Goal: Task Accomplishment & Management: Use online tool/utility

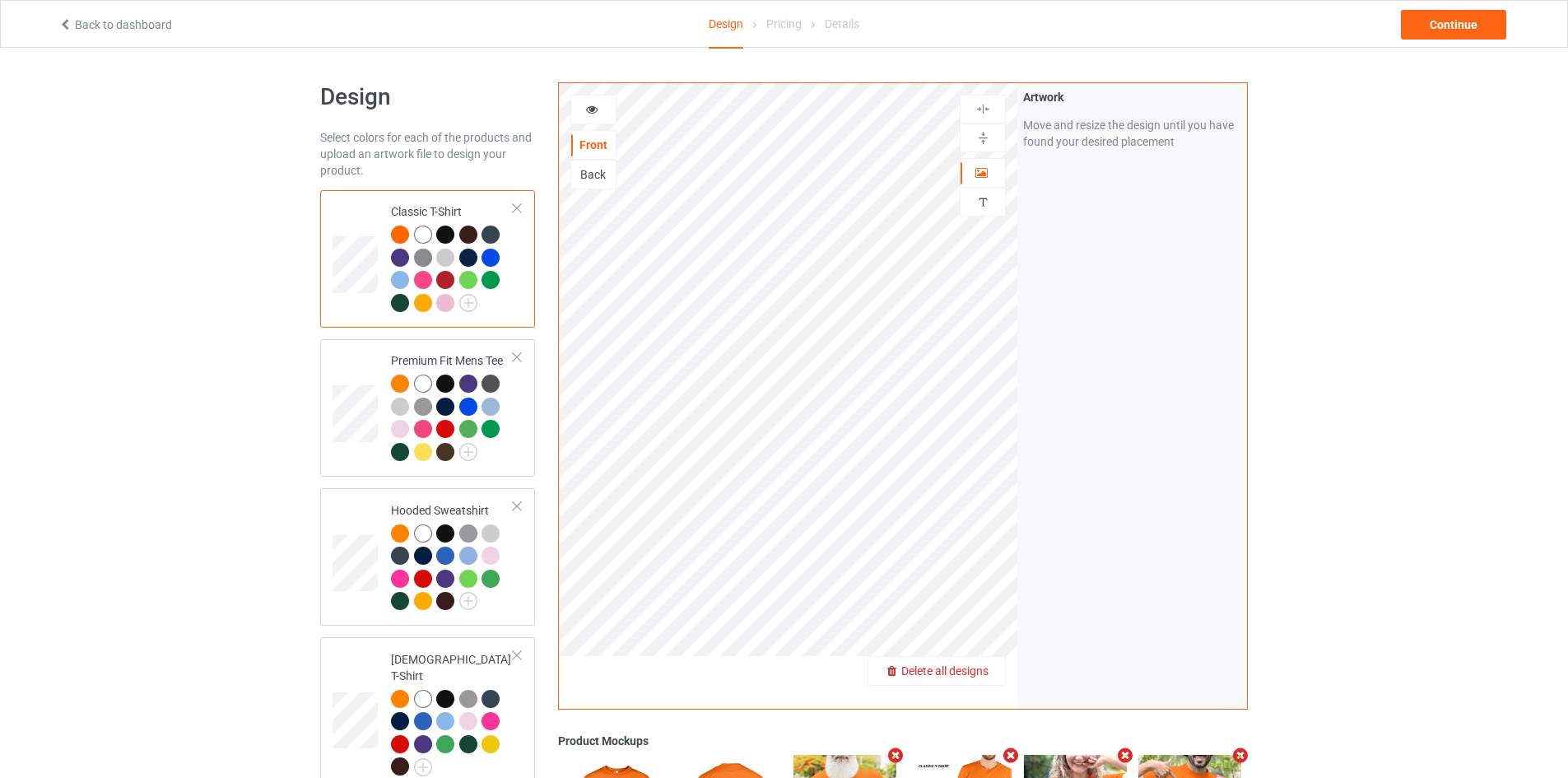
click at [974, 677] on span "Delete all designs" at bounding box center [945, 671] width 88 height 14
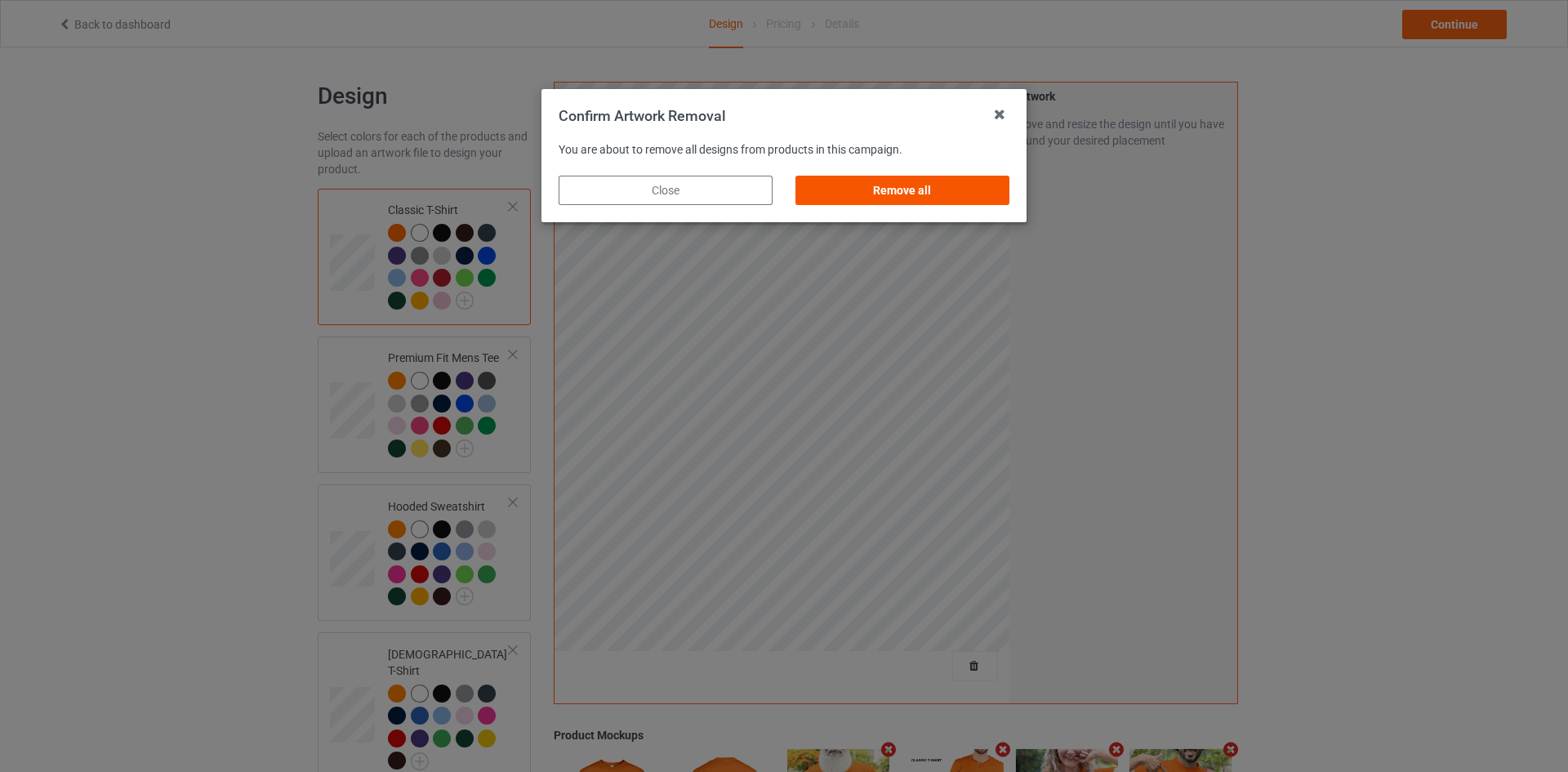
click at [883, 188] on div "Remove all" at bounding box center [902, 191] width 214 height 29
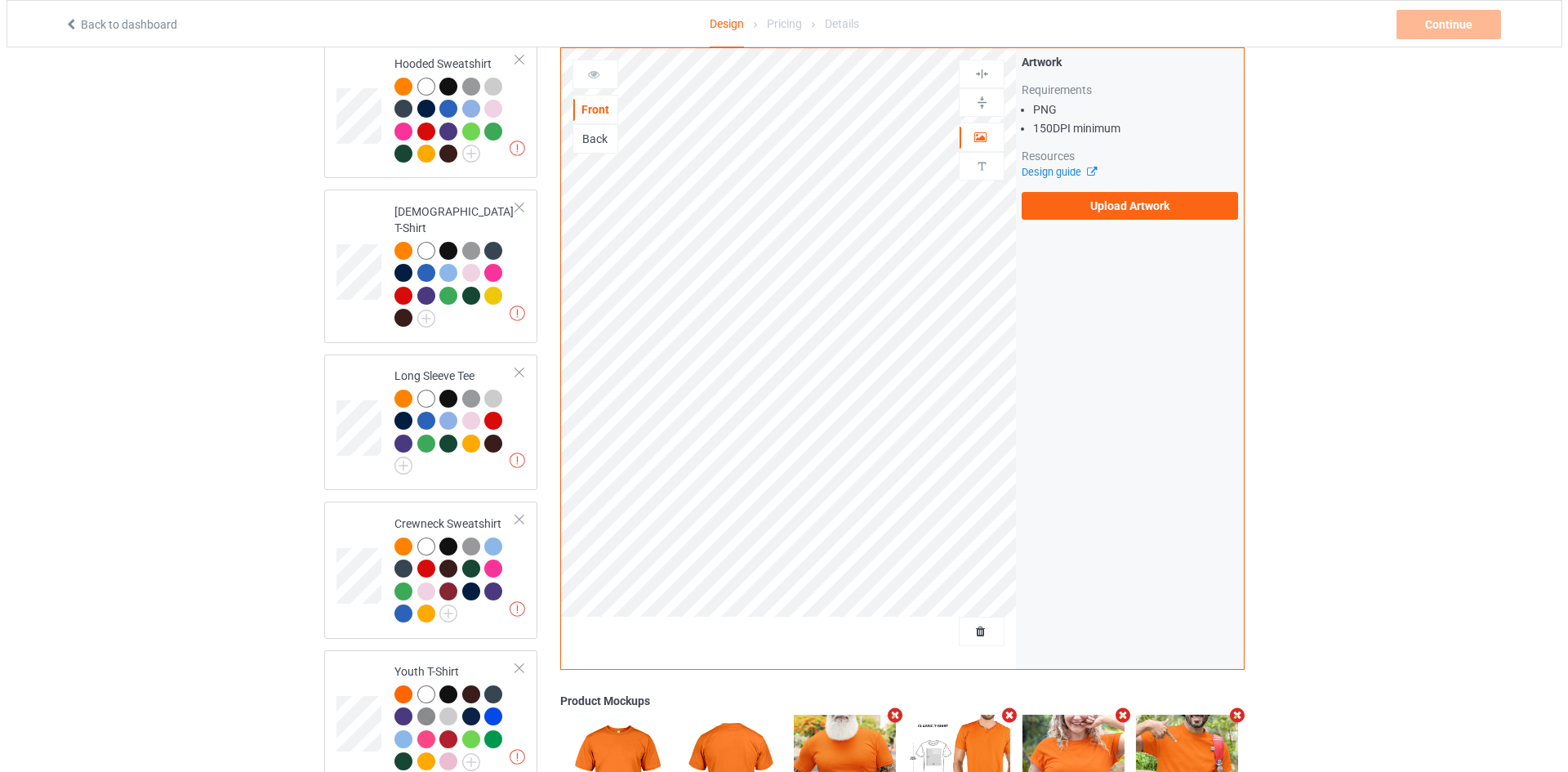
scroll to position [276, 0]
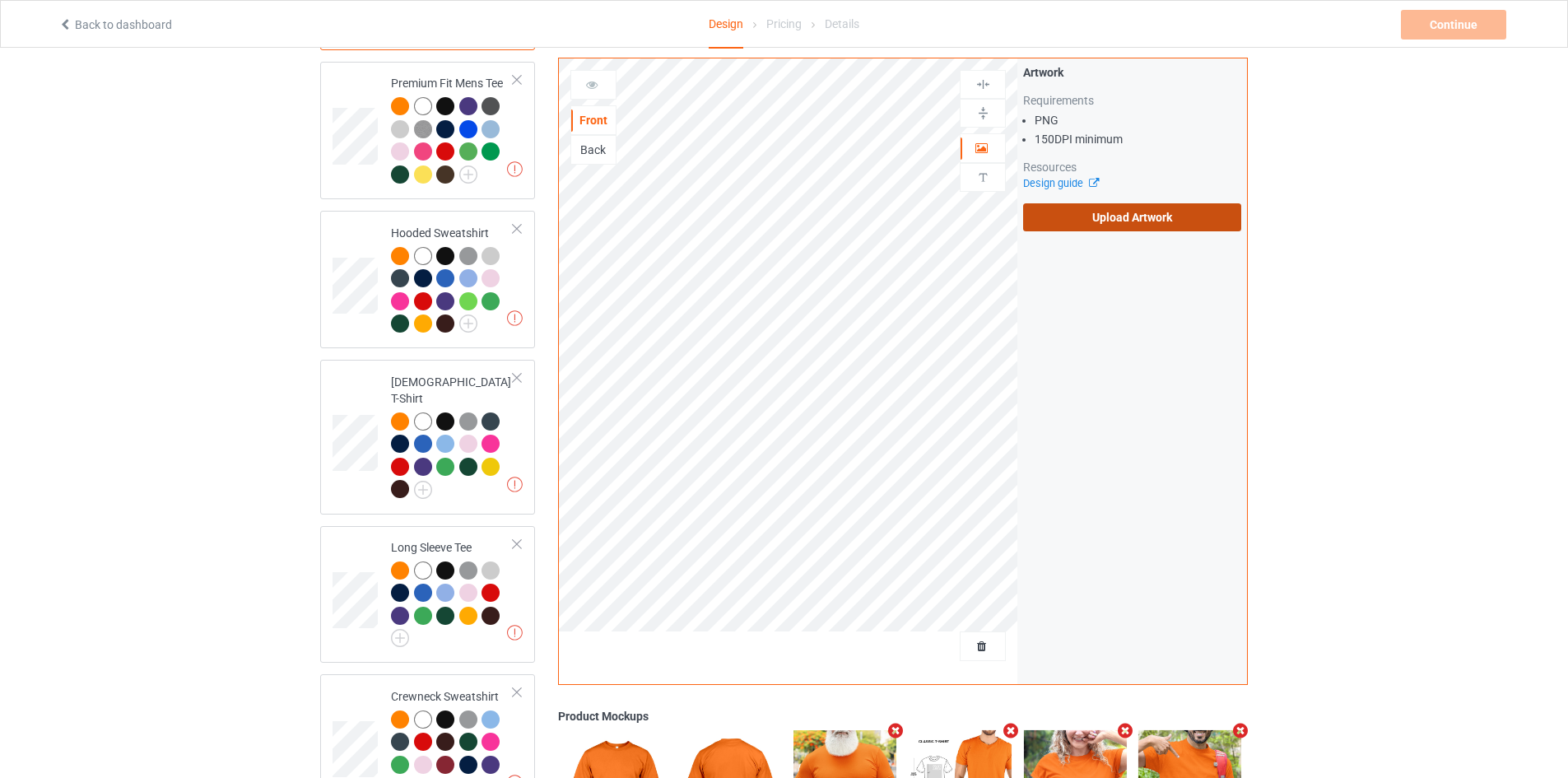
click at [1132, 222] on label "Upload Artwork" at bounding box center [1132, 217] width 218 height 28
click at [0, 0] on input "Upload Artwork" at bounding box center [0, 0] width 0 height 0
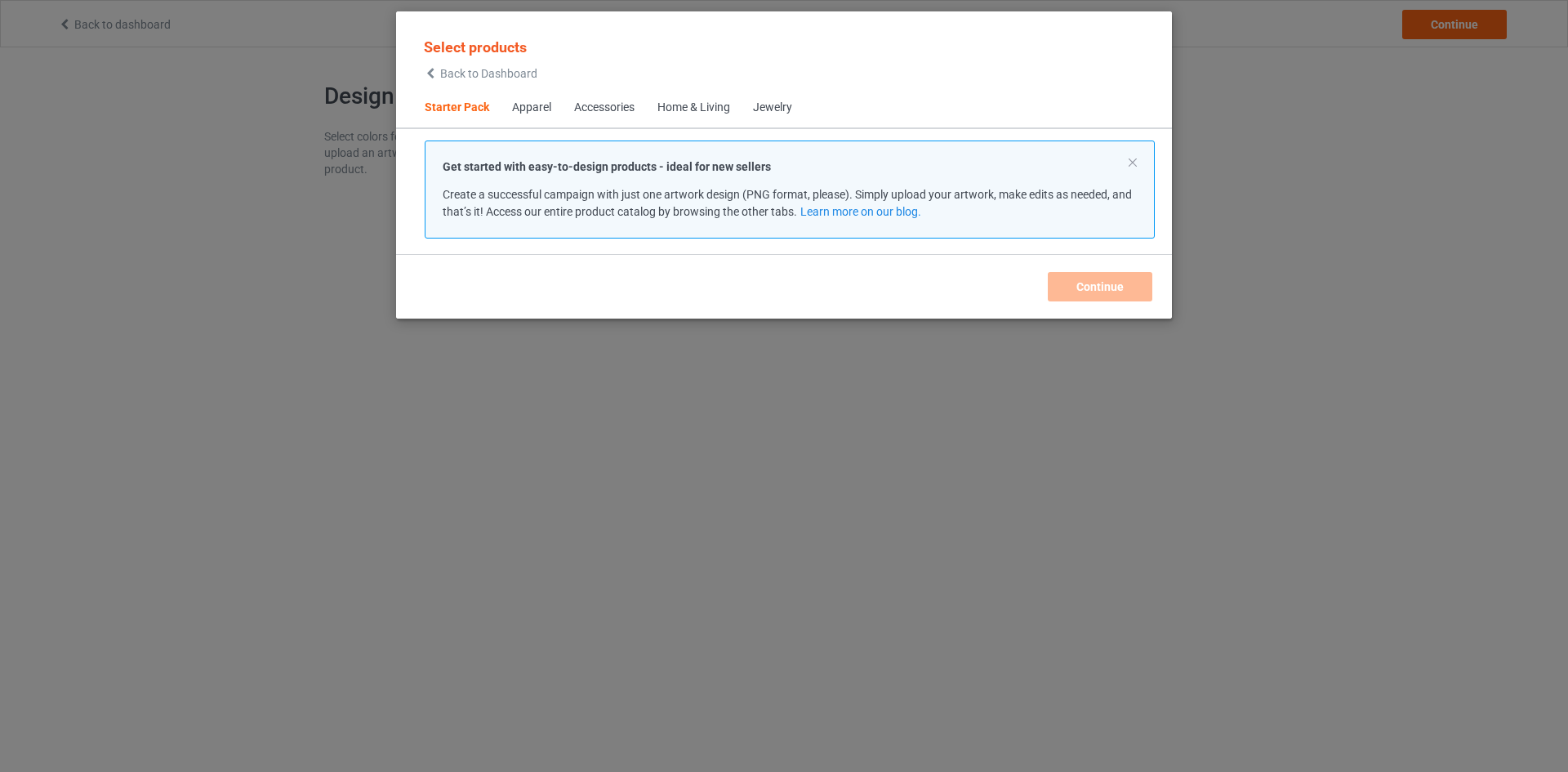
scroll to position [21, 0]
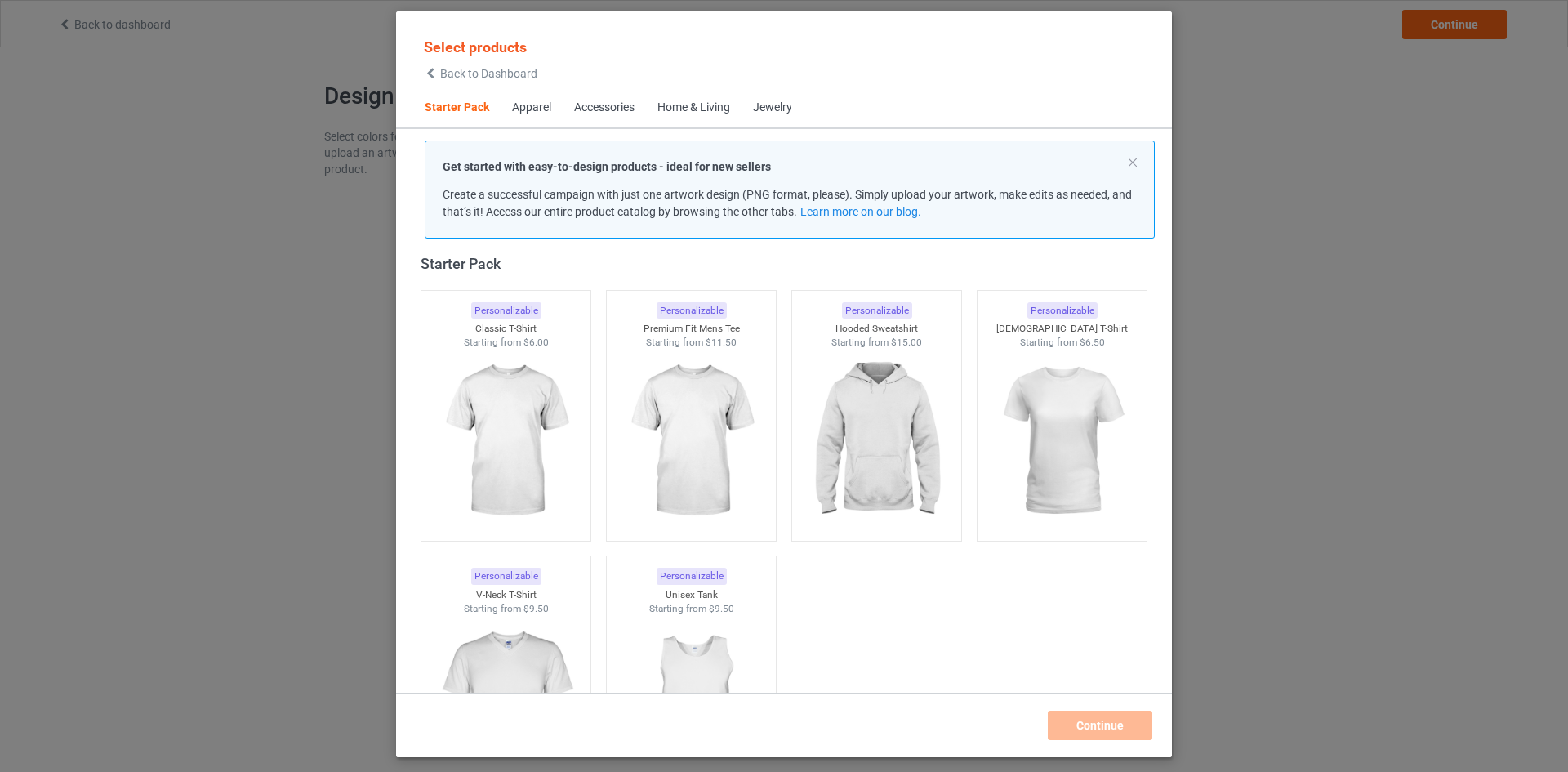
click at [1265, 197] on div "Select products Back to Dashboard Starter Pack Apparel Accessories Home & Livin…" at bounding box center [784, 386] width 1568 height 772
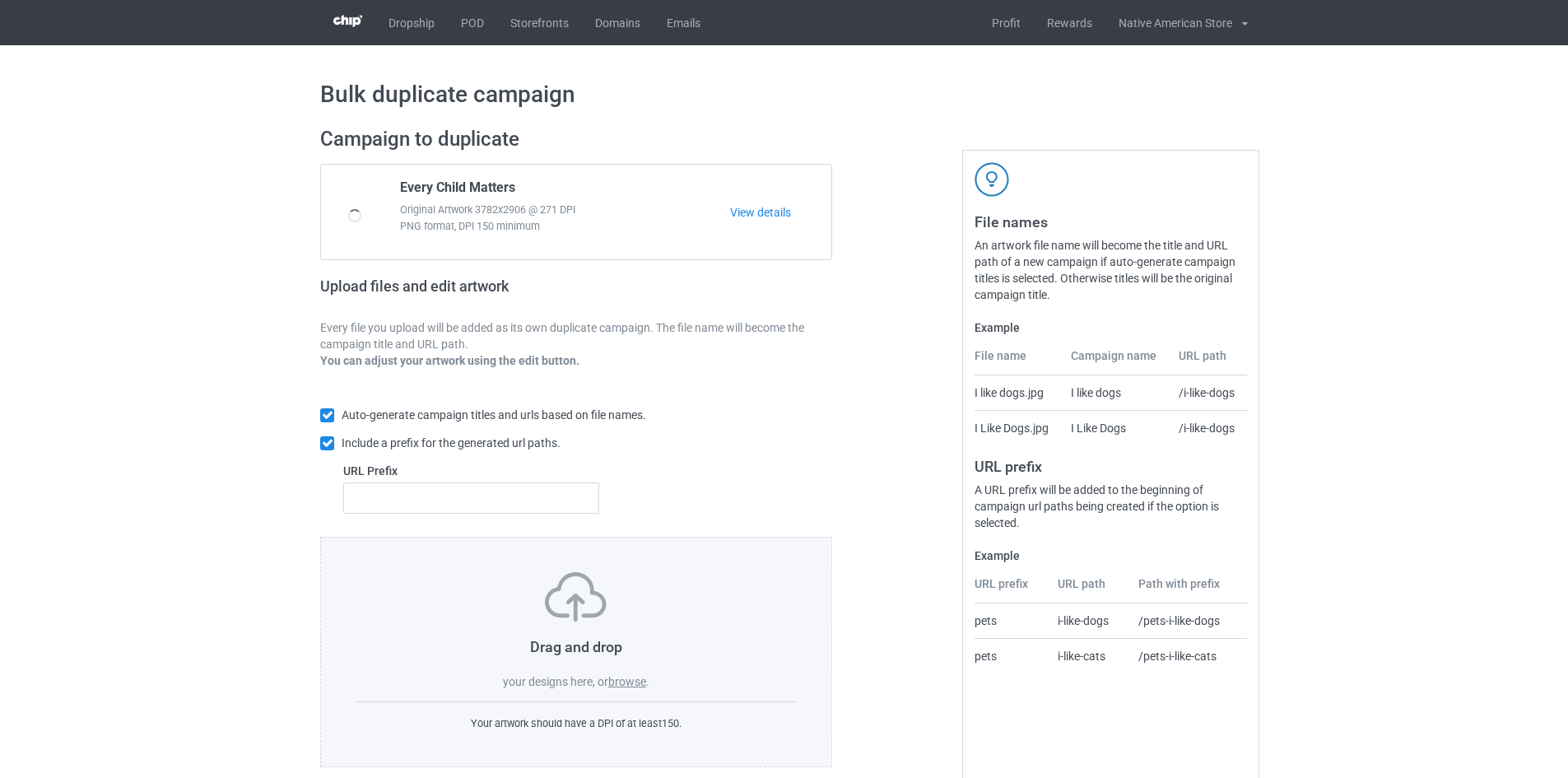
click at [621, 685] on label "browse" at bounding box center [627, 681] width 38 height 14
click at [0, 0] on input "browse" at bounding box center [0, 0] width 0 height 0
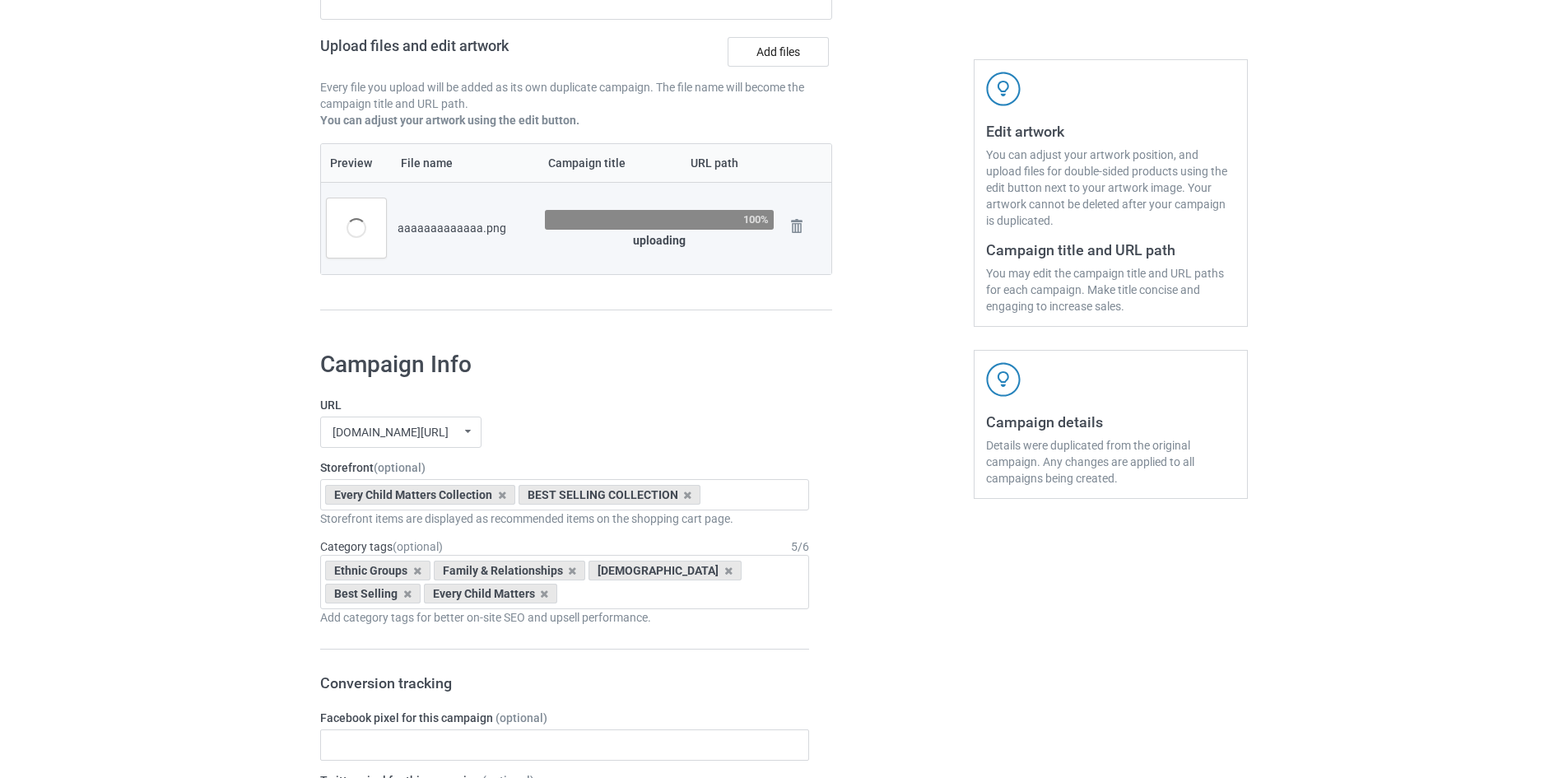
scroll to position [207, 0]
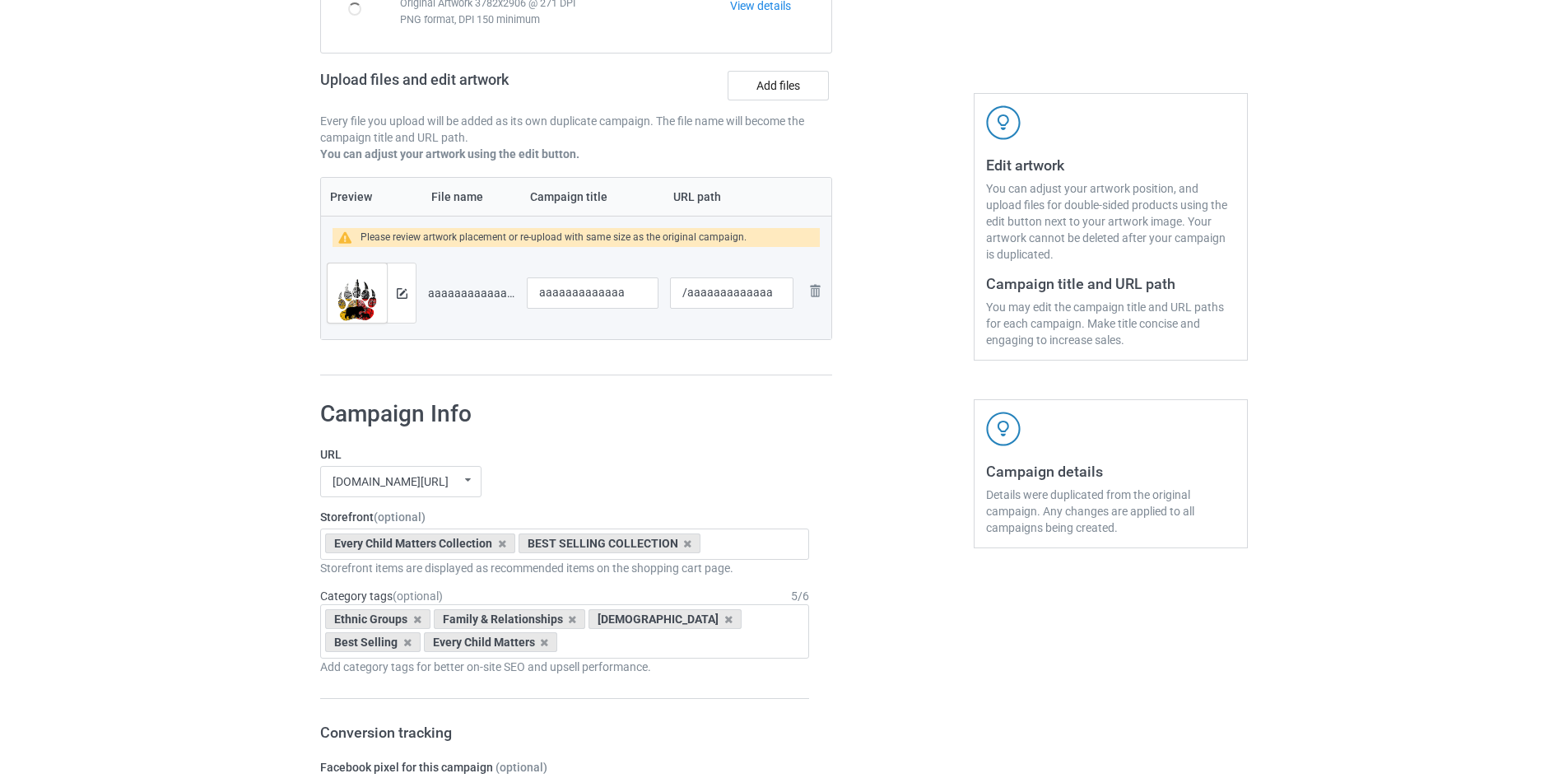
click at [612, 400] on h1 "Campaign Info" at bounding box center [564, 414] width 489 height 29
drag, startPoint x: 623, startPoint y: 292, endPoint x: 489, endPoint y: 300, distance: 134.2
click at [489, 300] on tr "Preview and edit artwork aaaaaaaaaaaaa.png aaaaaaaaaaaaa /aaaaaaaaaaaaa Remove …" at bounding box center [576, 292] width 511 height 93
type input "e"
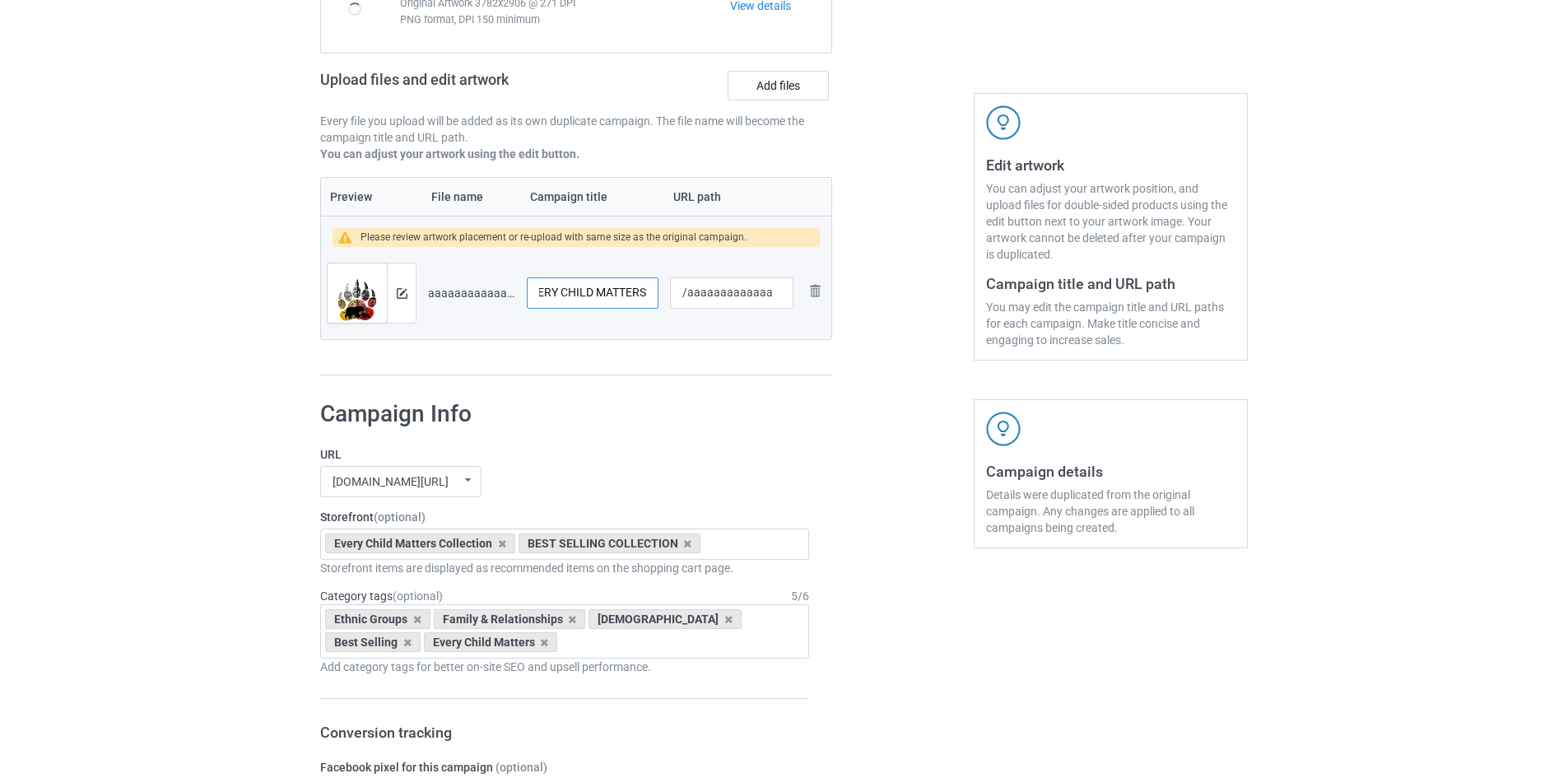
type input "EVERY CHILD MATTERS"
click at [611, 383] on div "Campaign to duplicate Every Child Matters Original Artwork 3782x2906 @ 271 DPI …" at bounding box center [576, 147] width 535 height 479
drag, startPoint x: 775, startPoint y: 292, endPoint x: 685, endPoint y: 300, distance: 90.4
click at [685, 300] on input "/aaaaaaaaaaaaa" at bounding box center [731, 293] width 124 height 31
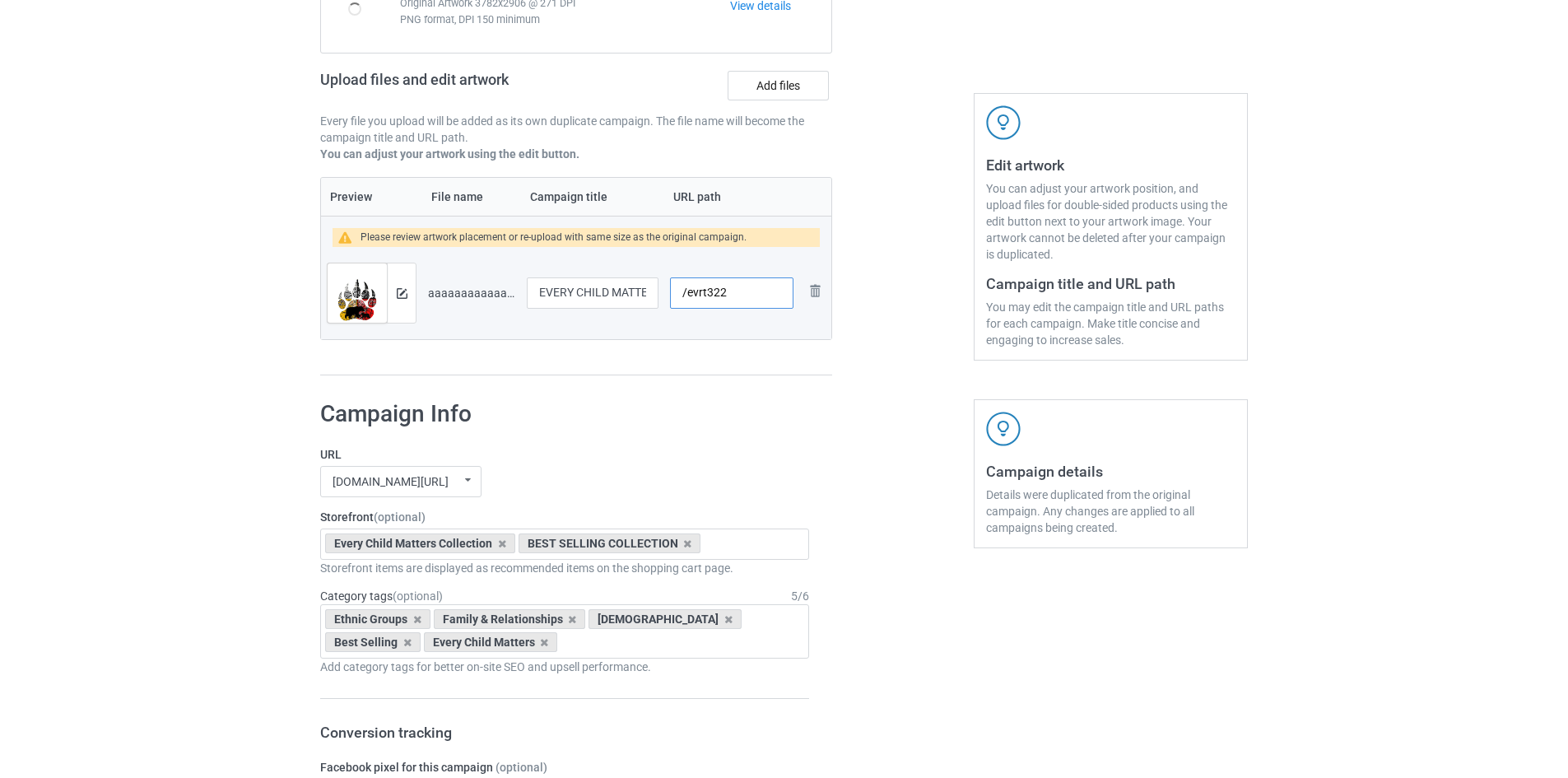
type input "/evrt322"
click at [805, 404] on h1 "Campaign Info" at bounding box center [564, 414] width 489 height 29
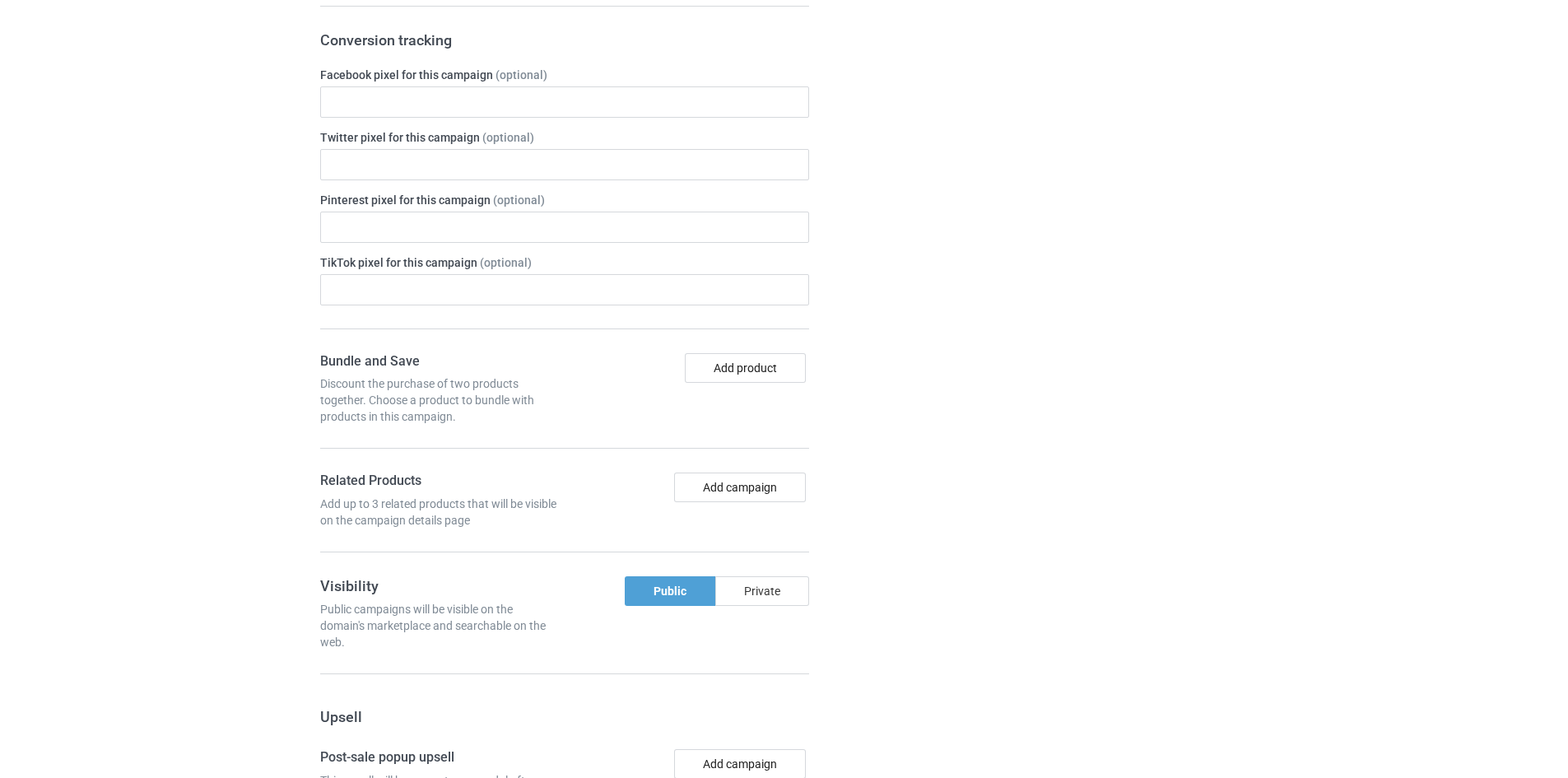
scroll to position [1152, 0]
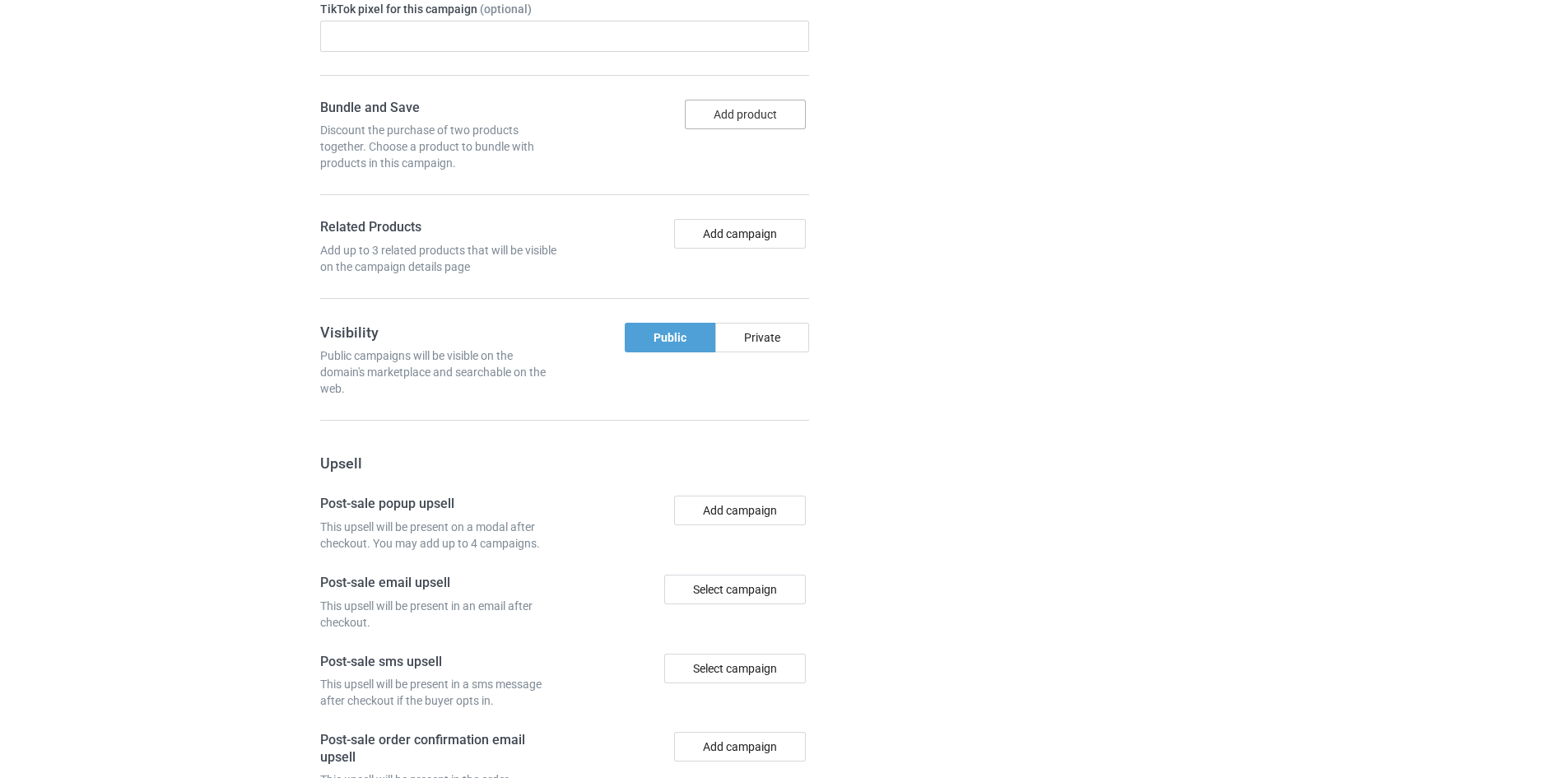
click at [762, 118] on button "Add product" at bounding box center [746, 114] width 121 height 29
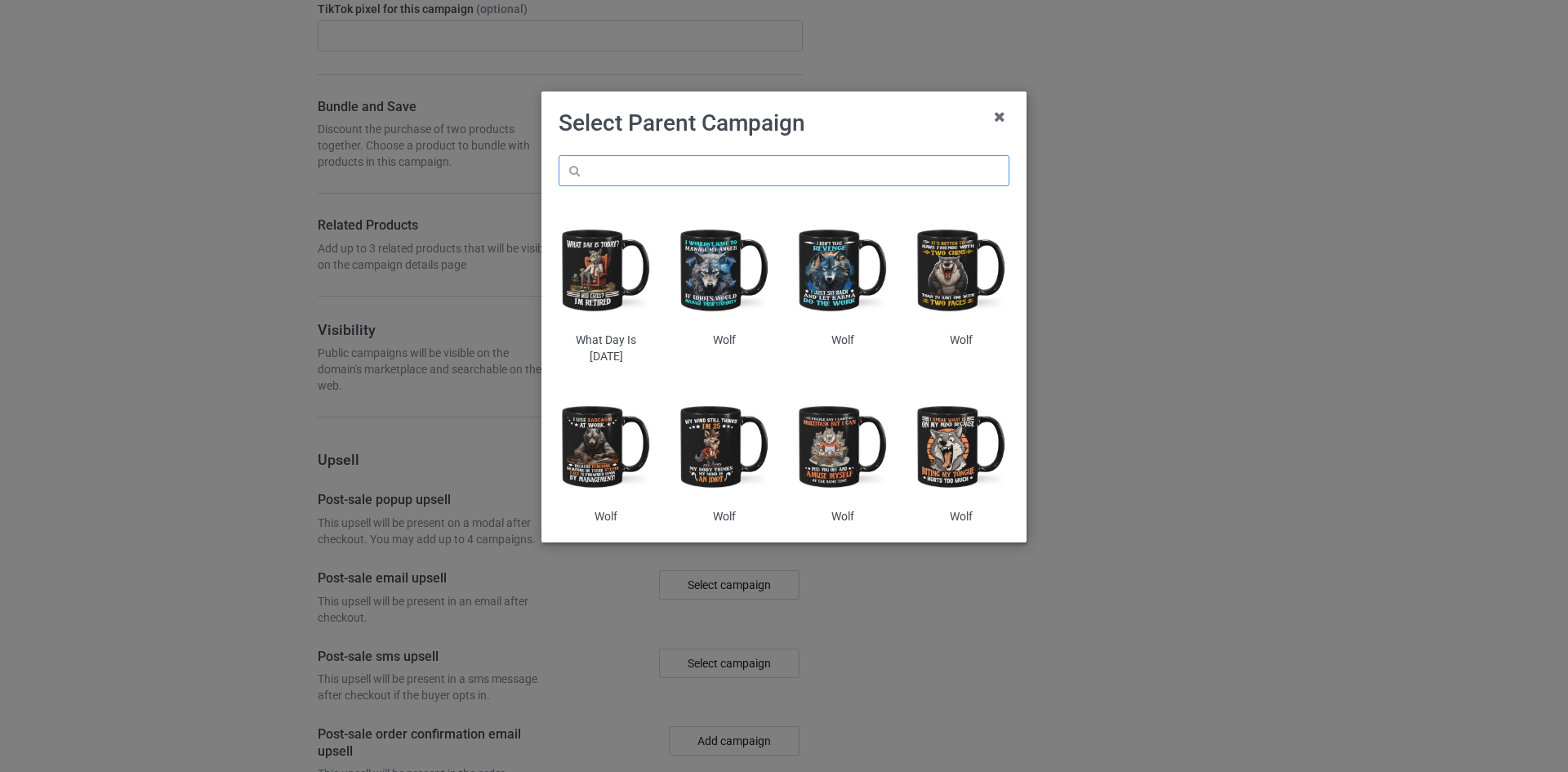
click at [759, 174] on input "text" at bounding box center [784, 170] width 451 height 31
paste input "every86"
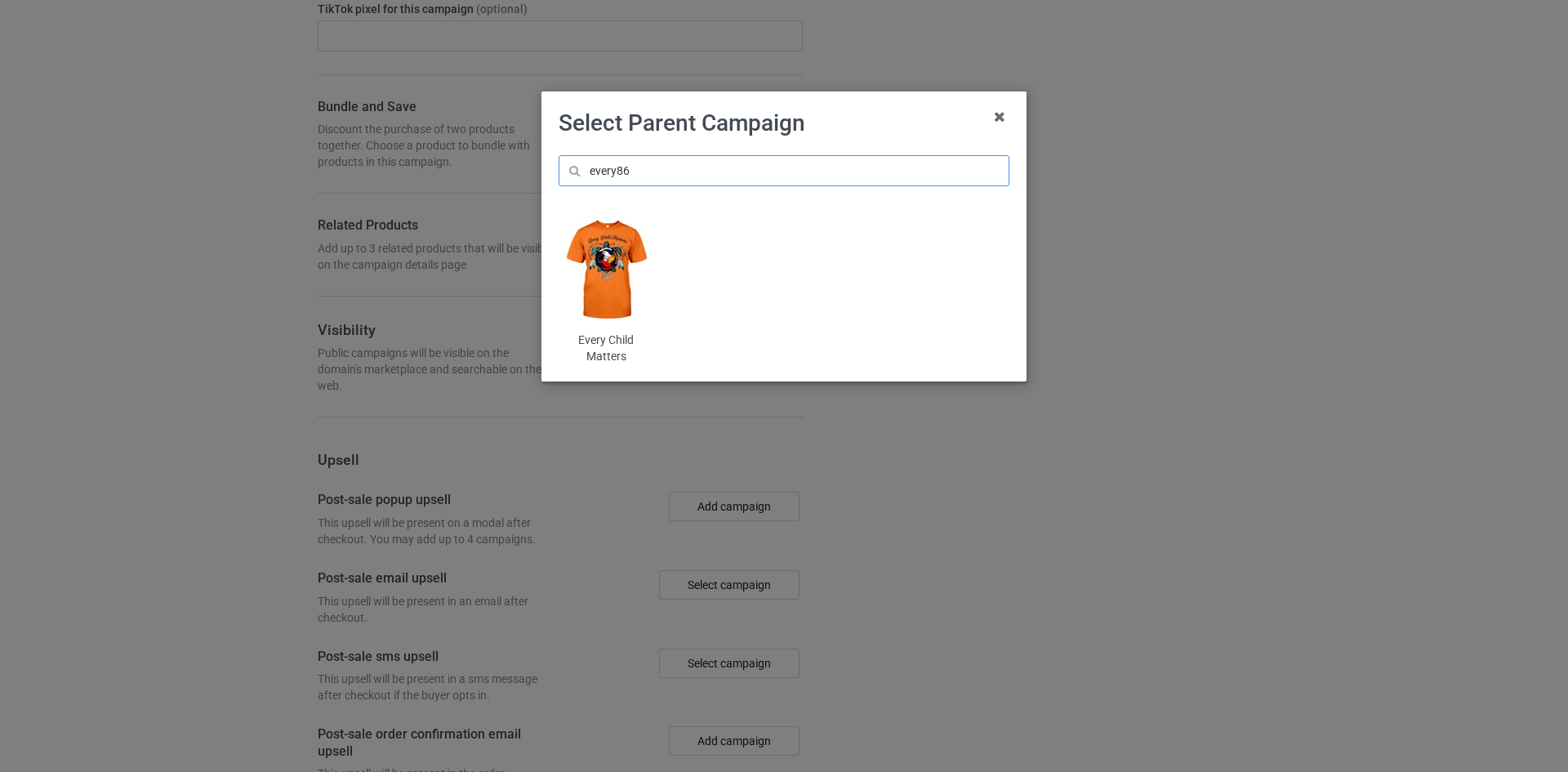
type input "every86"
click at [629, 252] on img at bounding box center [606, 270] width 96 height 119
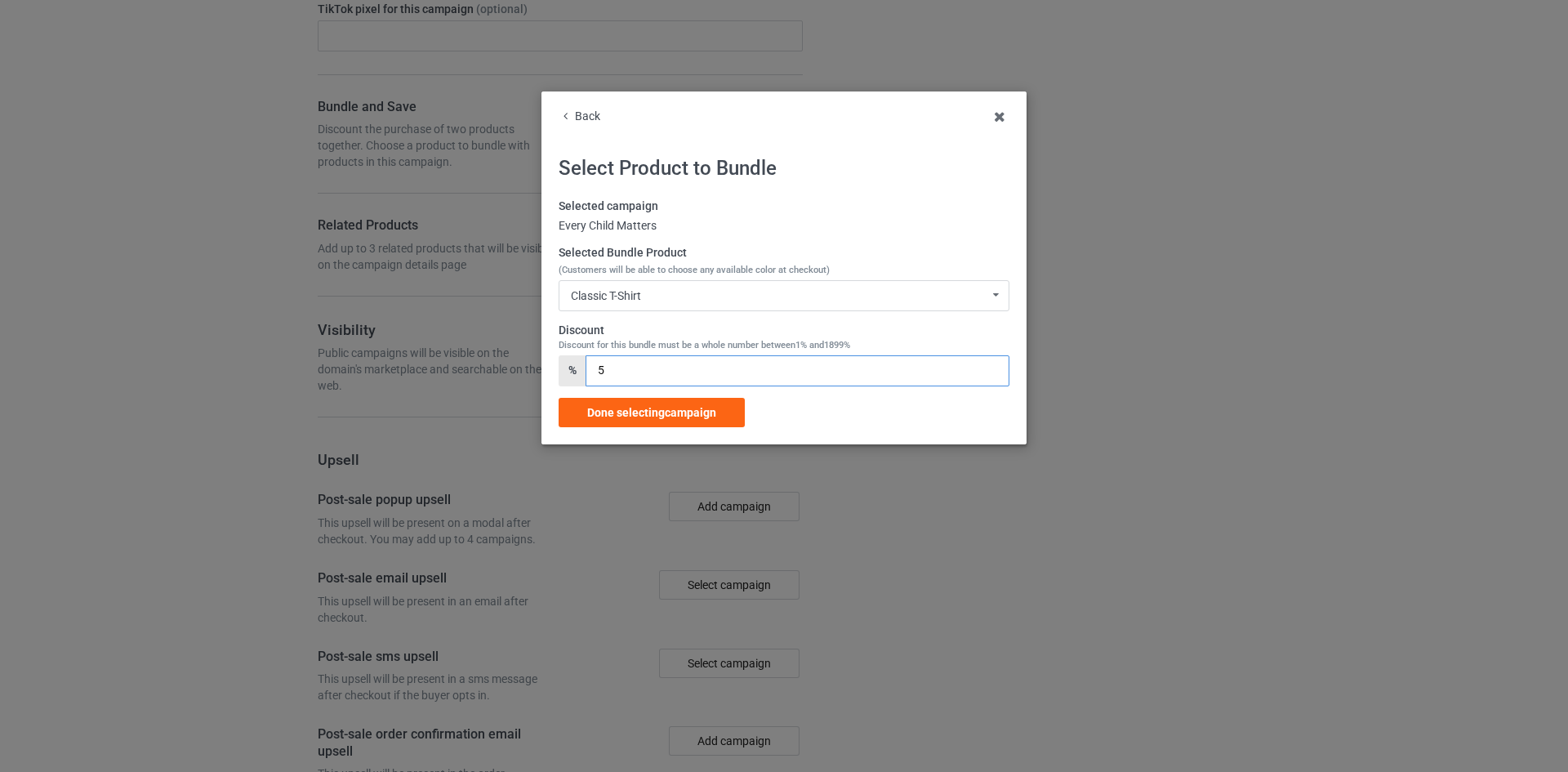
click at [656, 370] on input "5" at bounding box center [796, 371] width 423 height 31
type input "015"
click at [669, 406] on span "Done selecting campaign" at bounding box center [651, 413] width 129 height 14
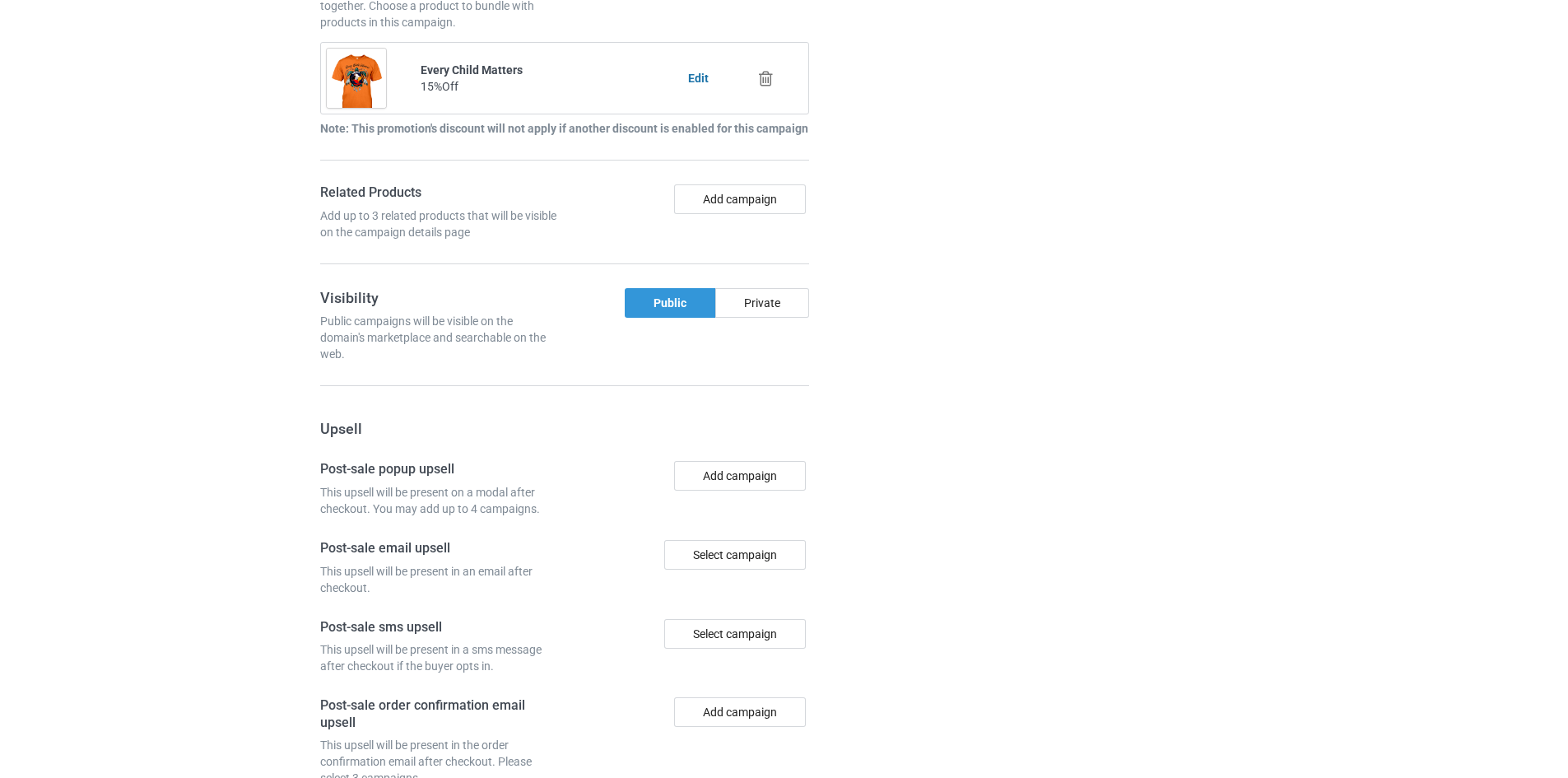
scroll to position [1317, 0]
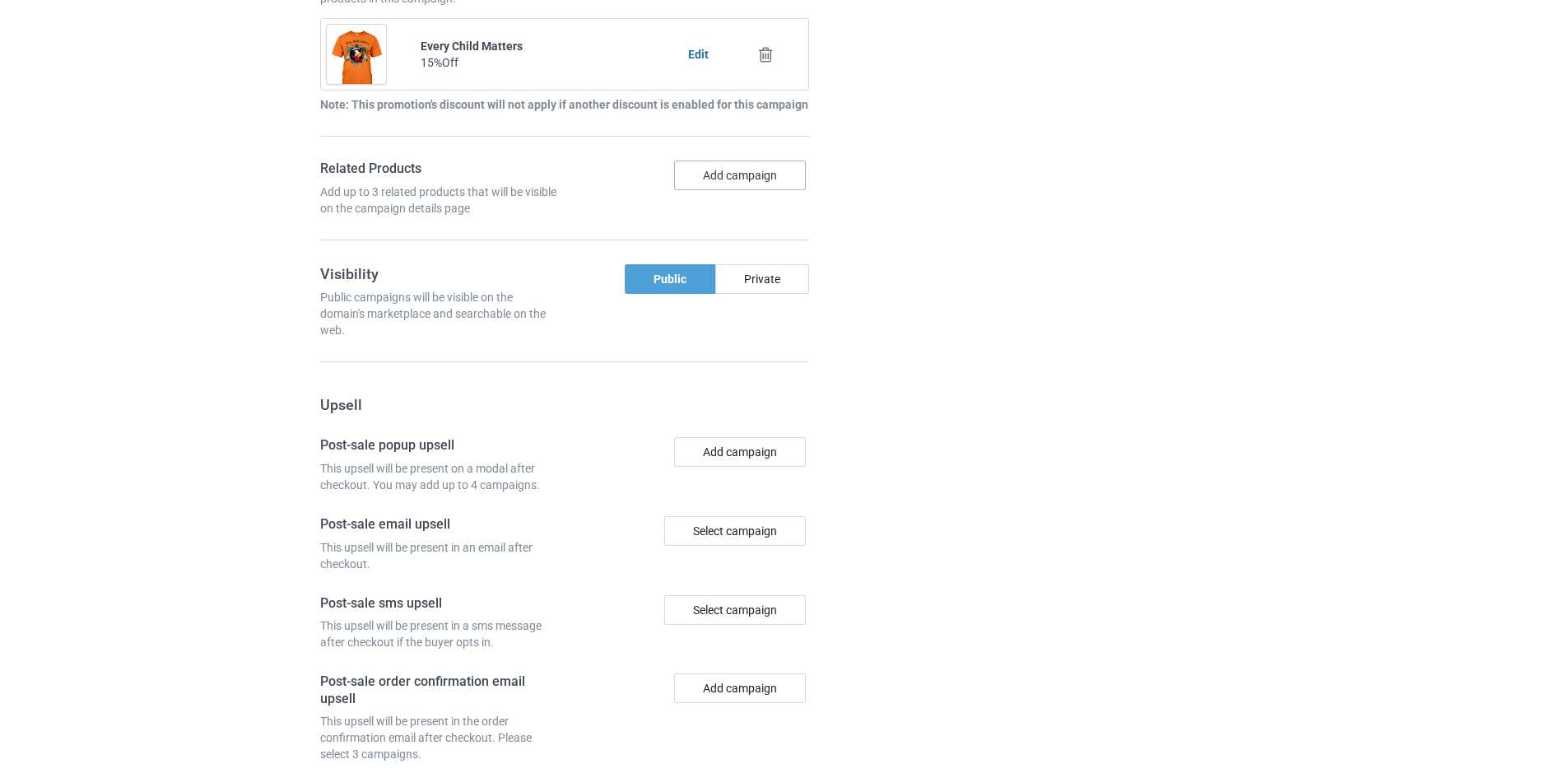
click at [759, 173] on button "Add campaign" at bounding box center [740, 175] width 132 height 29
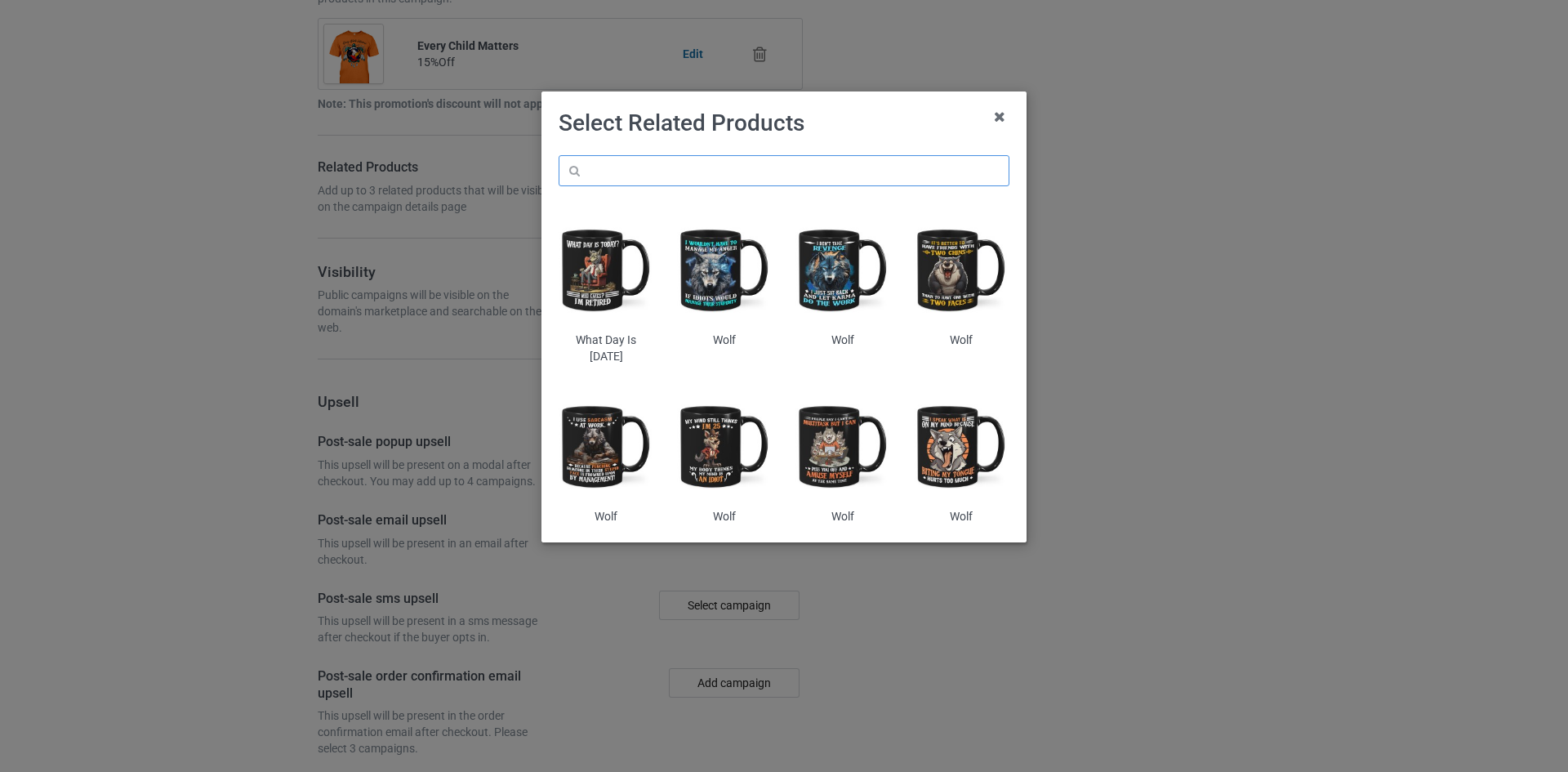
click at [662, 176] on input "text" at bounding box center [784, 170] width 451 height 31
paste input "everychild70"
type input "everychild70"
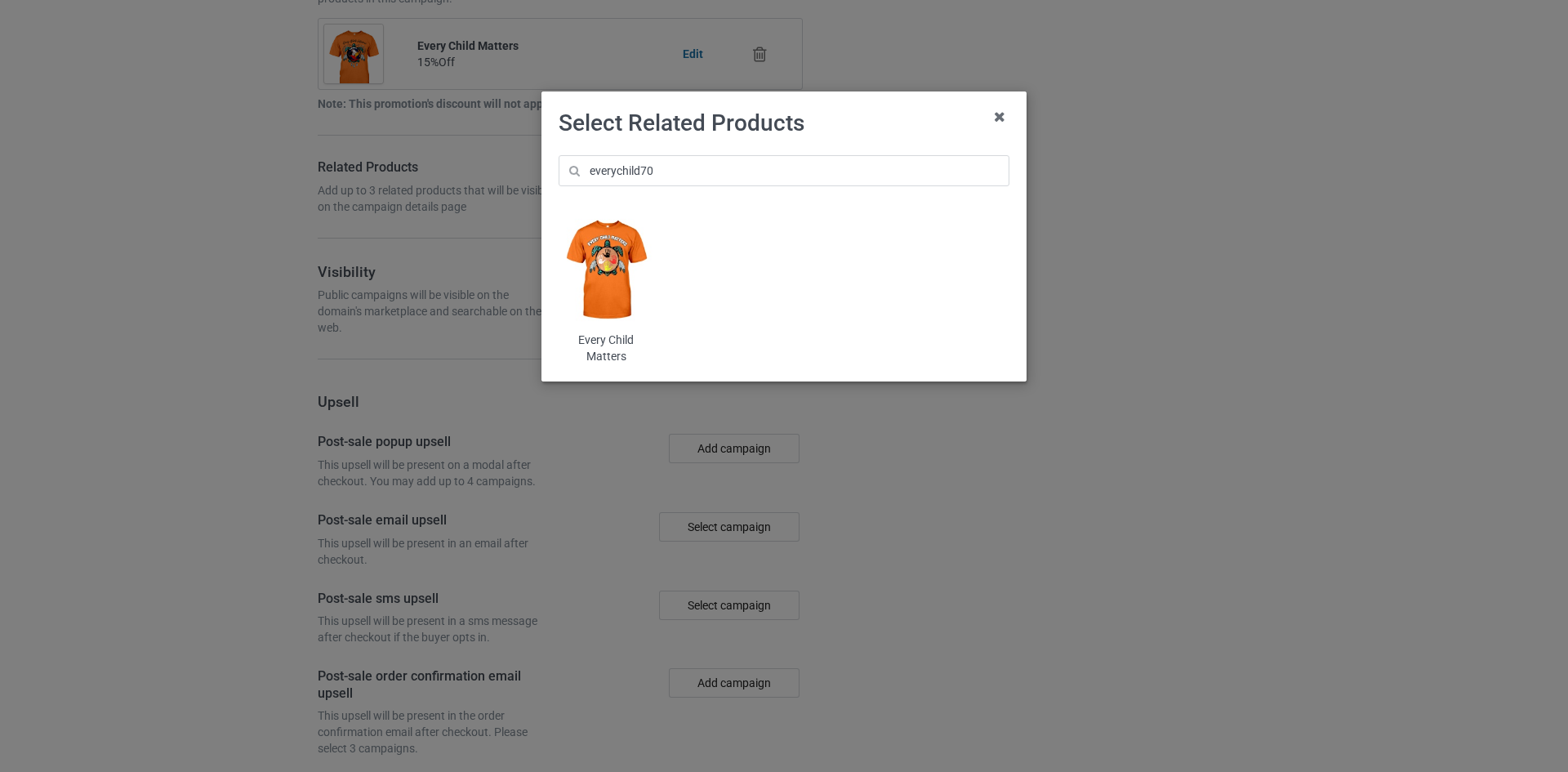
click at [610, 268] on img at bounding box center [606, 270] width 96 height 119
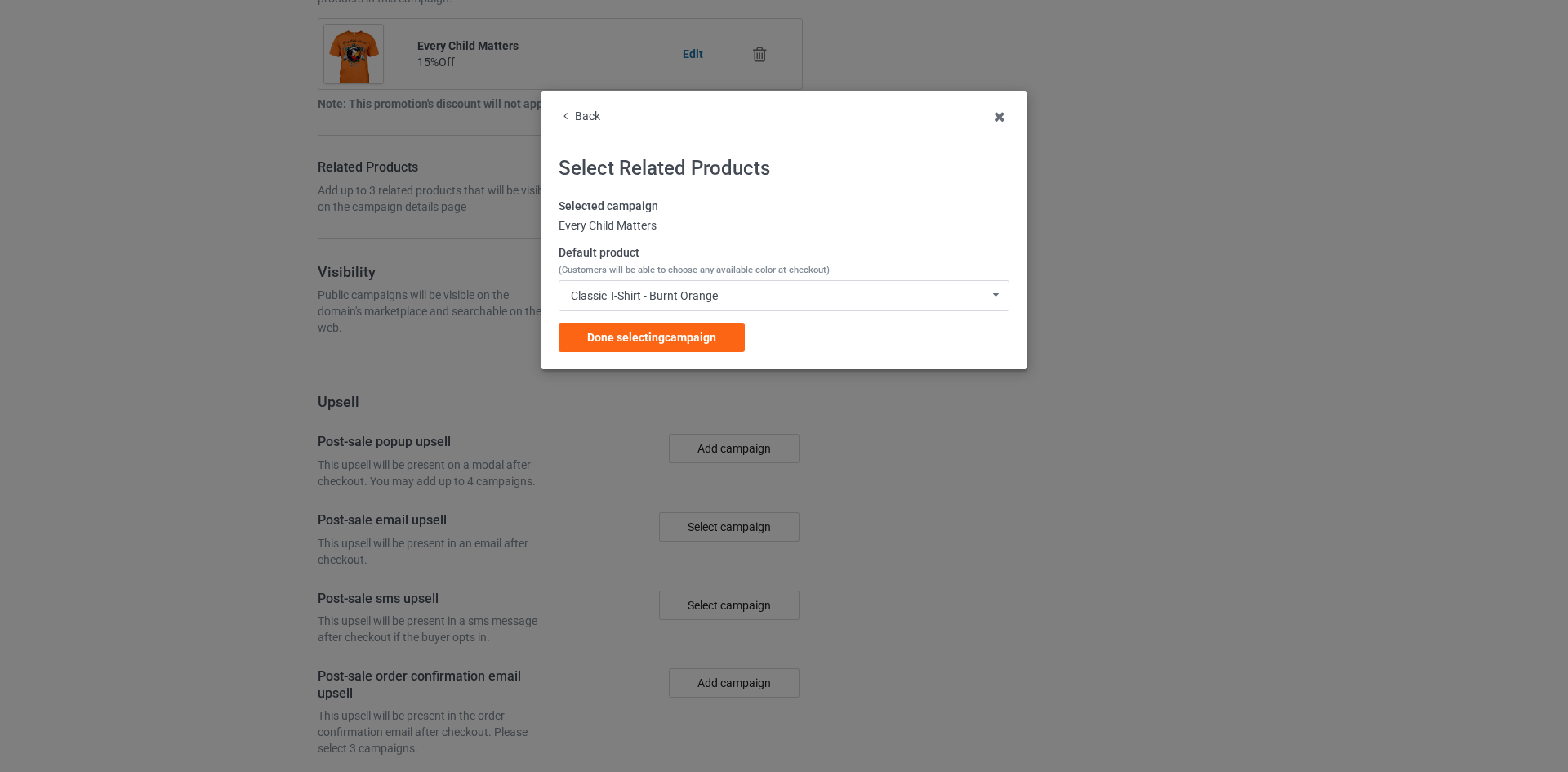
click at [712, 339] on span "Done selecting campaign" at bounding box center [651, 338] width 129 height 14
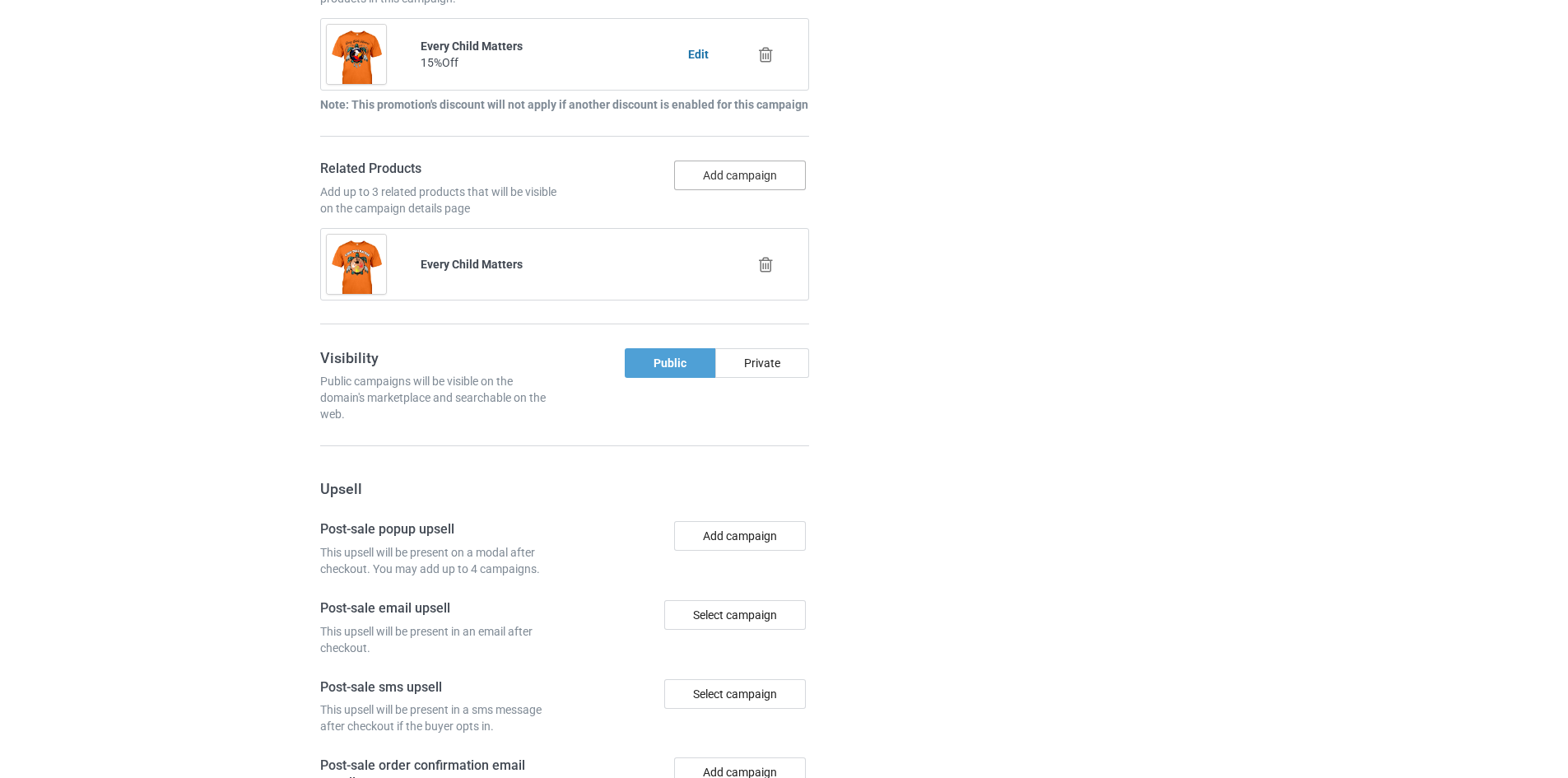
click at [759, 178] on button "Add campaign" at bounding box center [740, 175] width 132 height 29
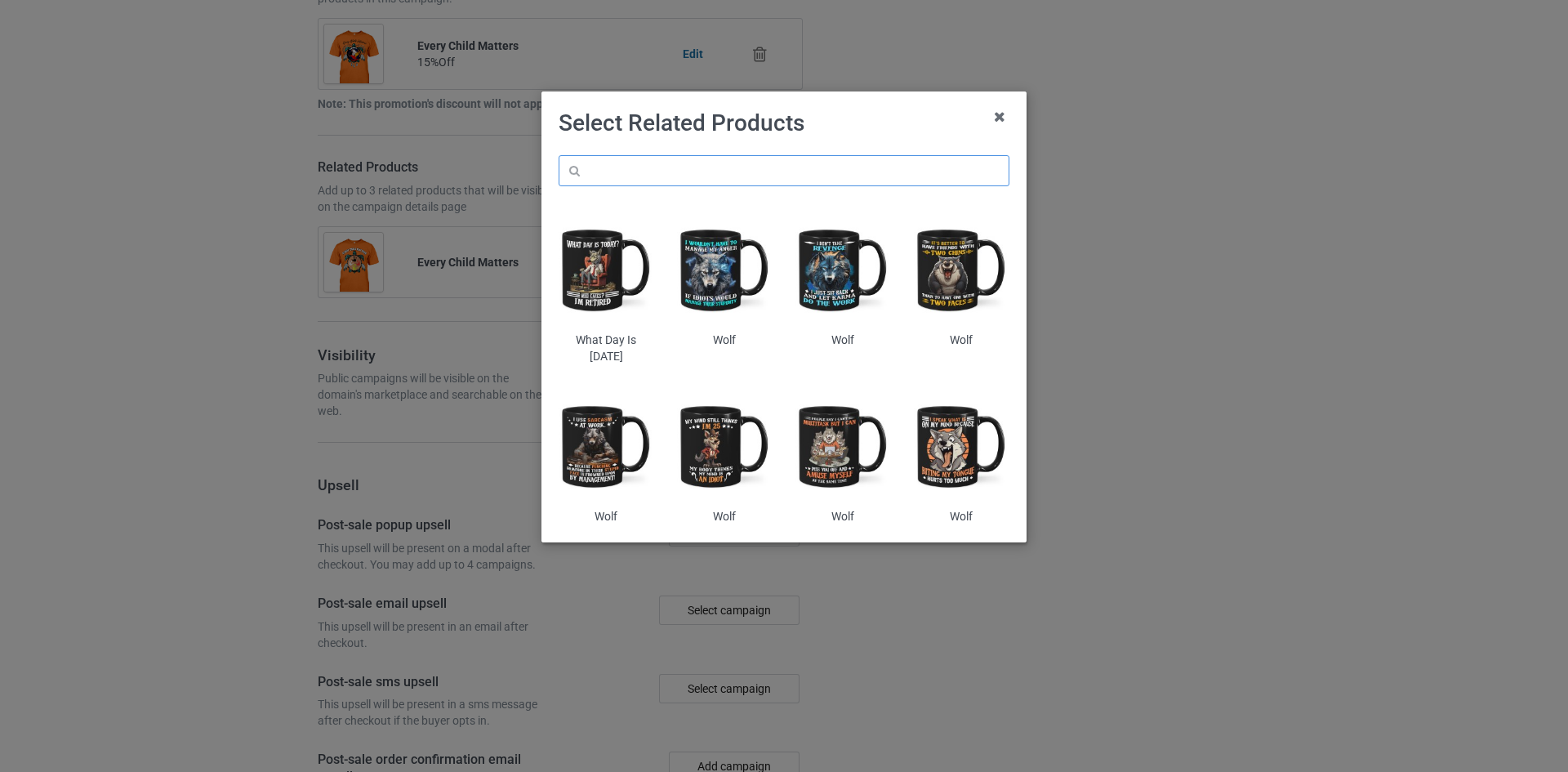
click at [757, 168] on input "text" at bounding box center [784, 170] width 451 height 31
paste input "every84"
type input "every84"
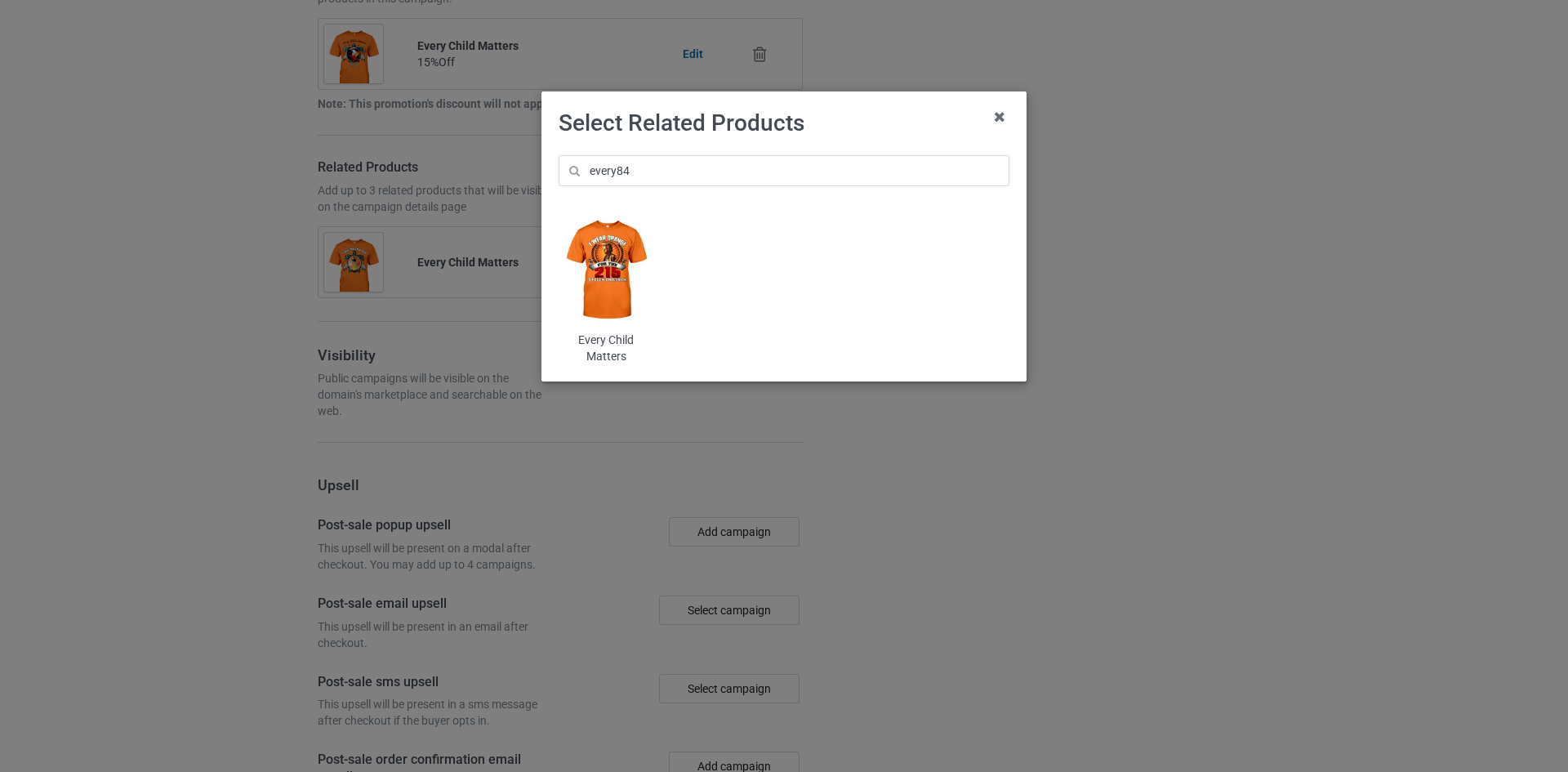
click at [623, 270] on img at bounding box center [606, 270] width 96 height 119
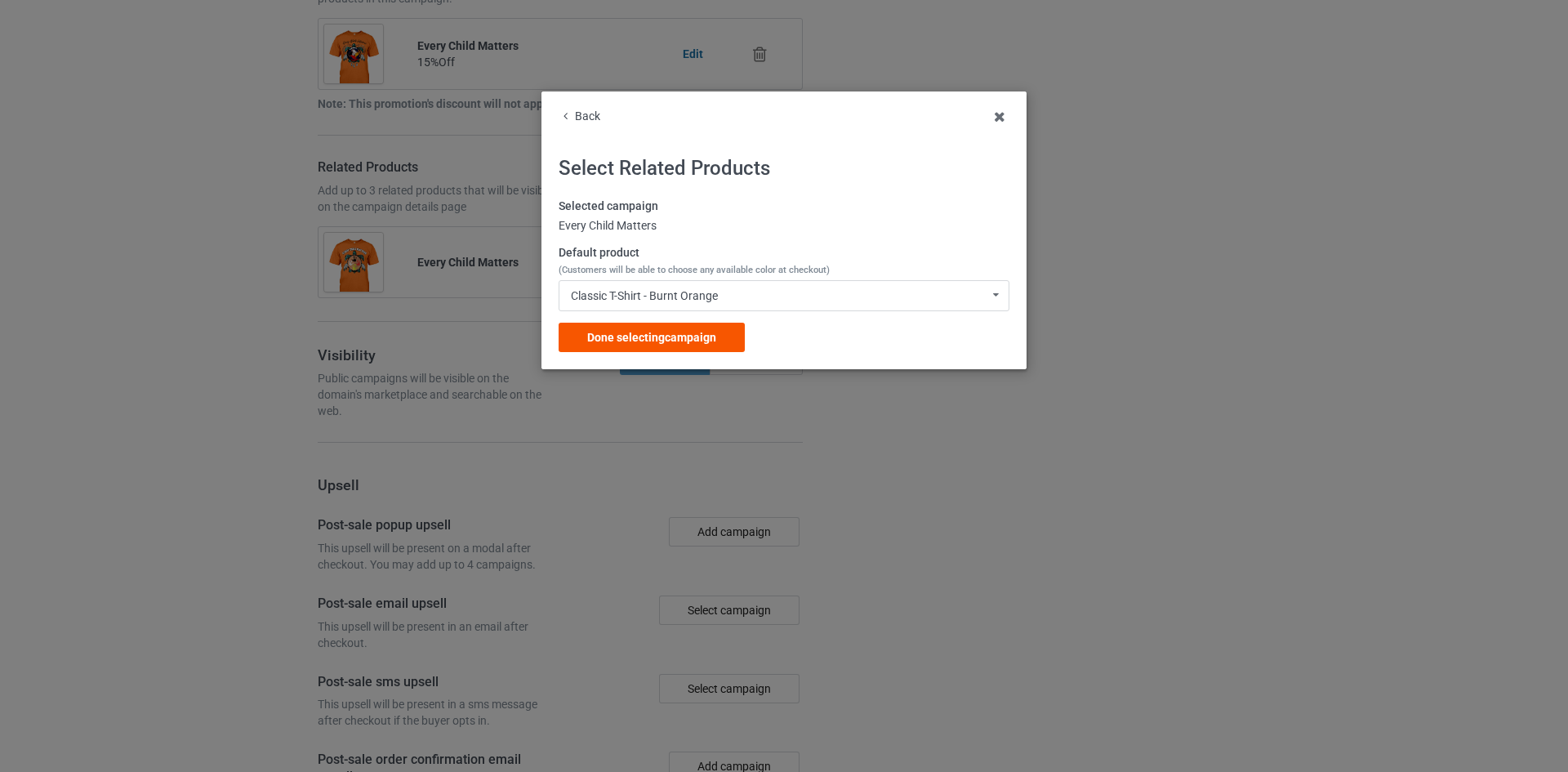
click at [702, 339] on span "Done selecting campaign" at bounding box center [651, 338] width 129 height 14
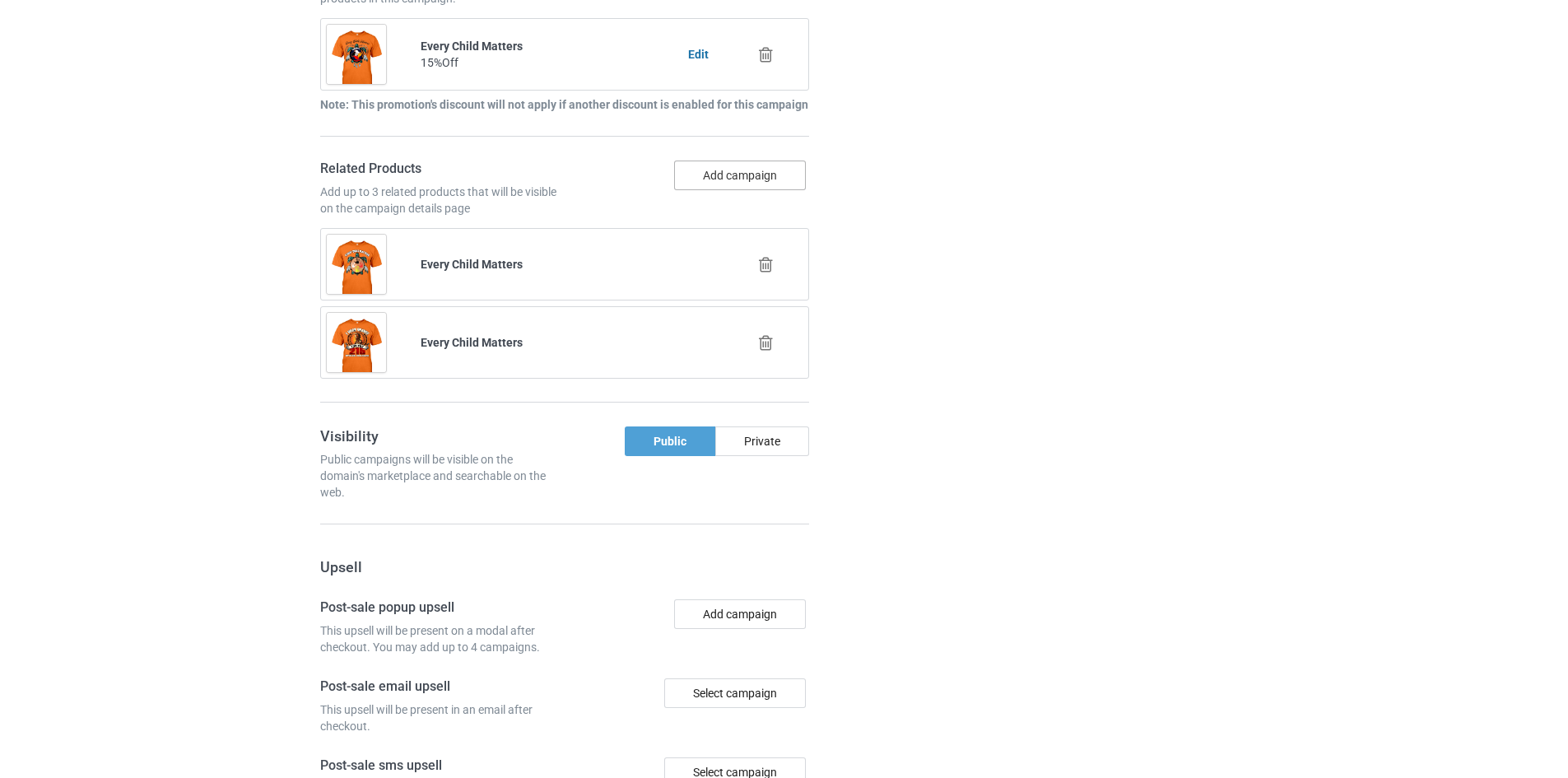
click at [731, 179] on button "Add campaign" at bounding box center [740, 175] width 132 height 29
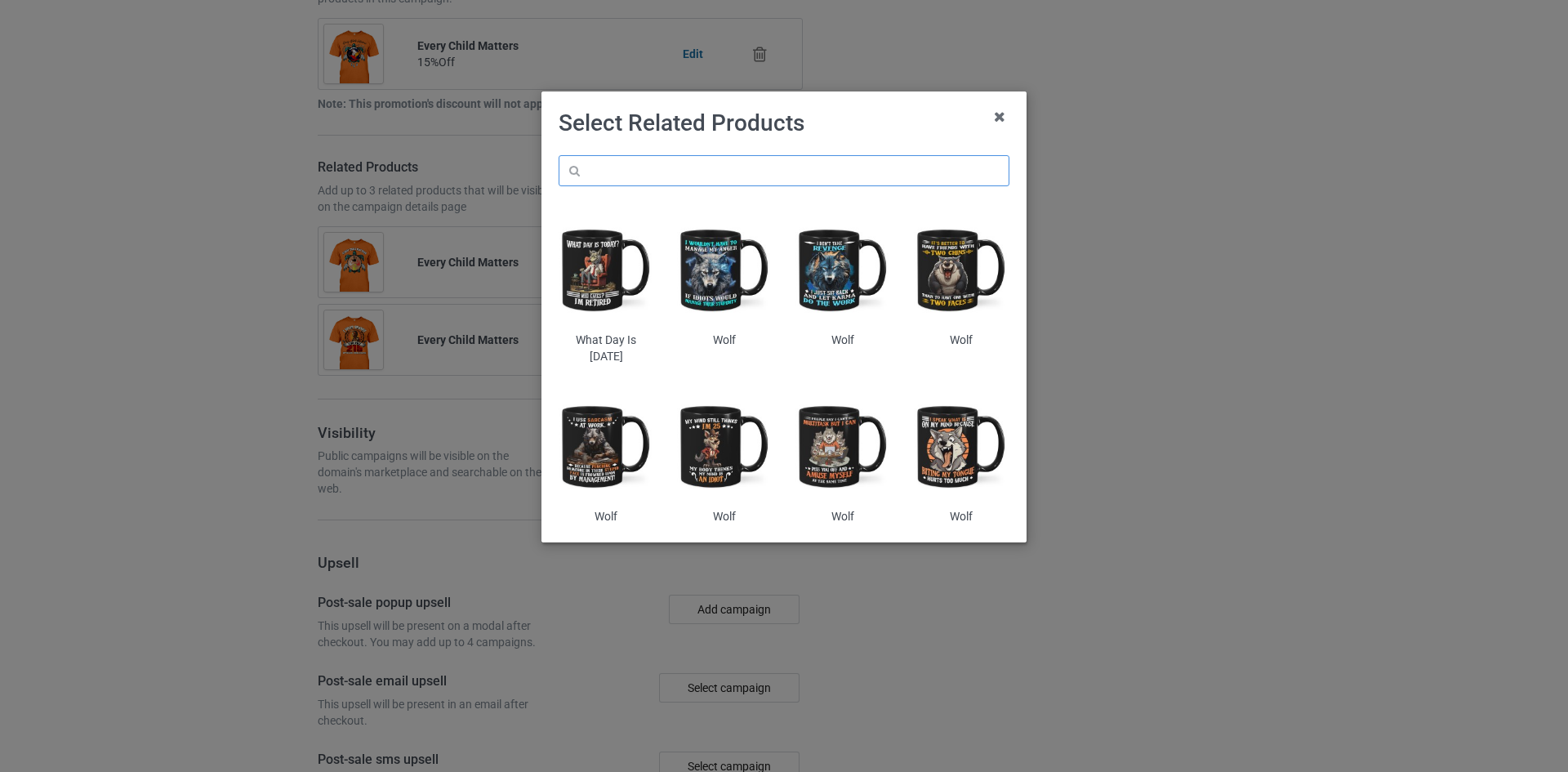
click at [733, 170] on input "text" at bounding box center [784, 170] width 451 height 31
paste input "every80"
type input "every80"
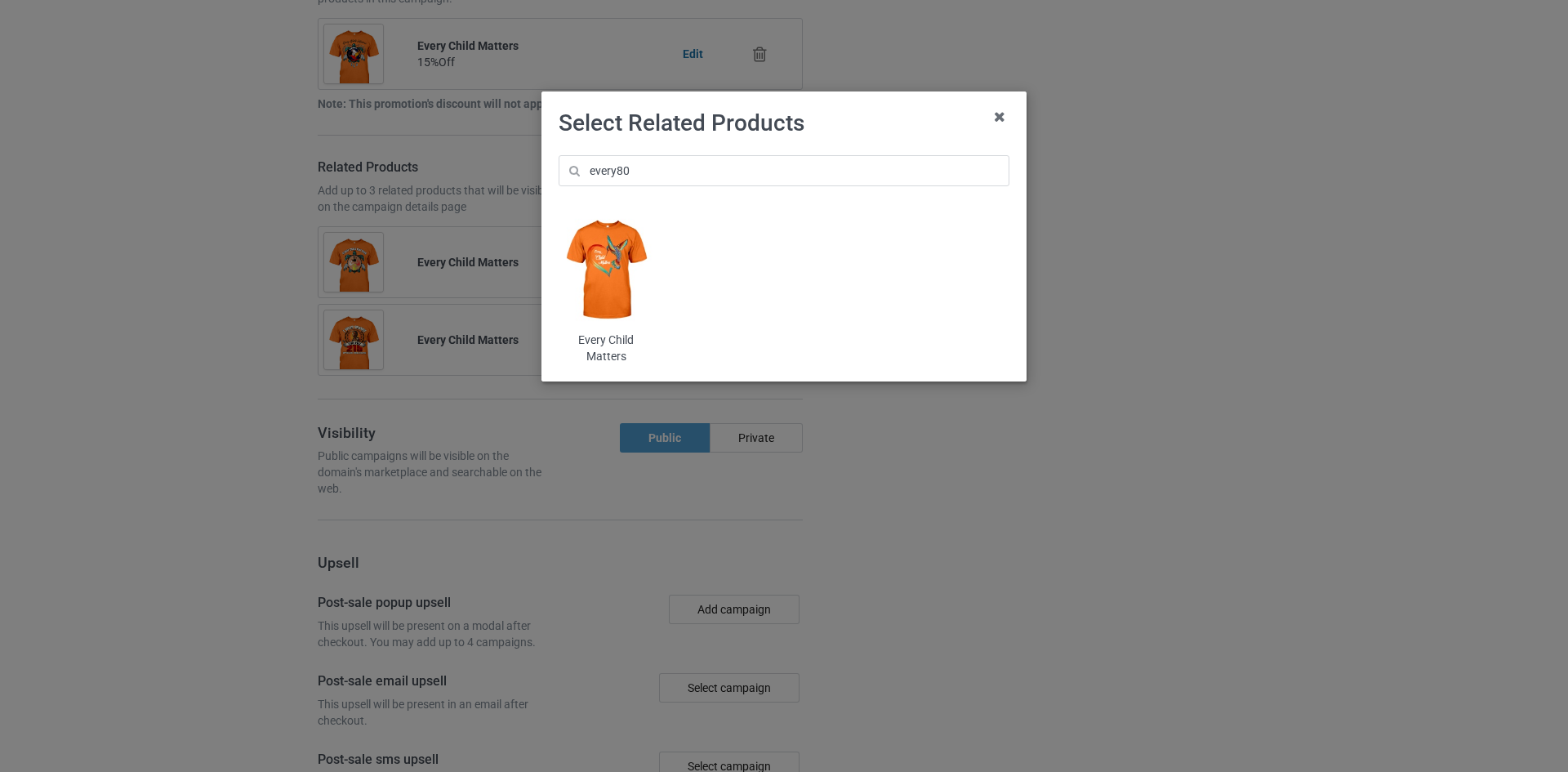
click at [607, 256] on img at bounding box center [606, 270] width 96 height 119
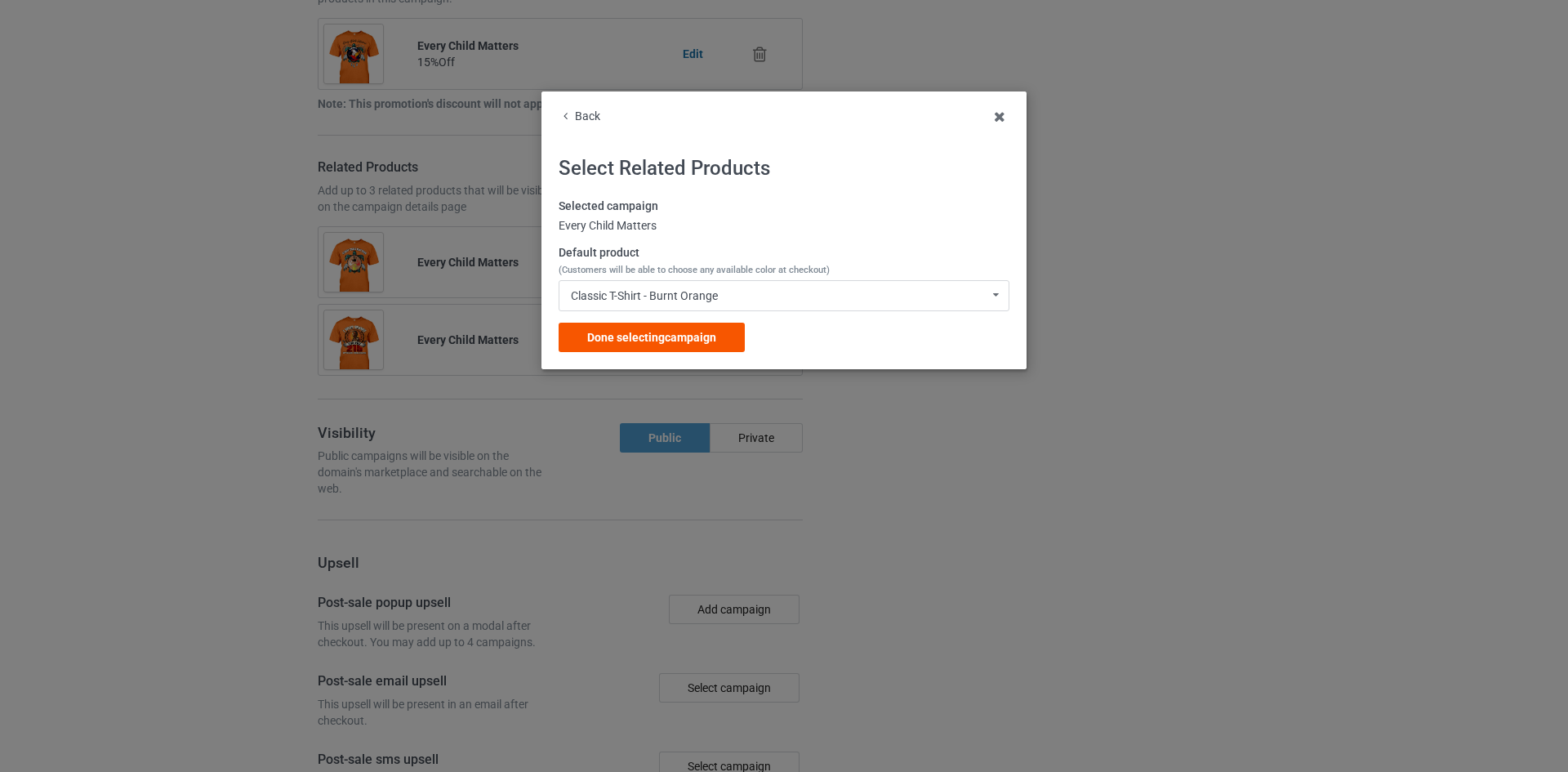
click at [646, 329] on div "Done selecting campaign" at bounding box center [652, 338] width 187 height 29
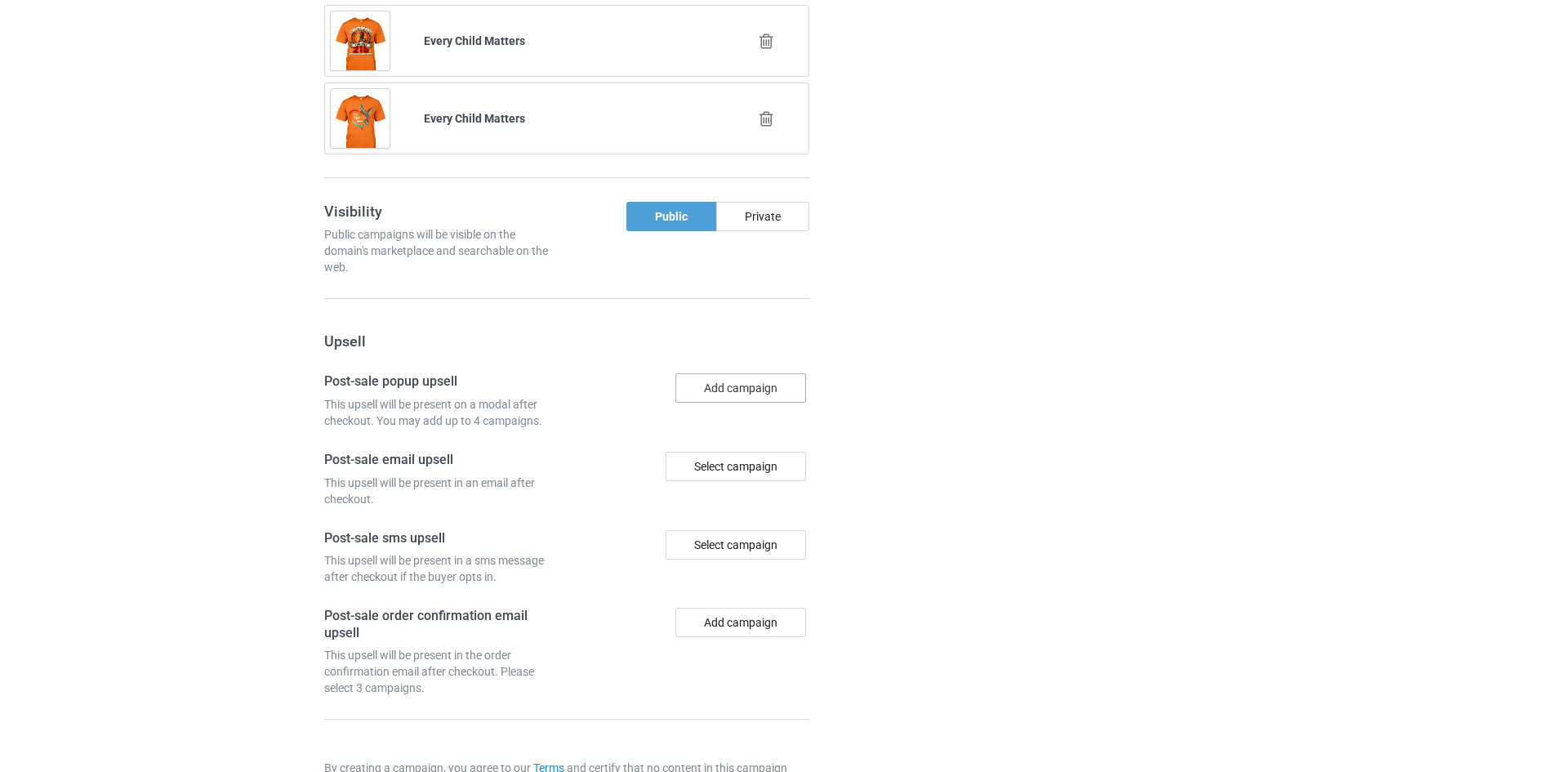
scroll to position [1634, 0]
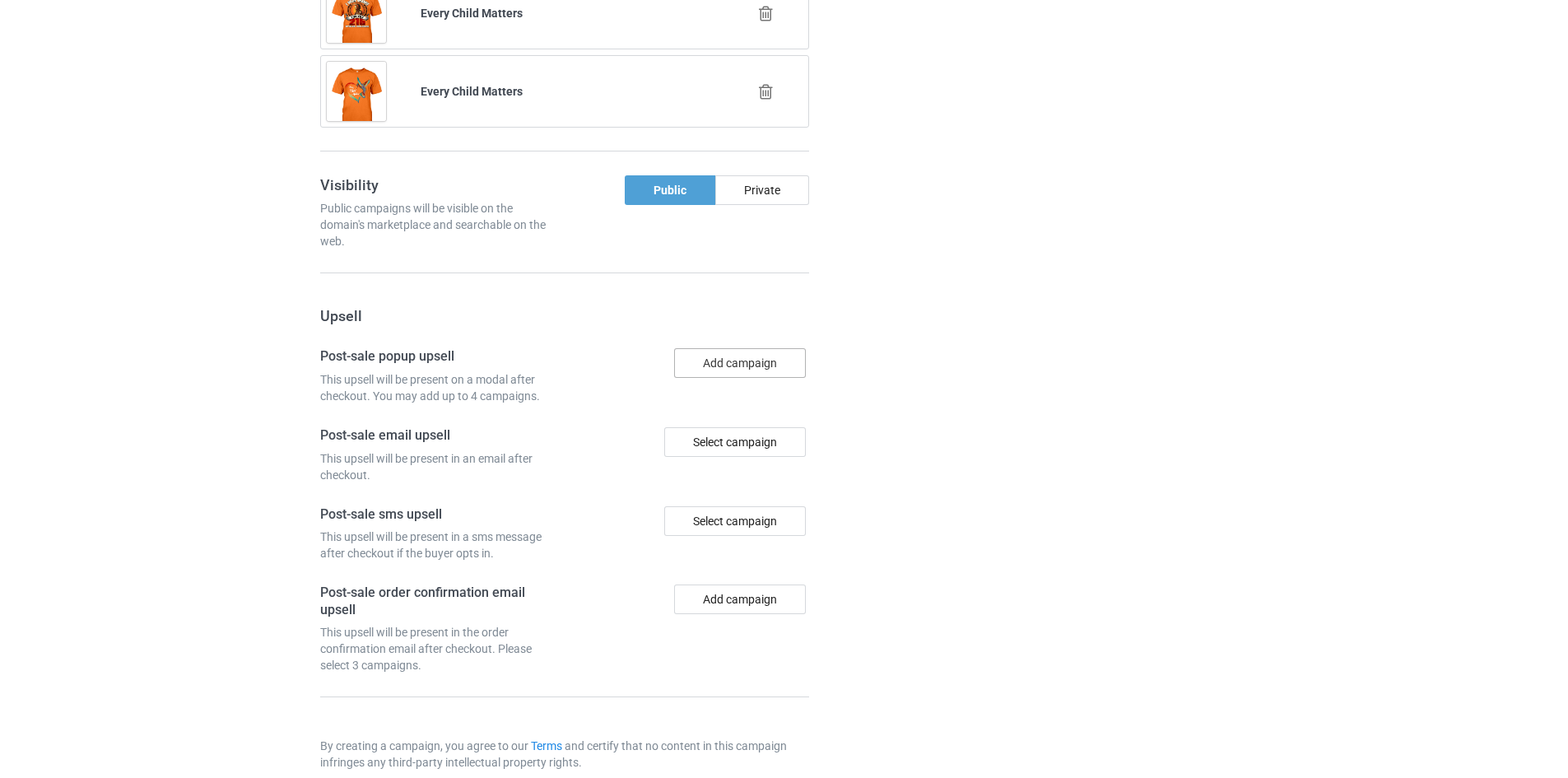
click at [750, 368] on button "Add campaign" at bounding box center [740, 363] width 132 height 29
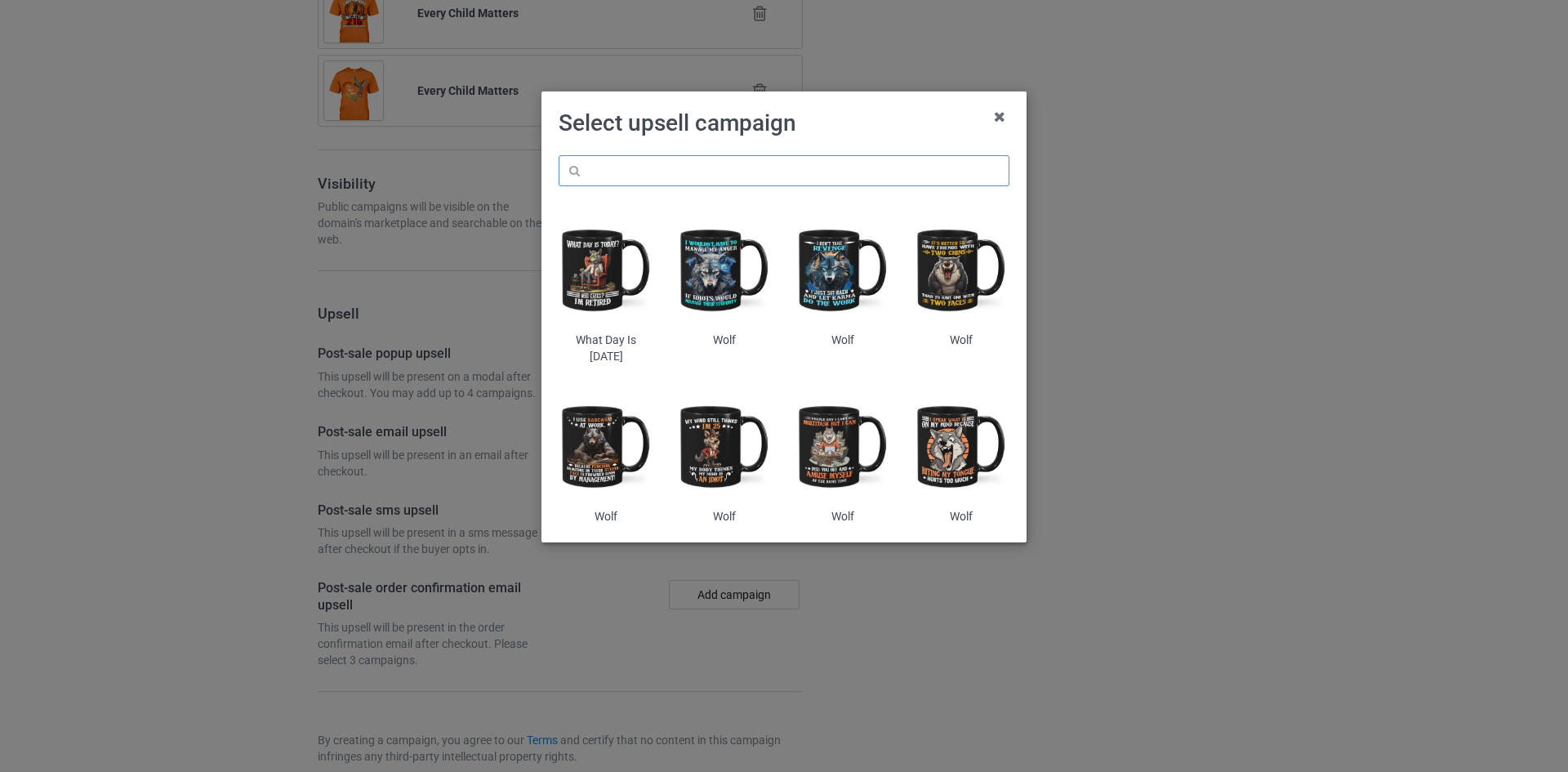
click at [726, 177] on input "text" at bounding box center [784, 170] width 451 height 31
paste input "every72"
type input "every72"
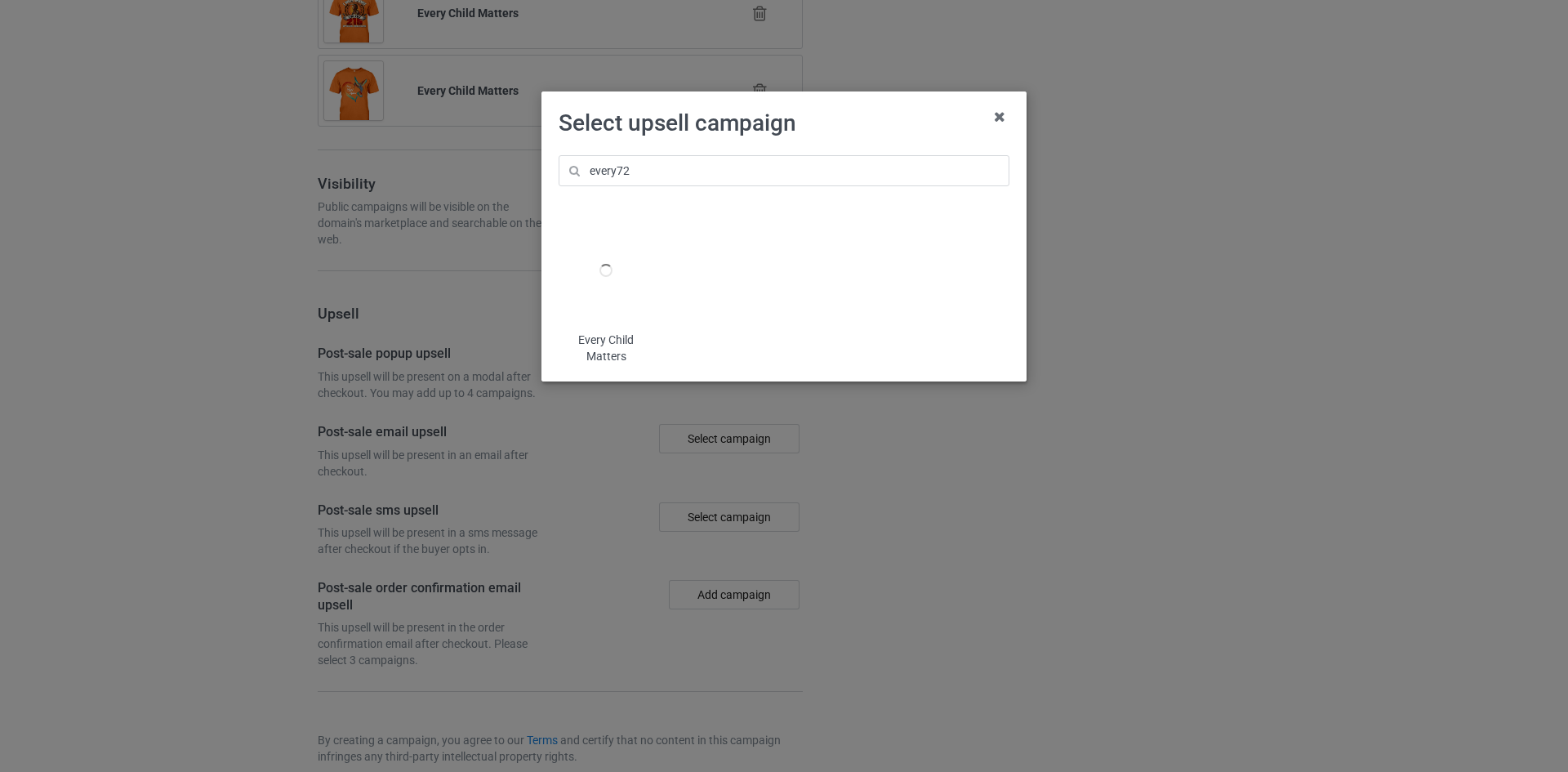
click at [610, 273] on div at bounding box center [607, 271] width 14 height 14
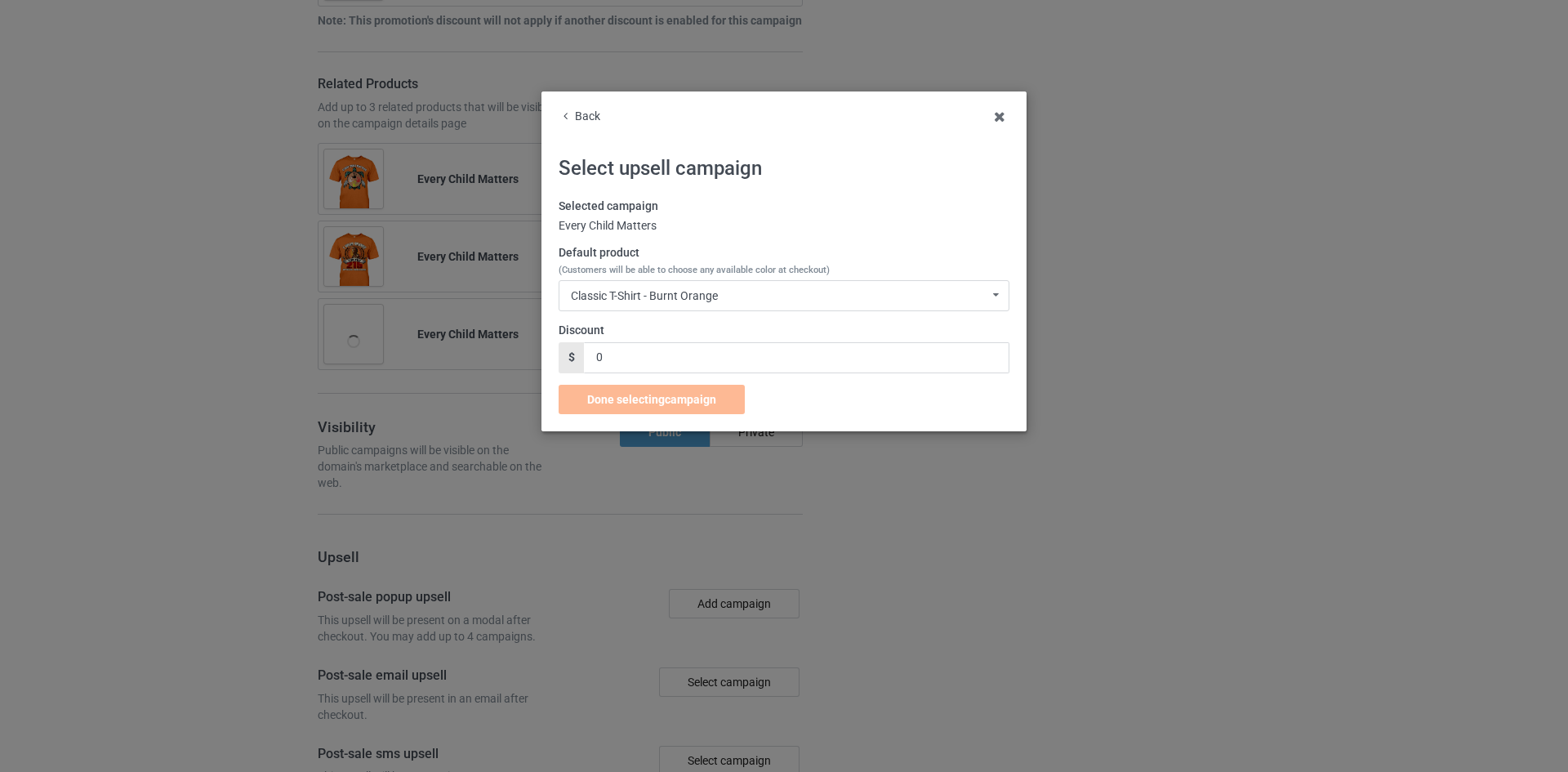
scroll to position [1634, 0]
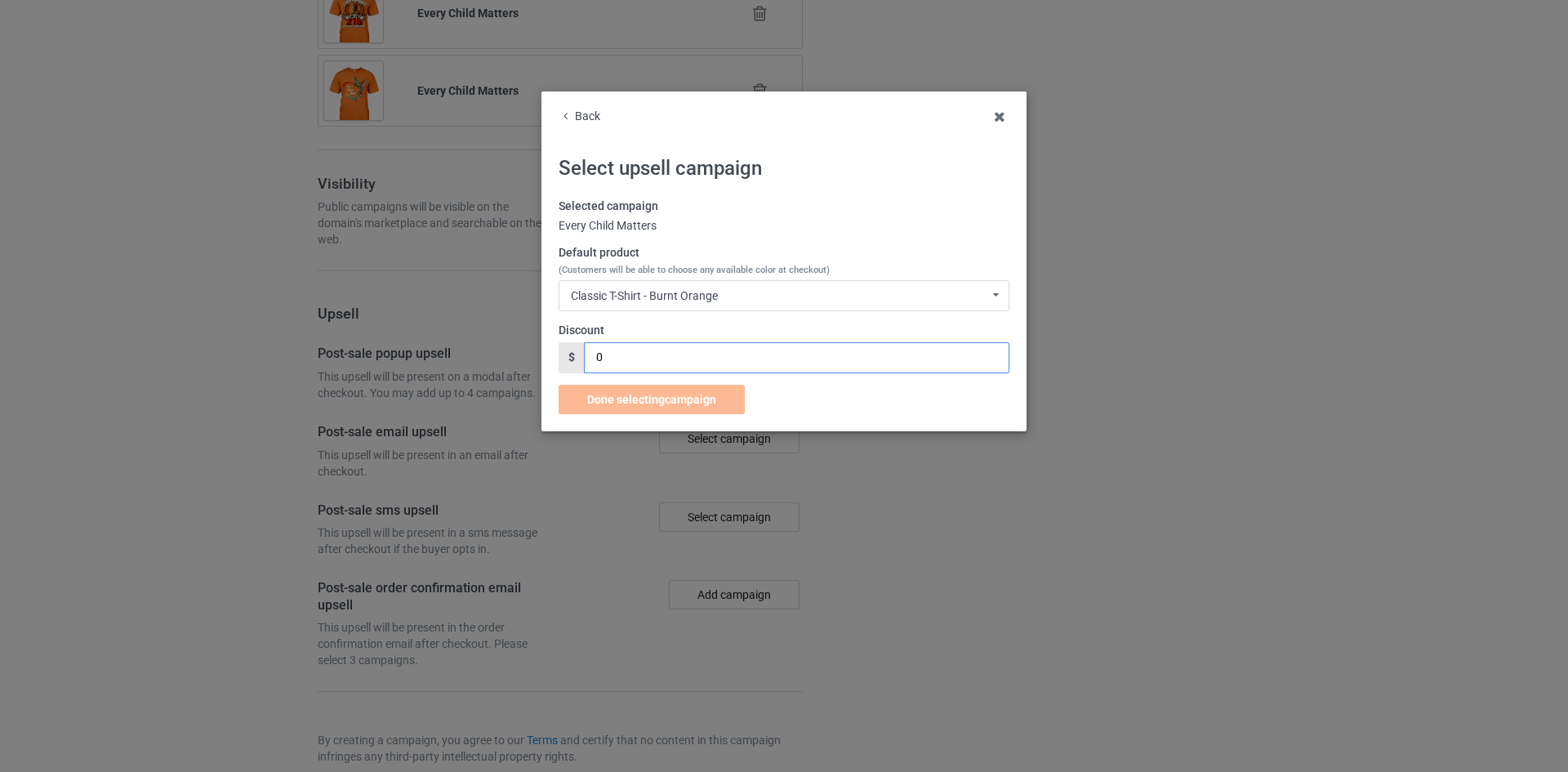
click at [636, 365] on input "0" at bounding box center [796, 358] width 425 height 31
type input "05"
click at [672, 394] on span "Done selecting campaign" at bounding box center [651, 400] width 129 height 14
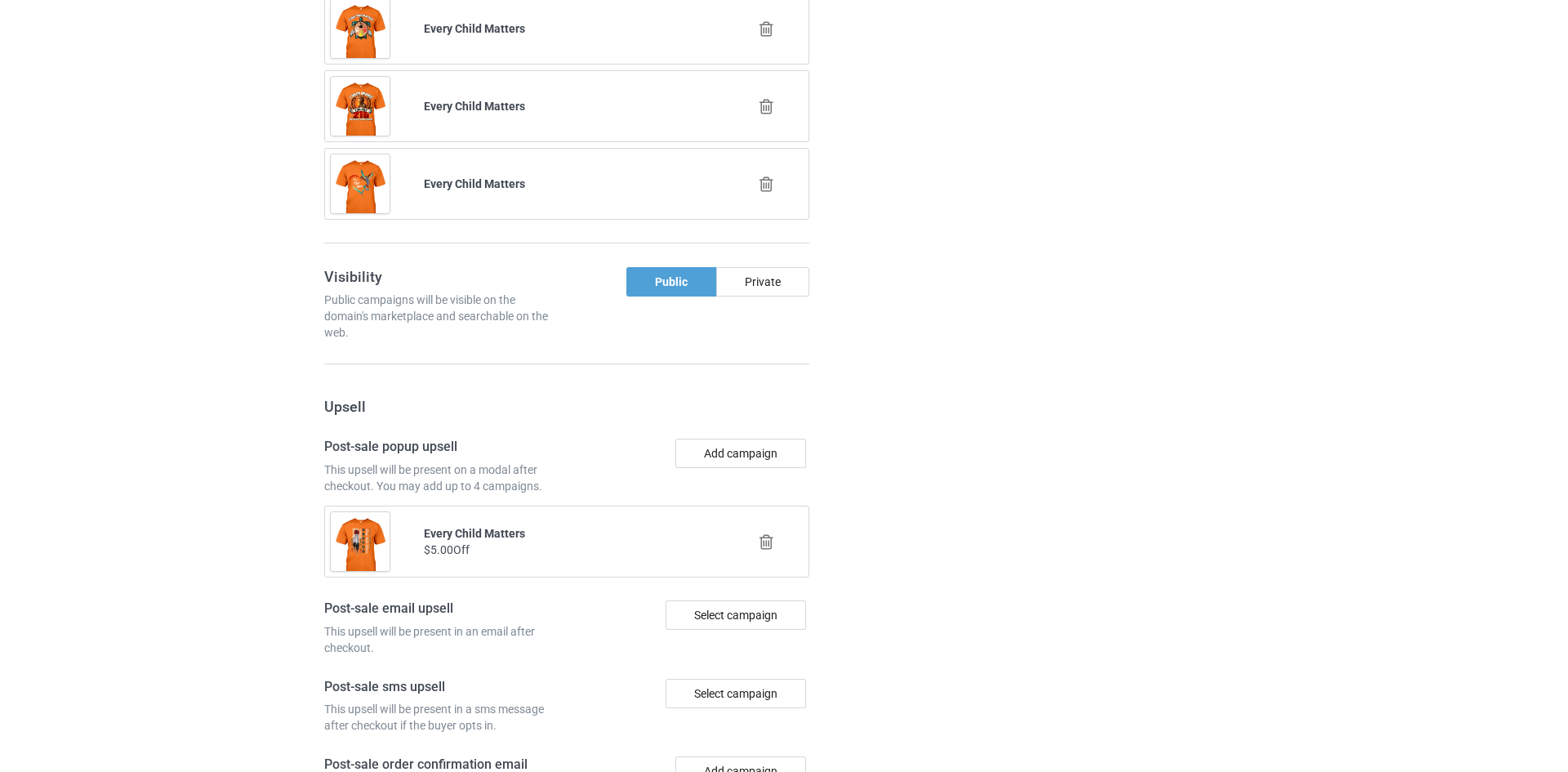
scroll to position [1558, 0]
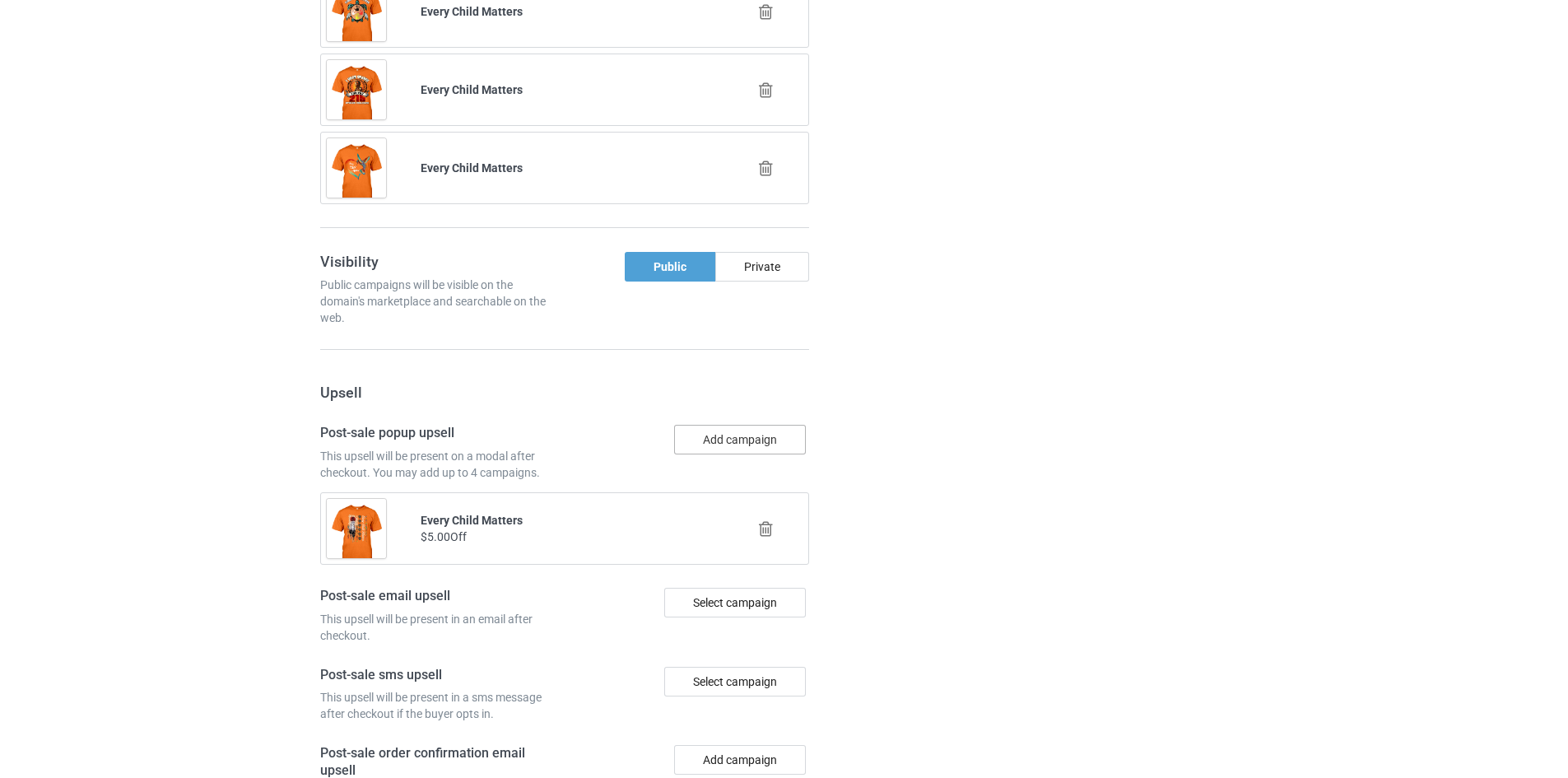
click at [753, 428] on button "Add campaign" at bounding box center [740, 440] width 132 height 29
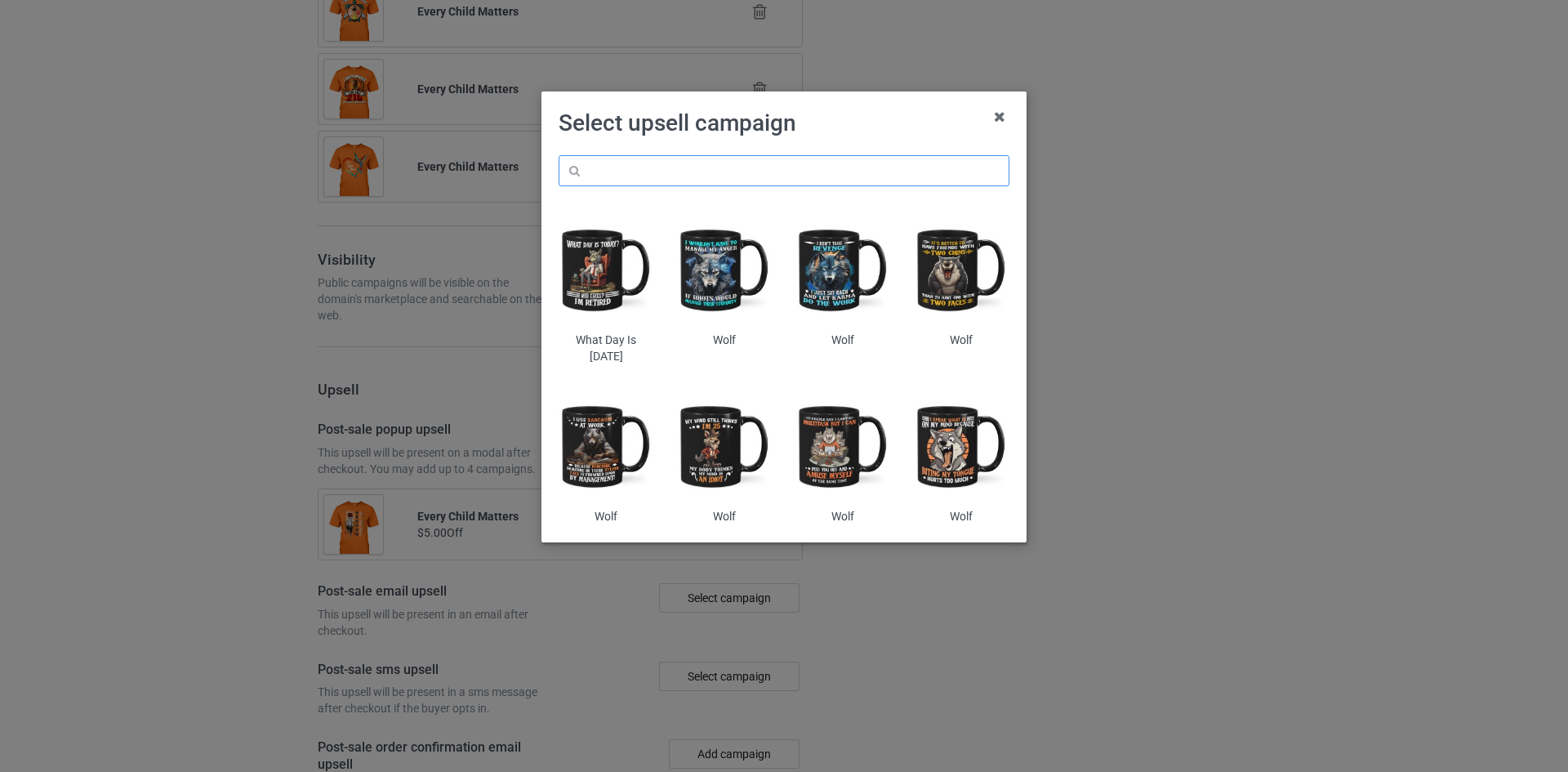
click at [745, 162] on input "text" at bounding box center [784, 170] width 451 height 31
paste input "everychild60"
type input "everychild60"
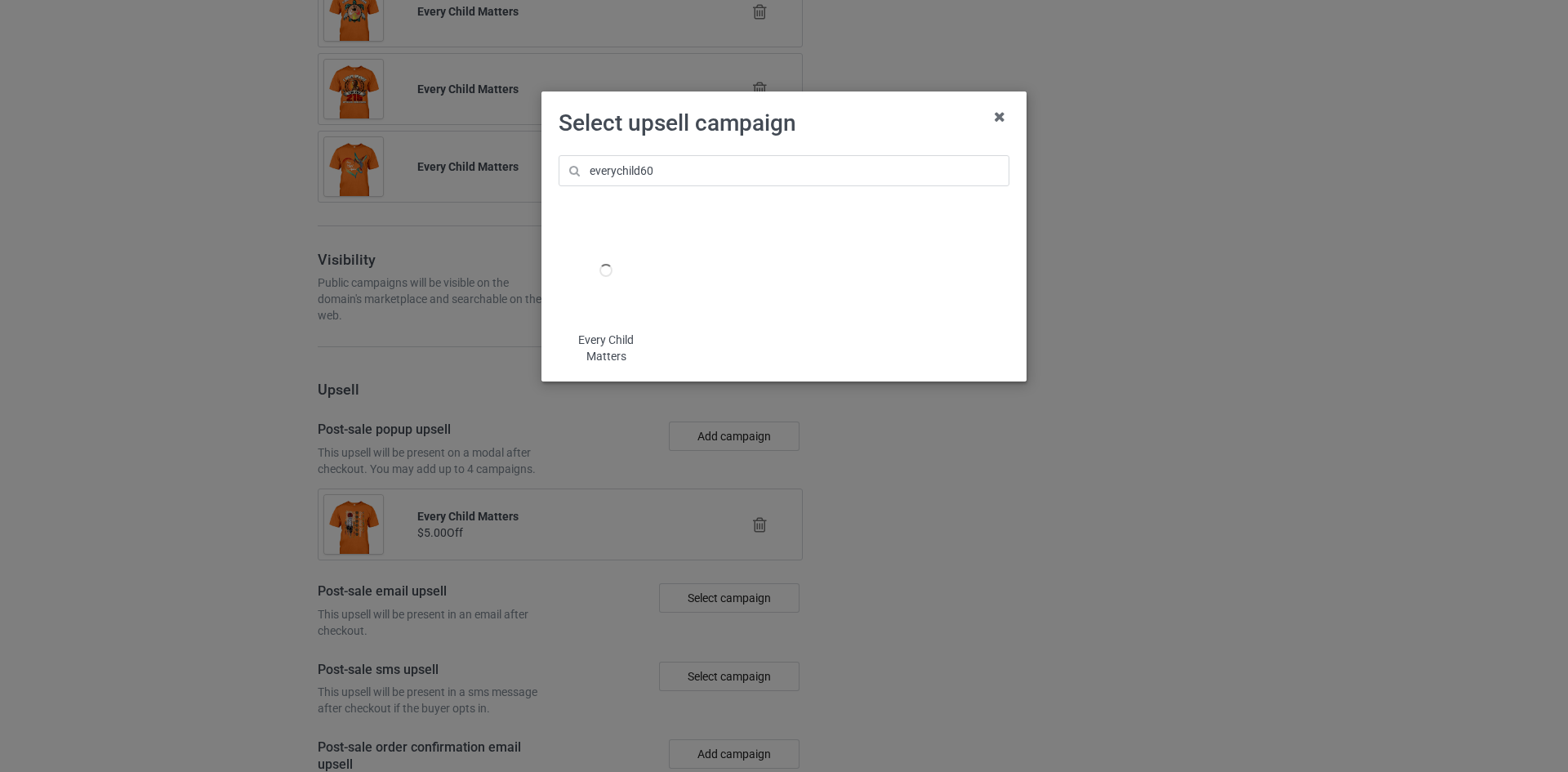
click at [608, 282] on div at bounding box center [606, 270] width 96 height 119
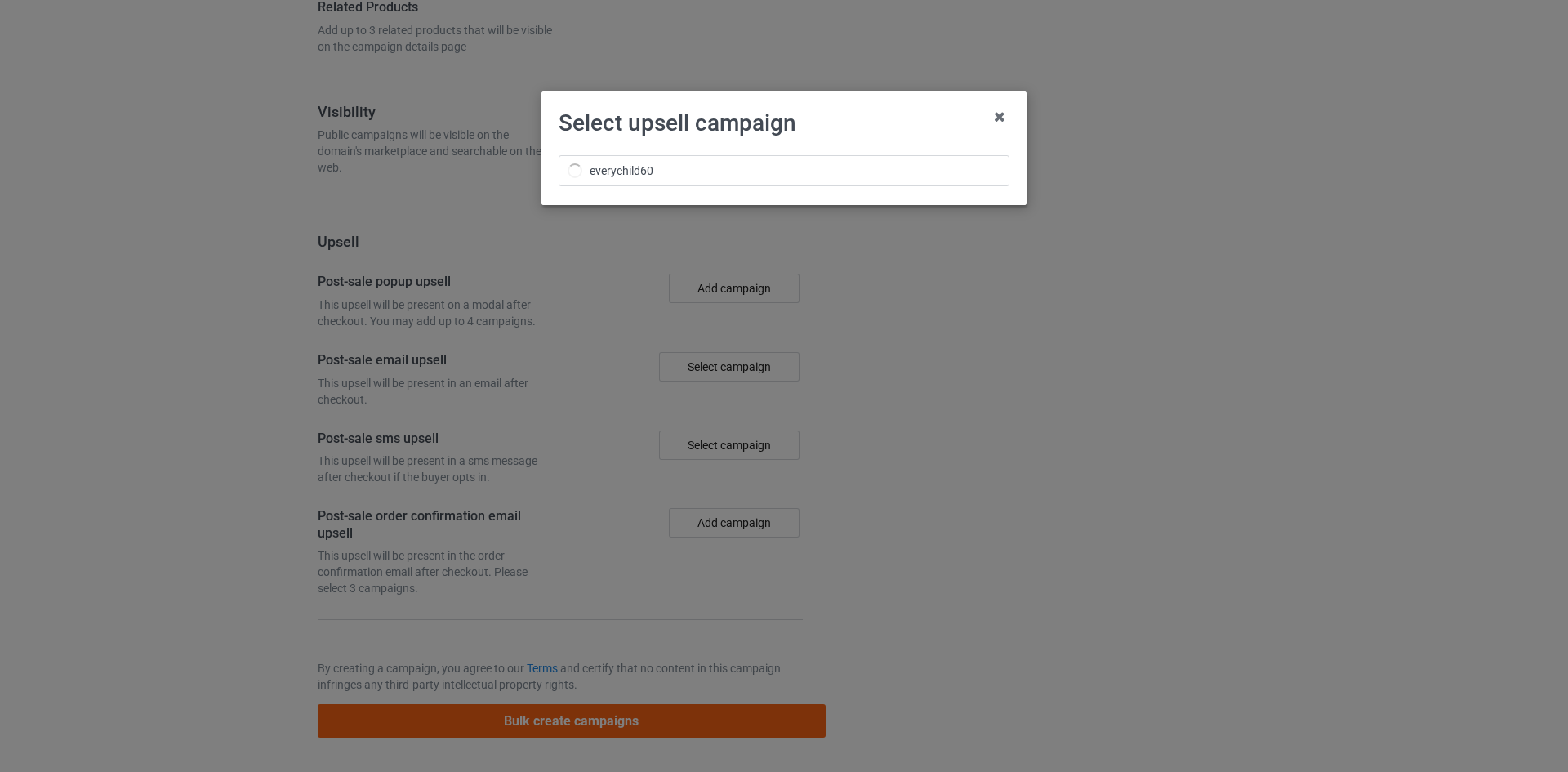
scroll to position [1558, 0]
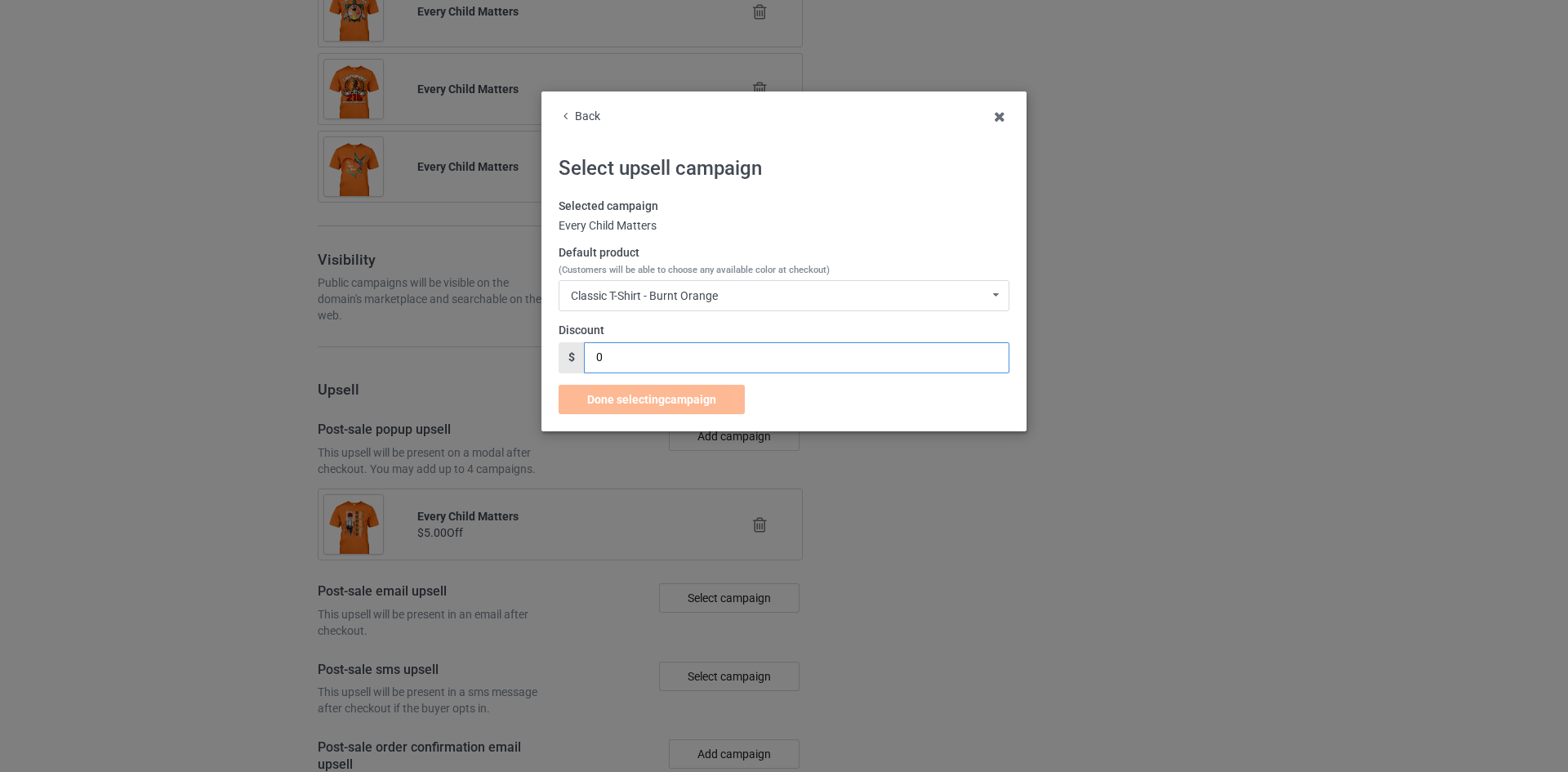
click at [668, 354] on input "0" at bounding box center [796, 358] width 425 height 31
type input "05"
click at [694, 401] on span "Done selecting campaign" at bounding box center [651, 400] width 129 height 14
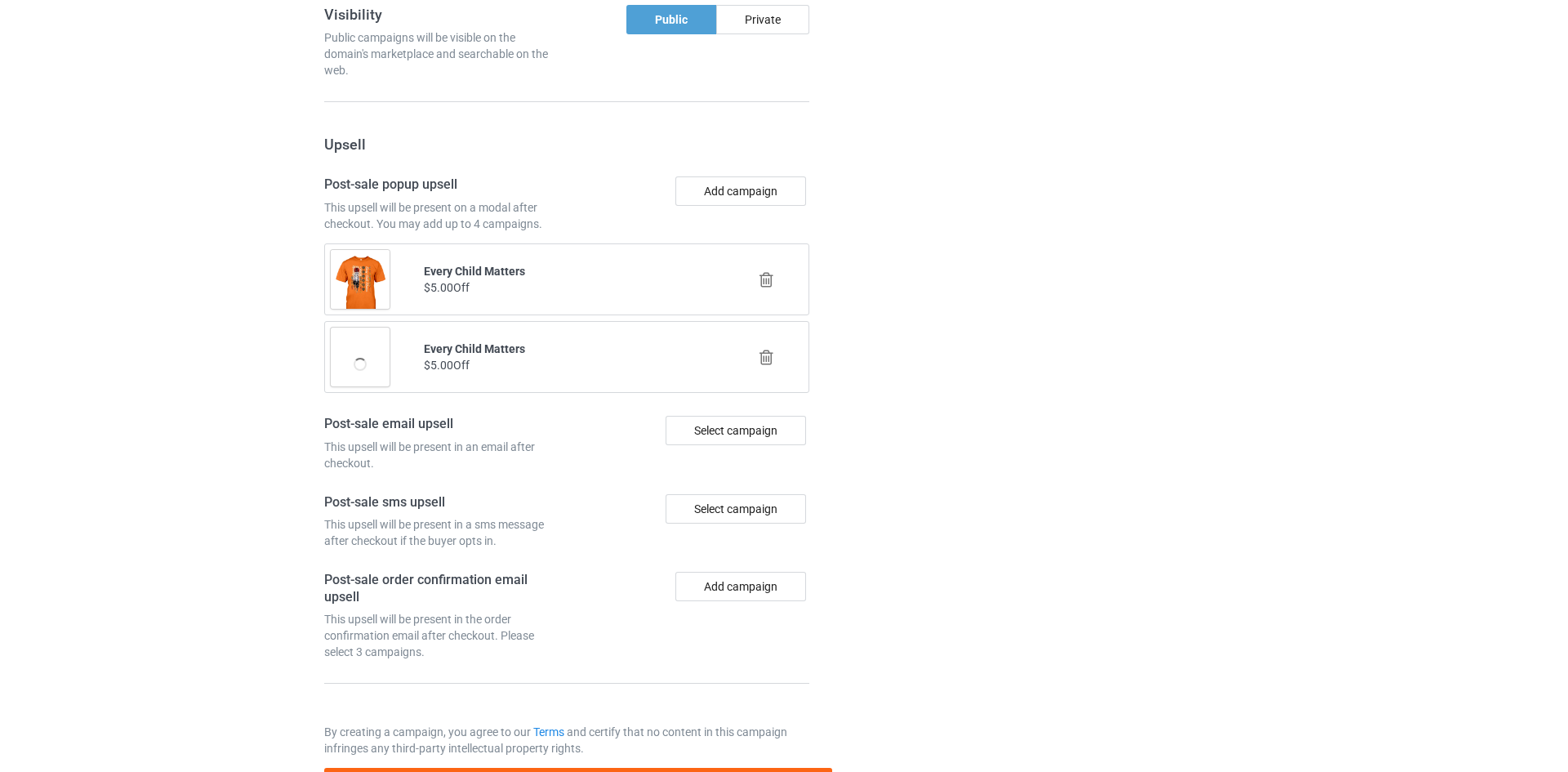
scroll to position [1704, 0]
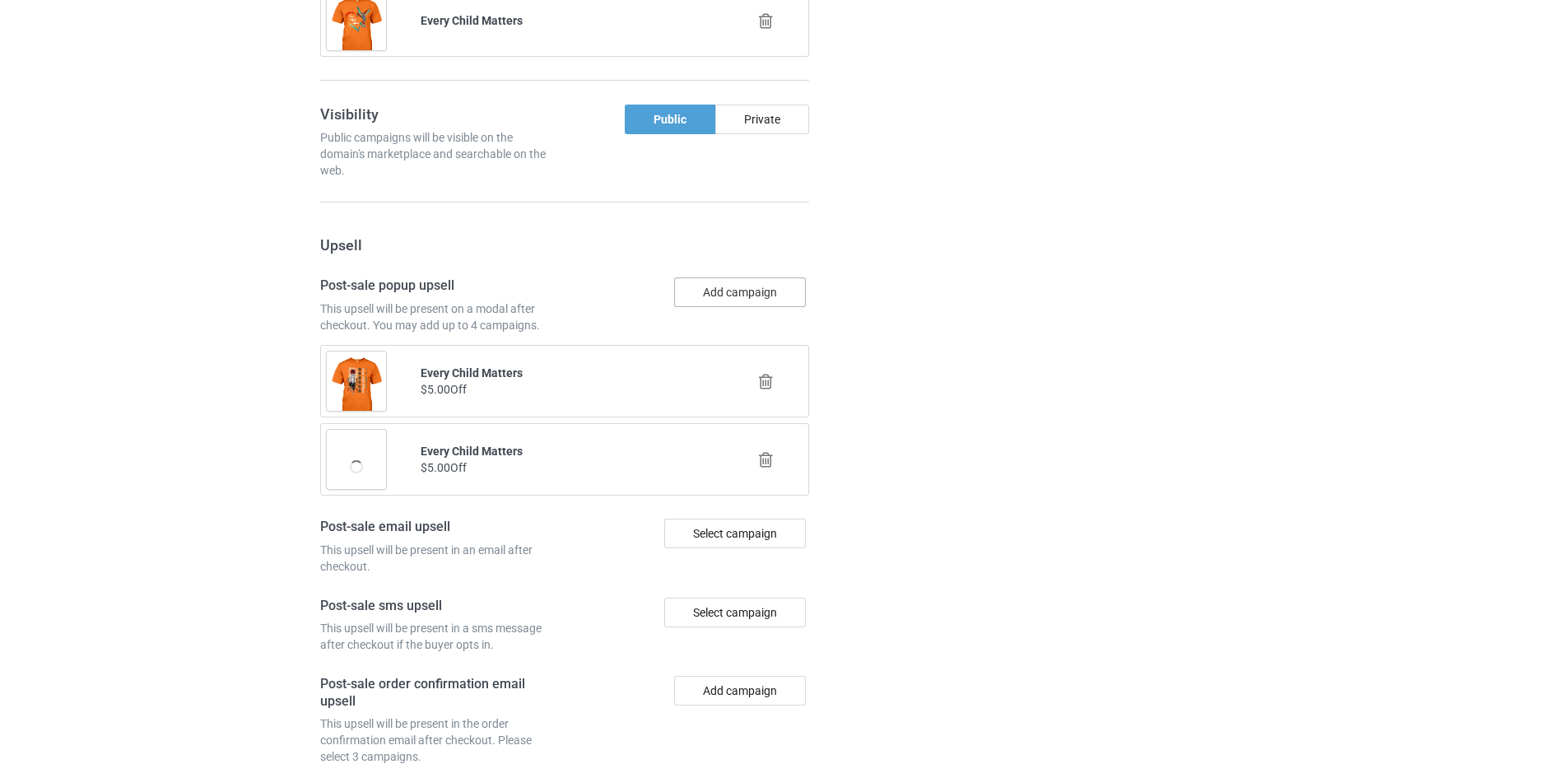
click at [770, 292] on button "Add campaign" at bounding box center [740, 292] width 132 height 29
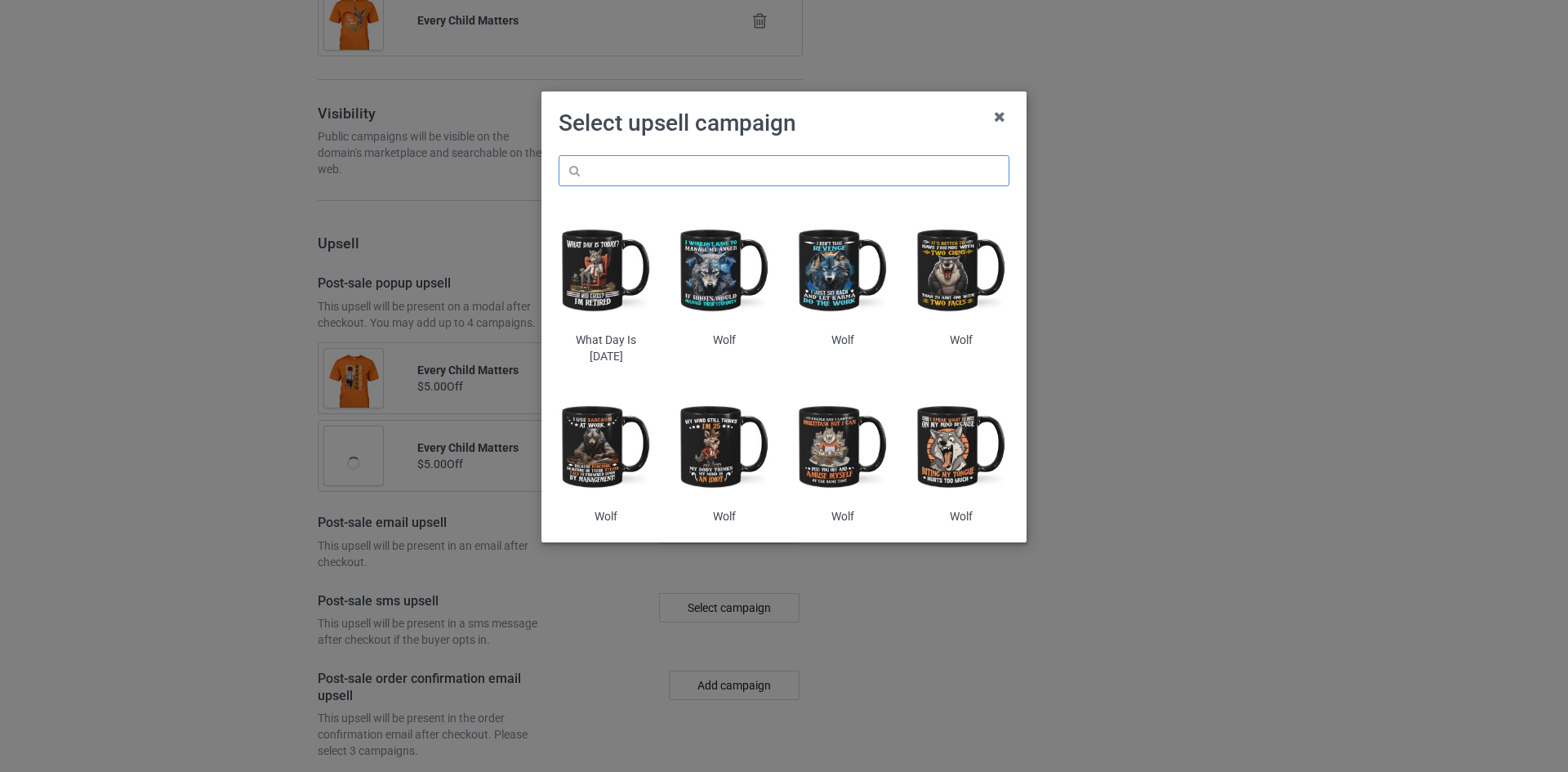
click at [730, 174] on input "text" at bounding box center [784, 170] width 451 height 31
paste input "everychild55"
type input "everychild55"
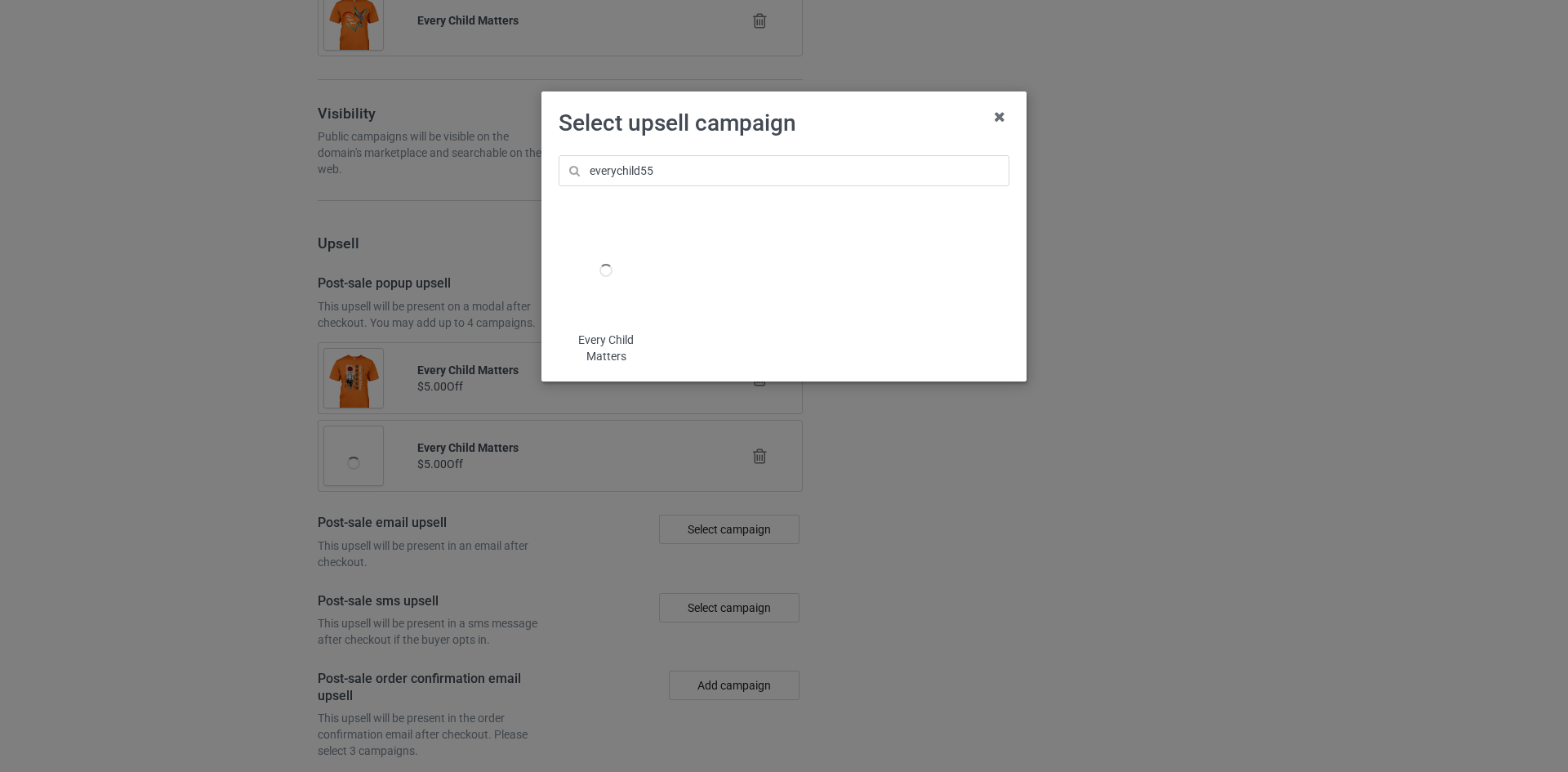
click at [617, 284] on div at bounding box center [606, 270] width 96 height 119
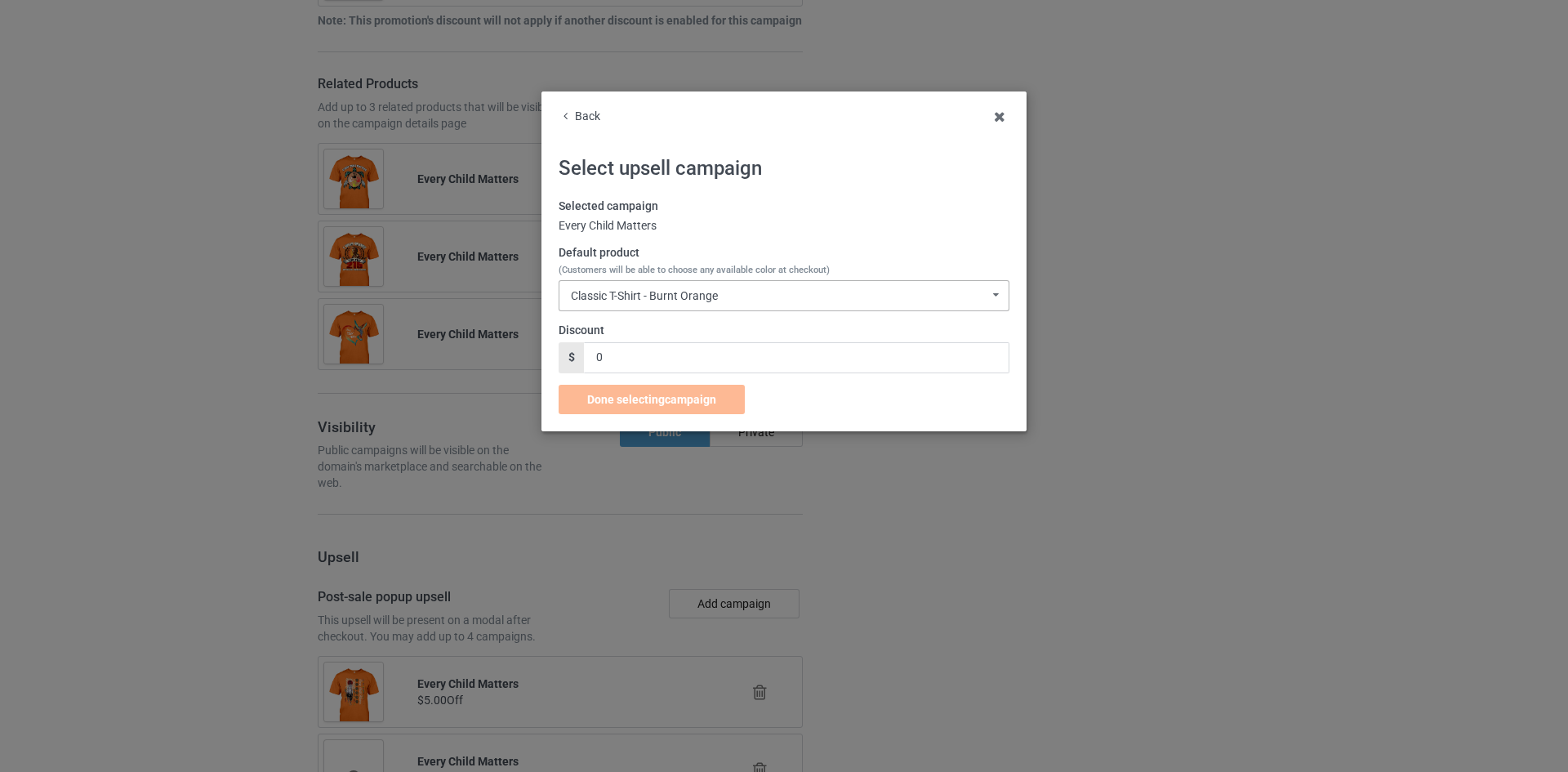
scroll to position [1704, 0]
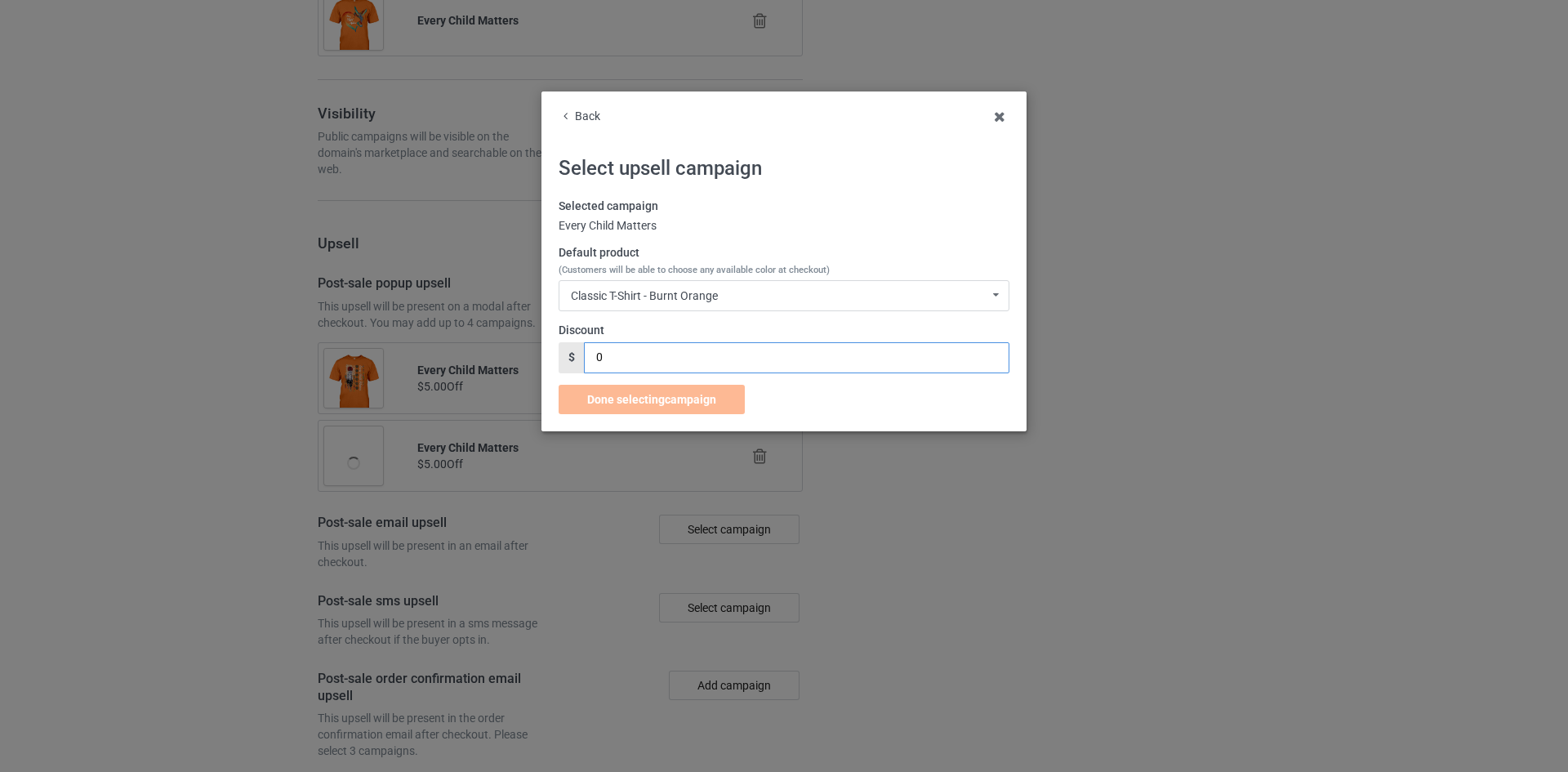
click at [618, 353] on input "0" at bounding box center [796, 358] width 425 height 31
type input "05"
click at [677, 397] on span "Done selecting campaign" at bounding box center [651, 400] width 129 height 14
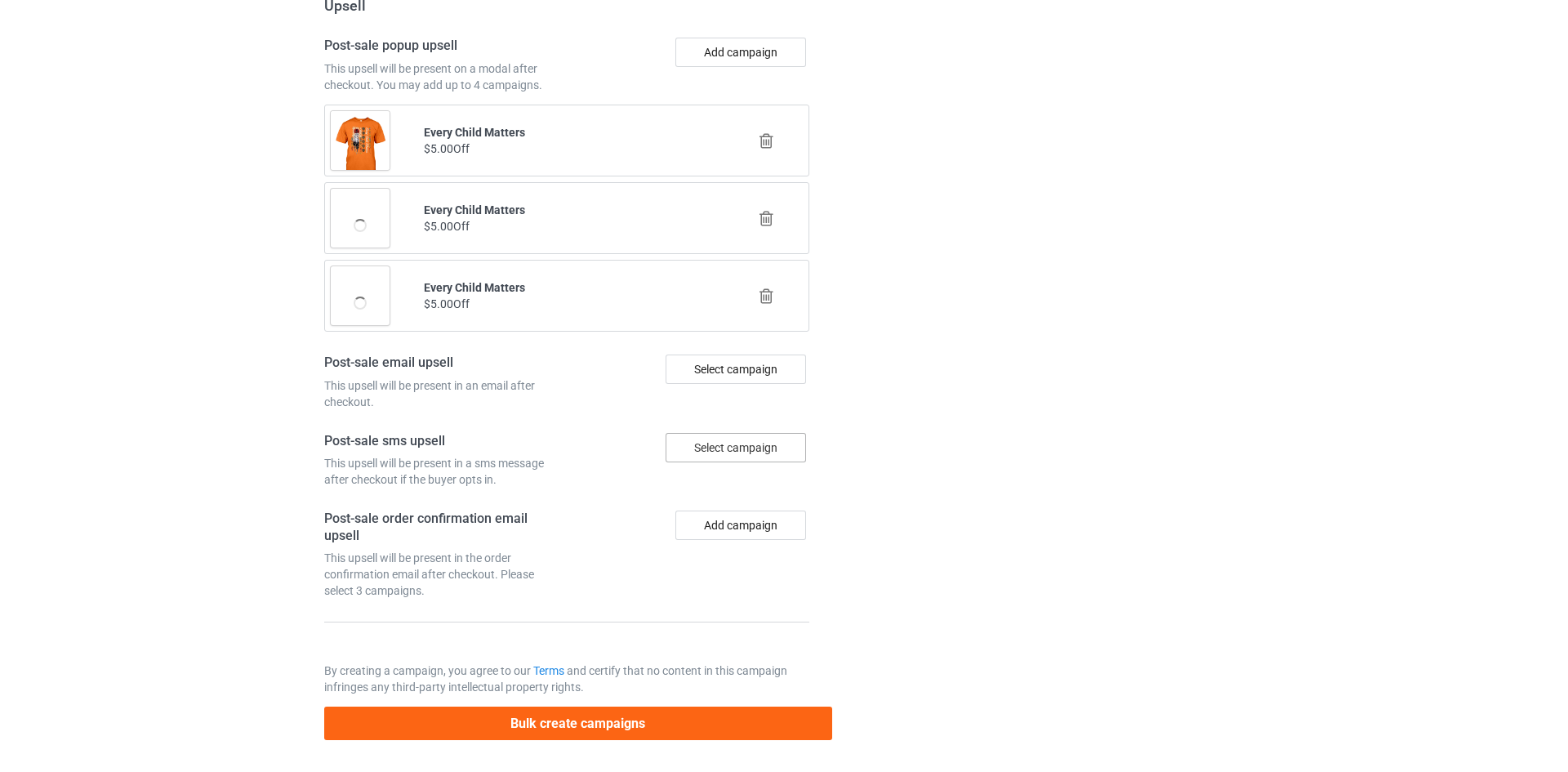
scroll to position [1945, 0]
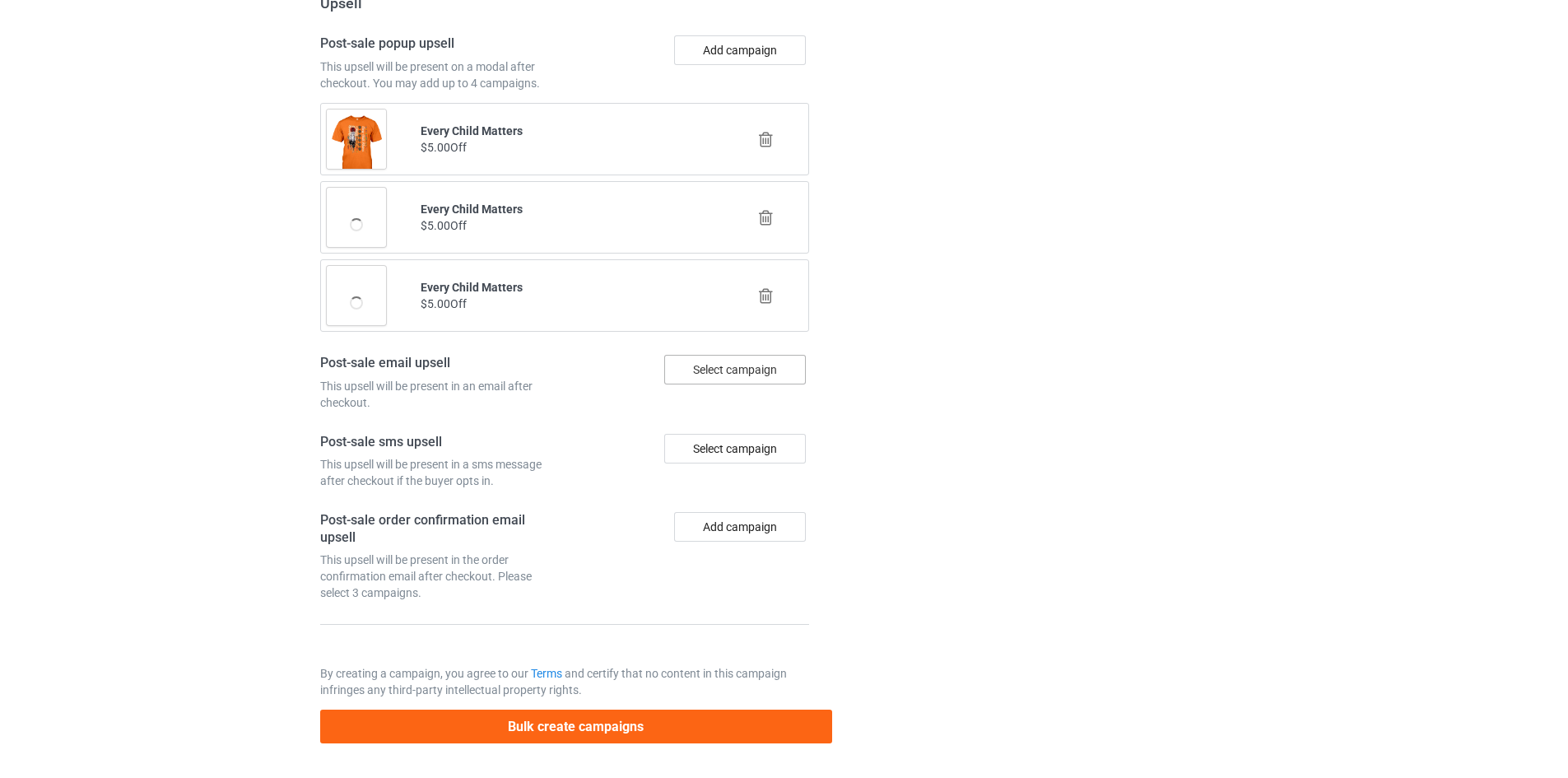
click at [754, 373] on div "Select campaign" at bounding box center [734, 370] width 141 height 29
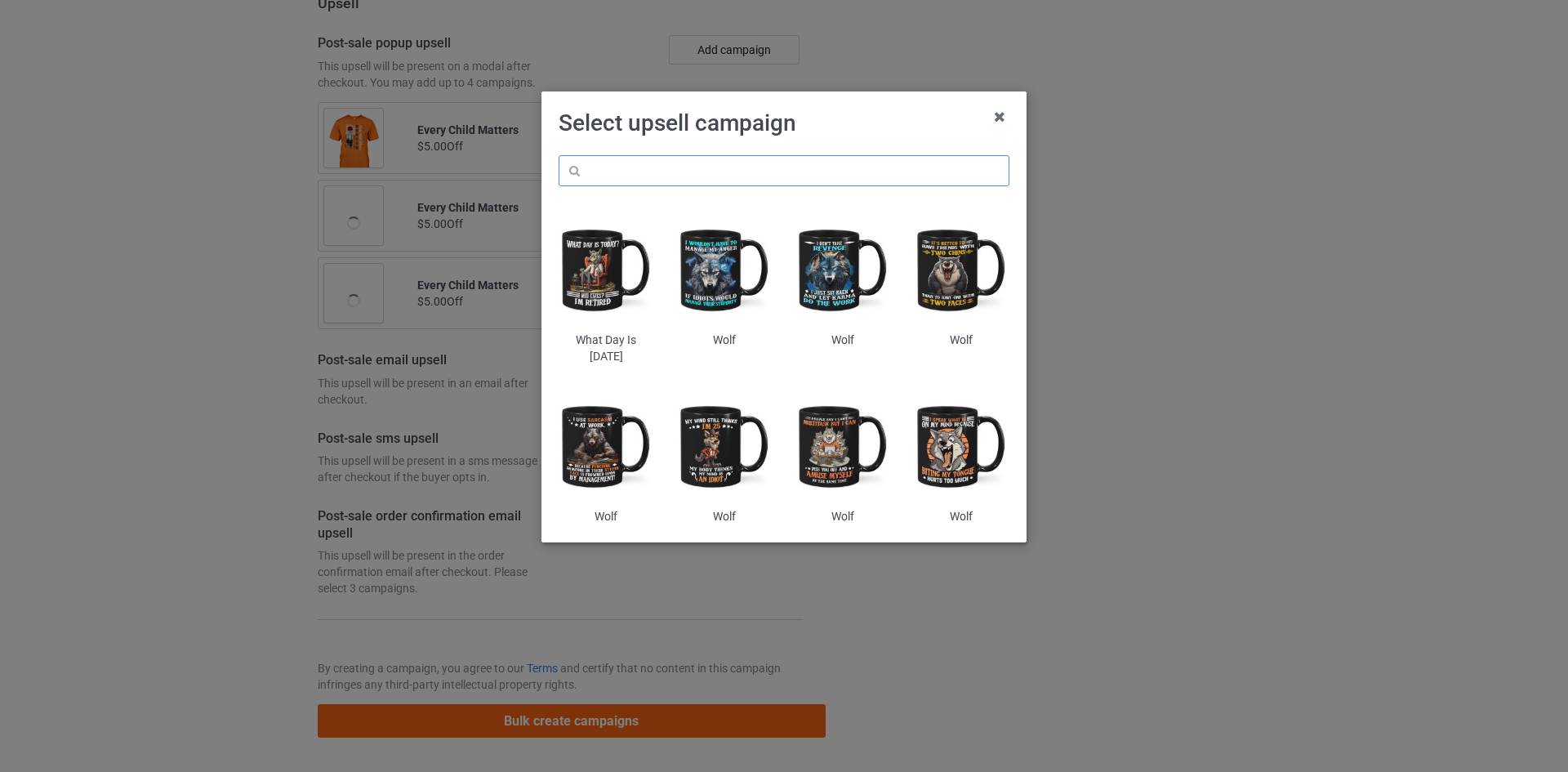
click at [722, 176] on input "text" at bounding box center [784, 170] width 451 height 31
paste input "/everychild33"
click at [594, 170] on input "/everychild33" at bounding box center [784, 170] width 451 height 31
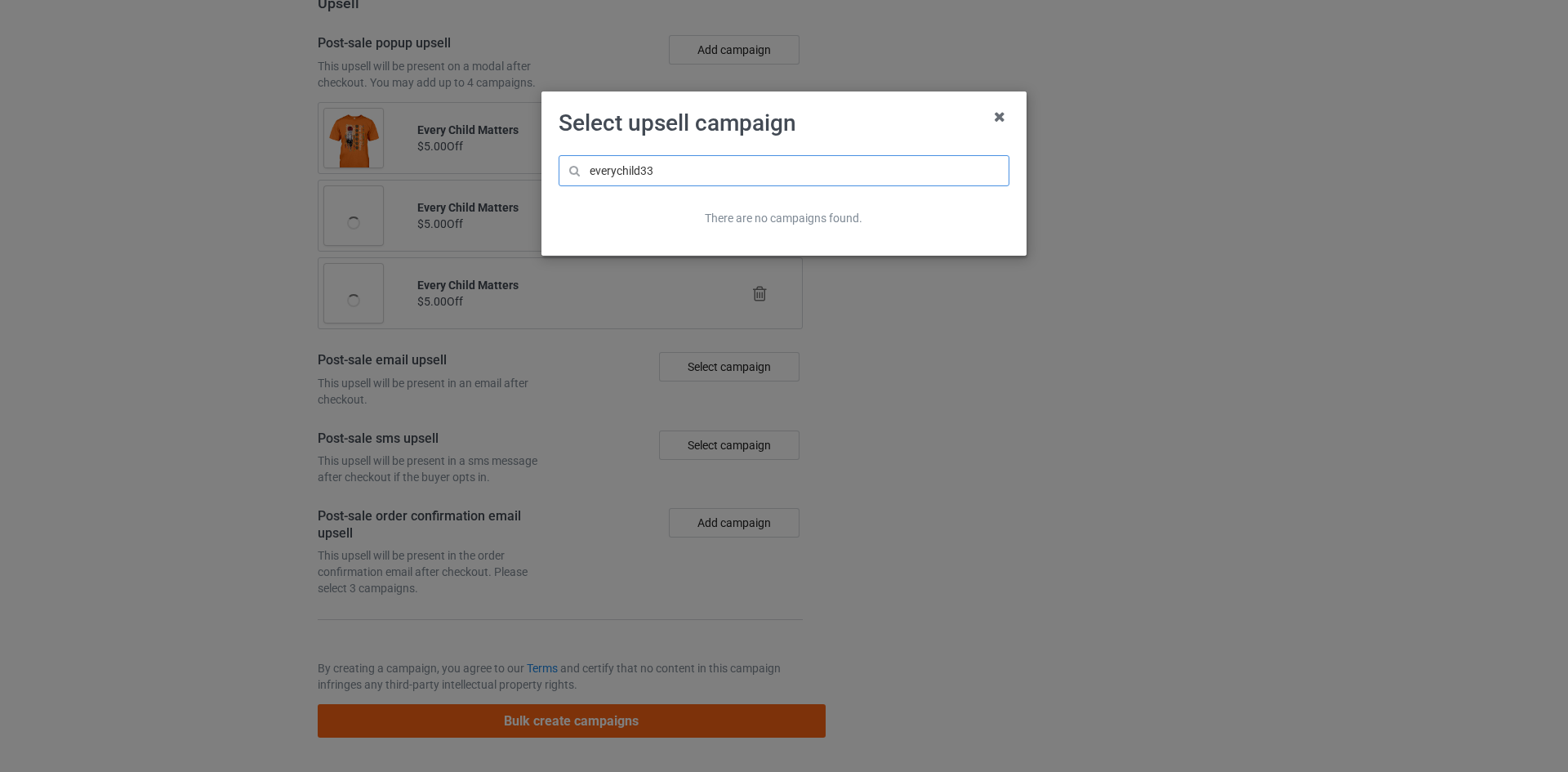
type input "everychild33"
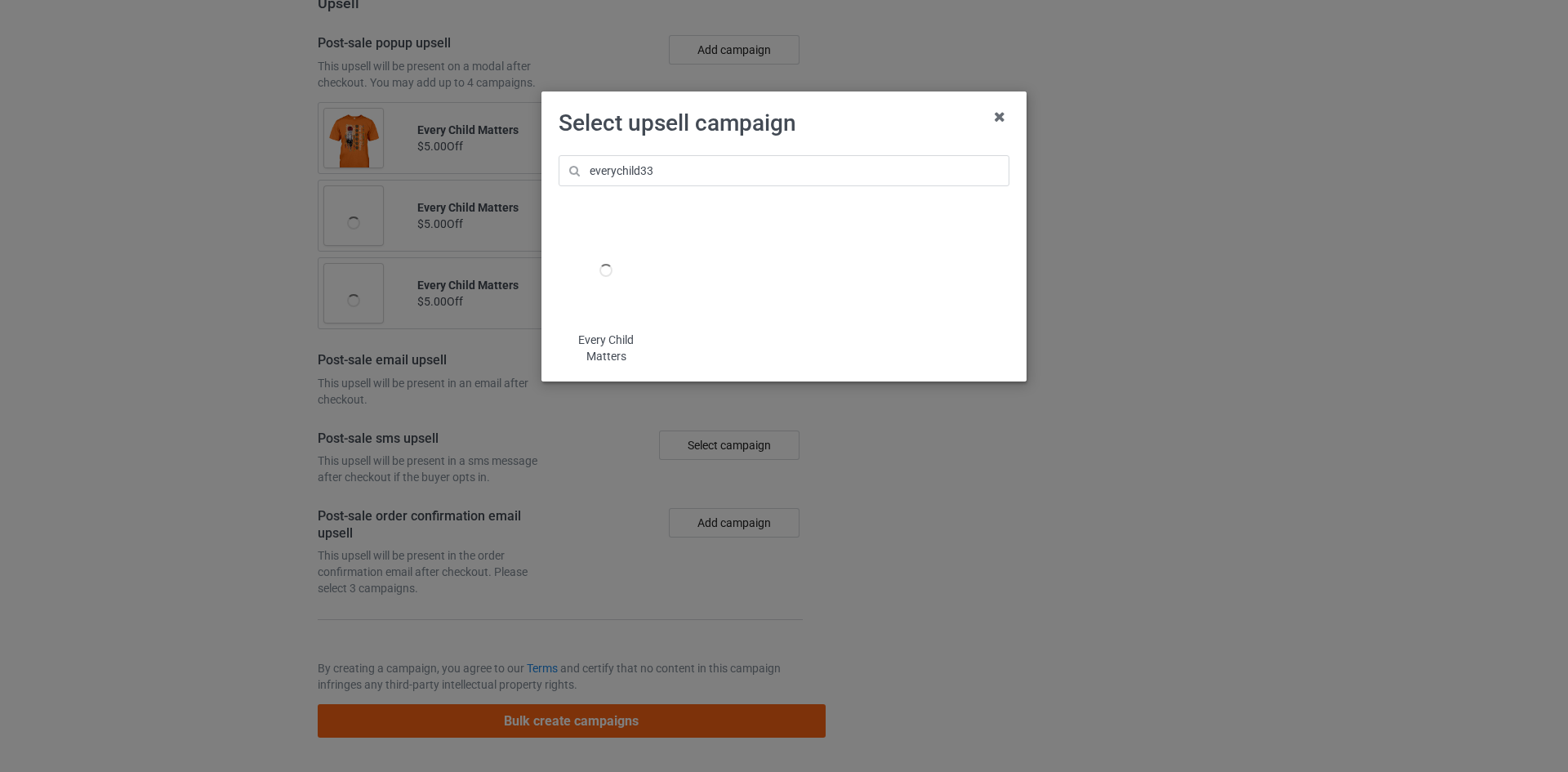
click at [609, 276] on div at bounding box center [607, 271] width 14 height 14
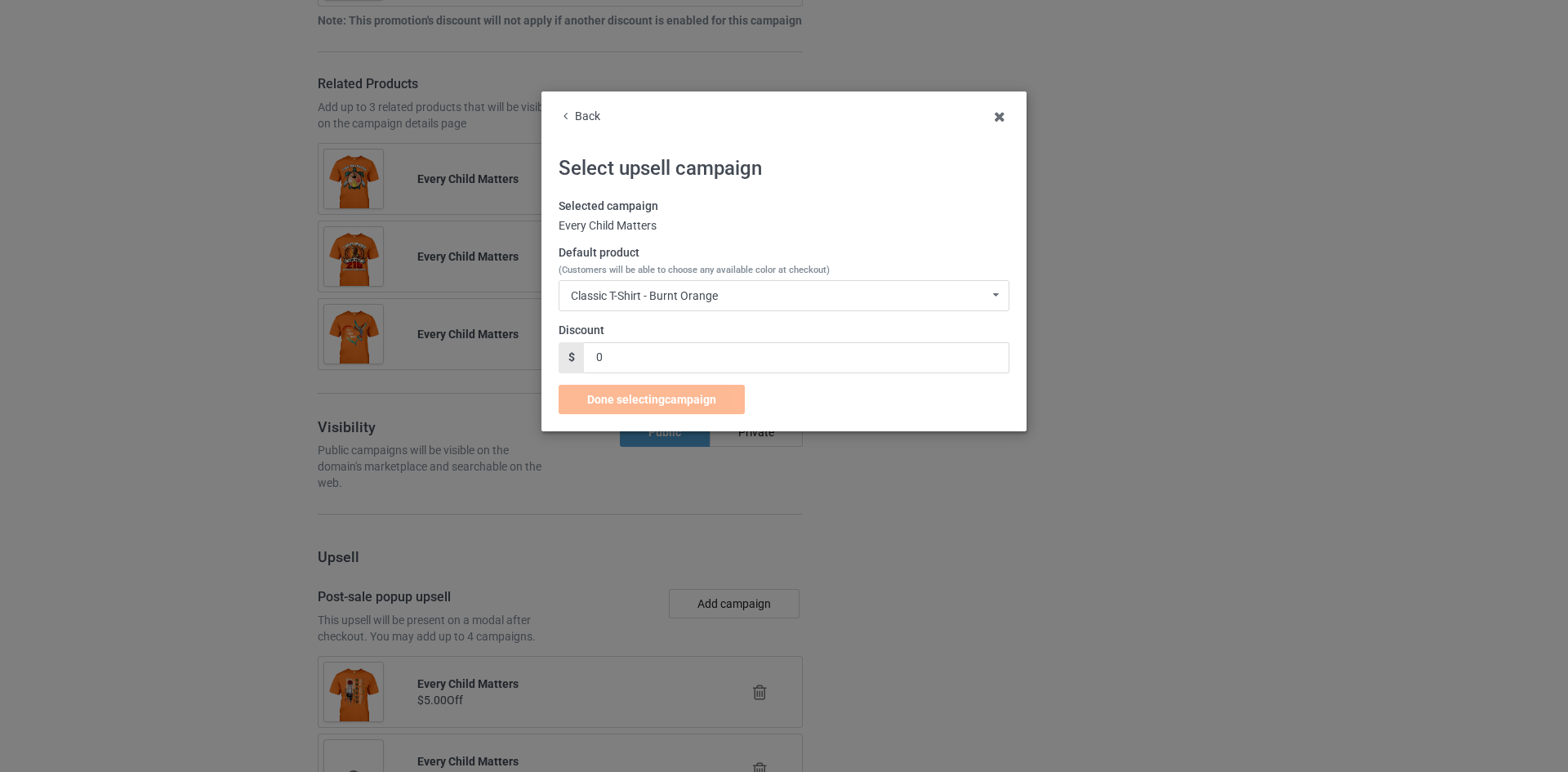
scroll to position [1945, 0]
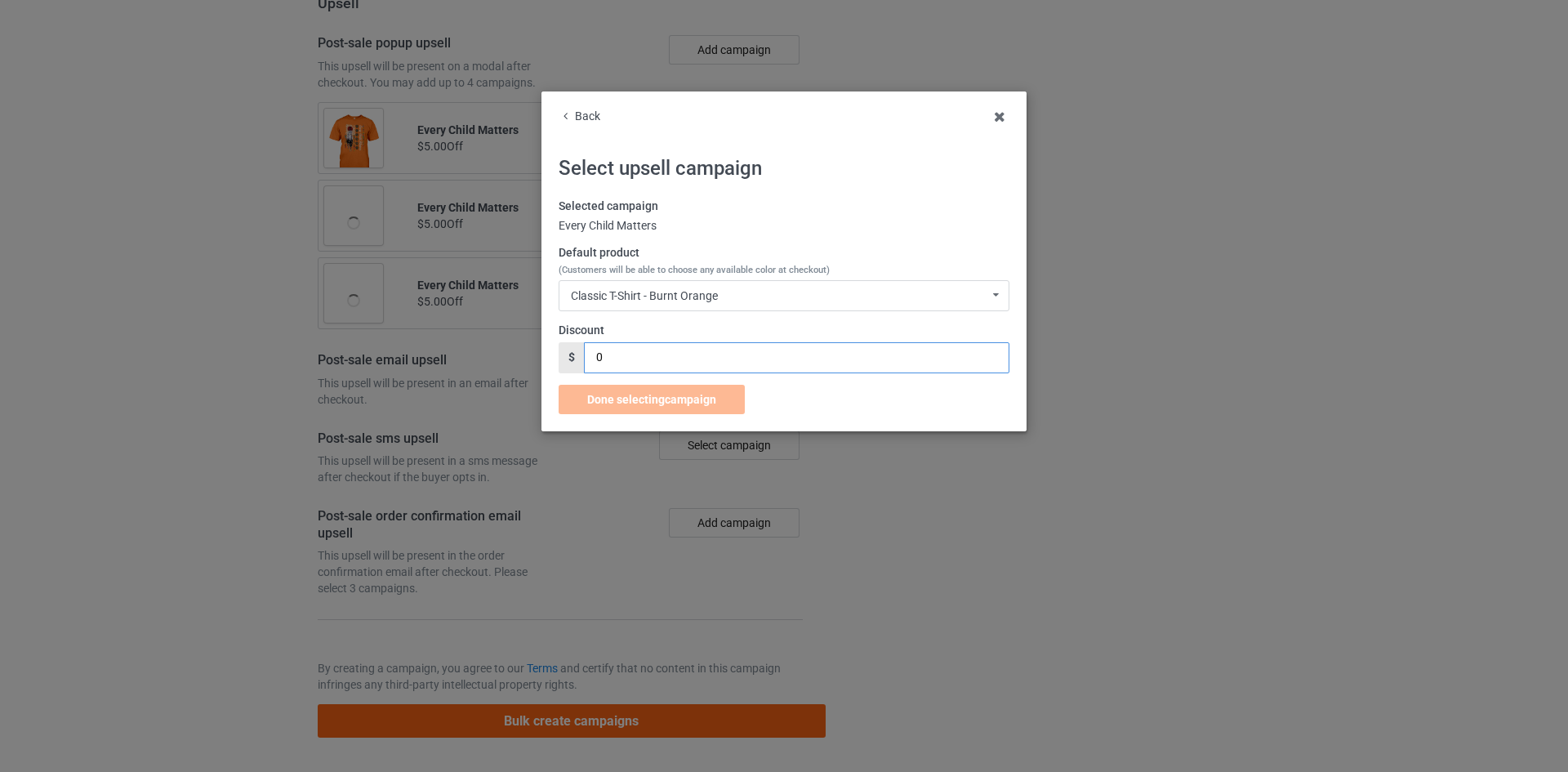
click at [693, 369] on input "0" at bounding box center [796, 358] width 425 height 31
type input "05"
click at [689, 401] on span "Done selecting campaign" at bounding box center [651, 400] width 129 height 14
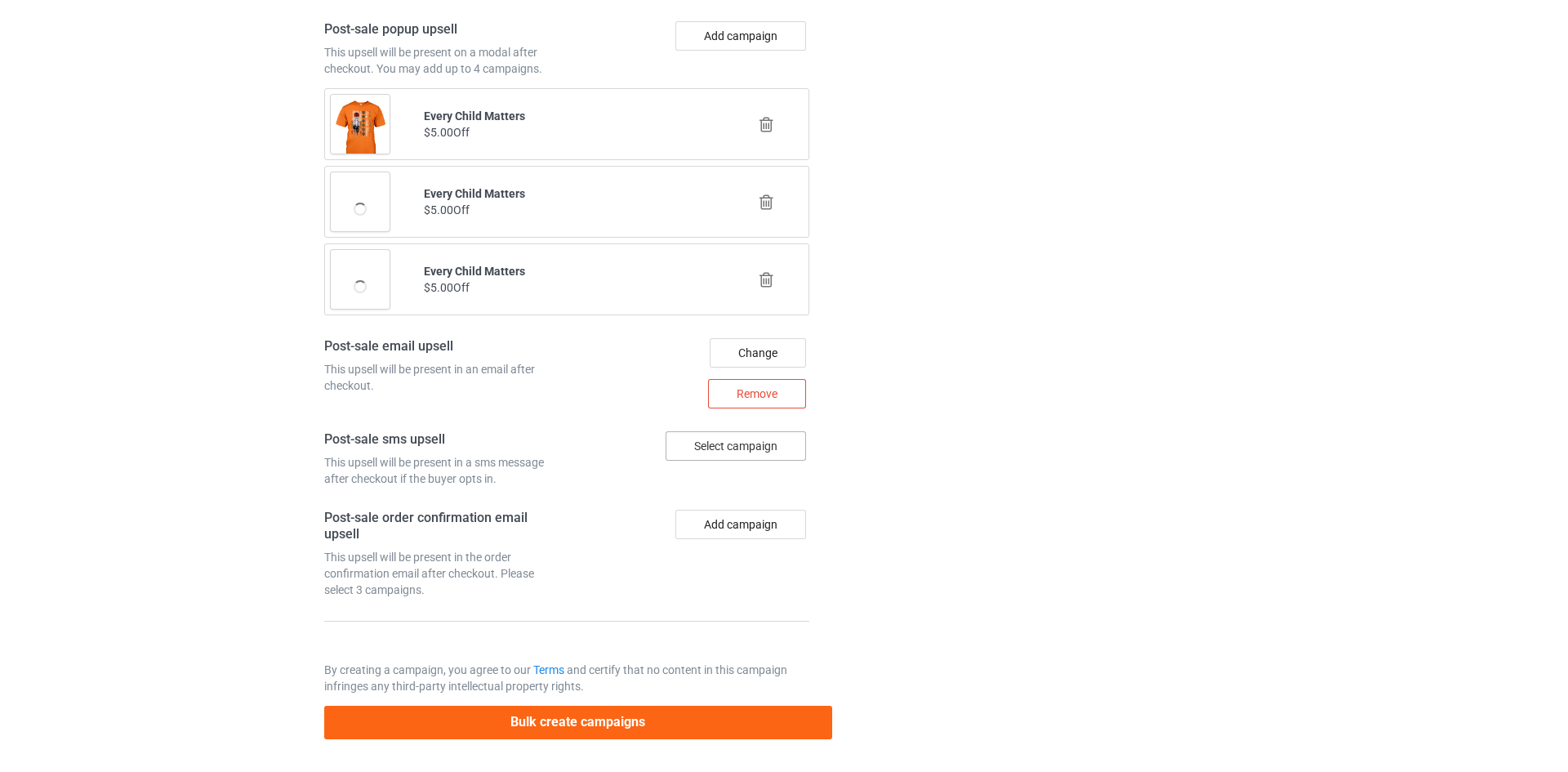
scroll to position [1961, 0]
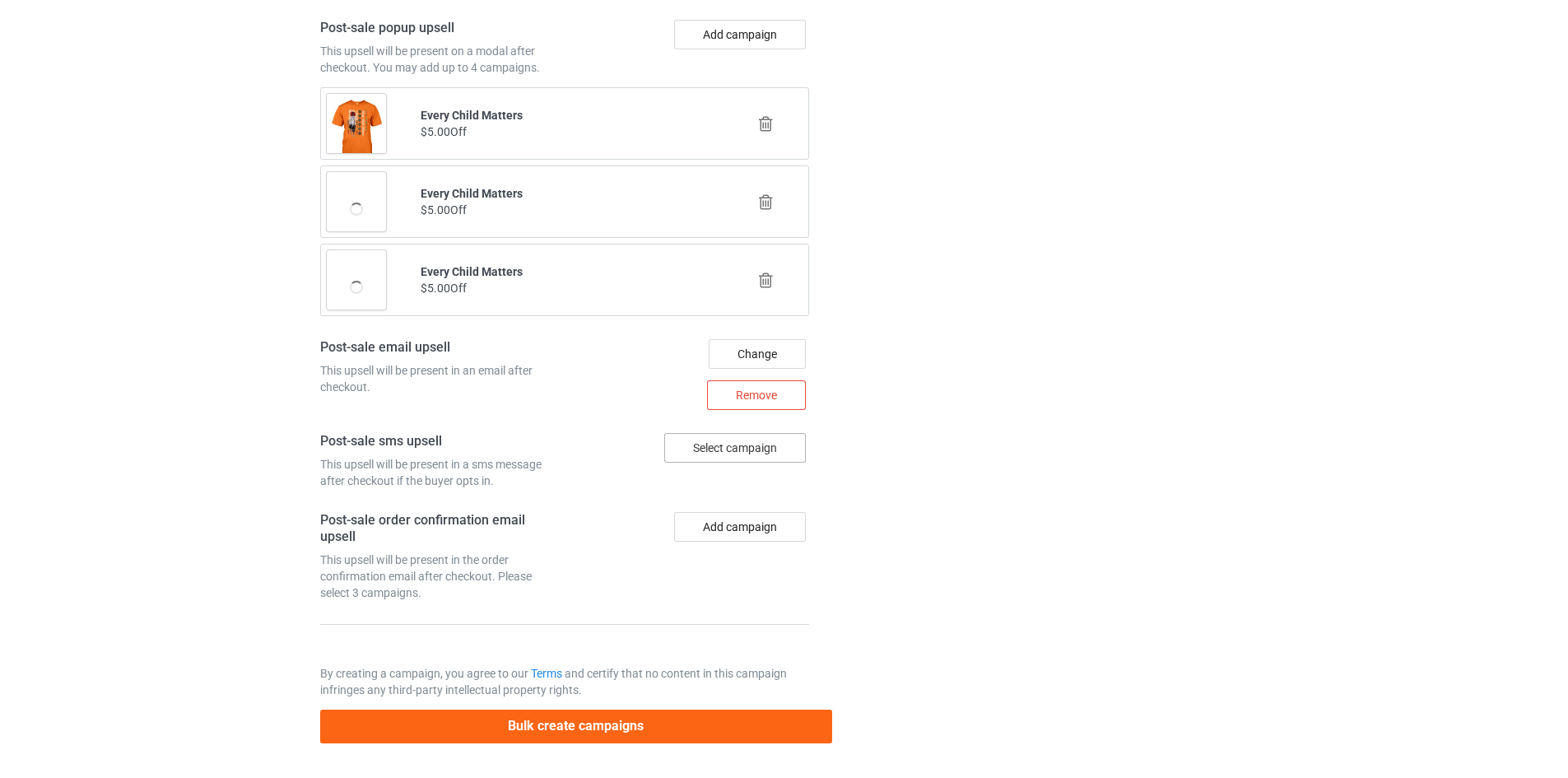
click at [754, 452] on div "Select campaign" at bounding box center [734, 447] width 141 height 29
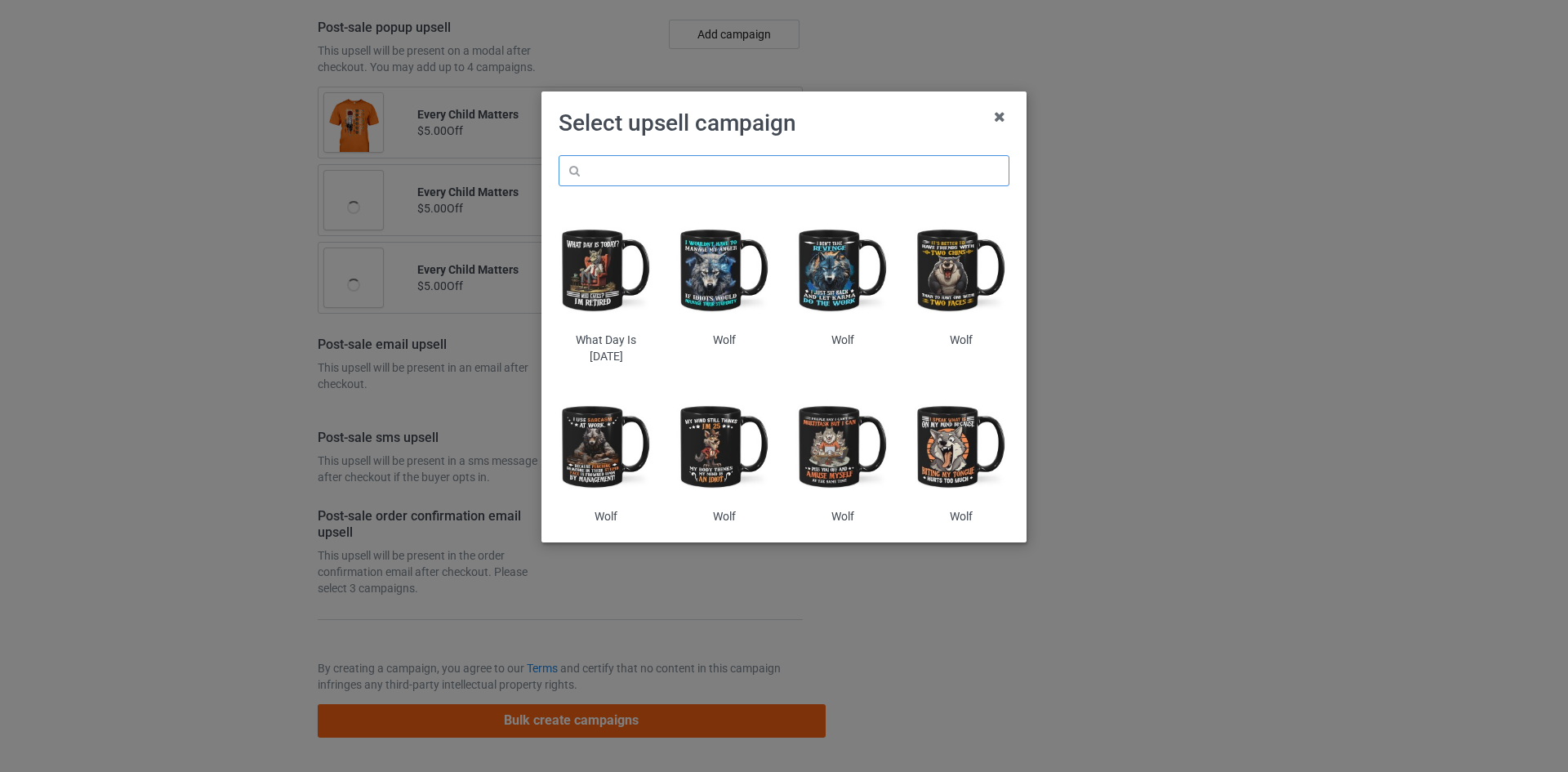
click at [748, 177] on input "text" at bounding box center [784, 170] width 451 height 31
paste input "everychild31"
type input "everychild31"
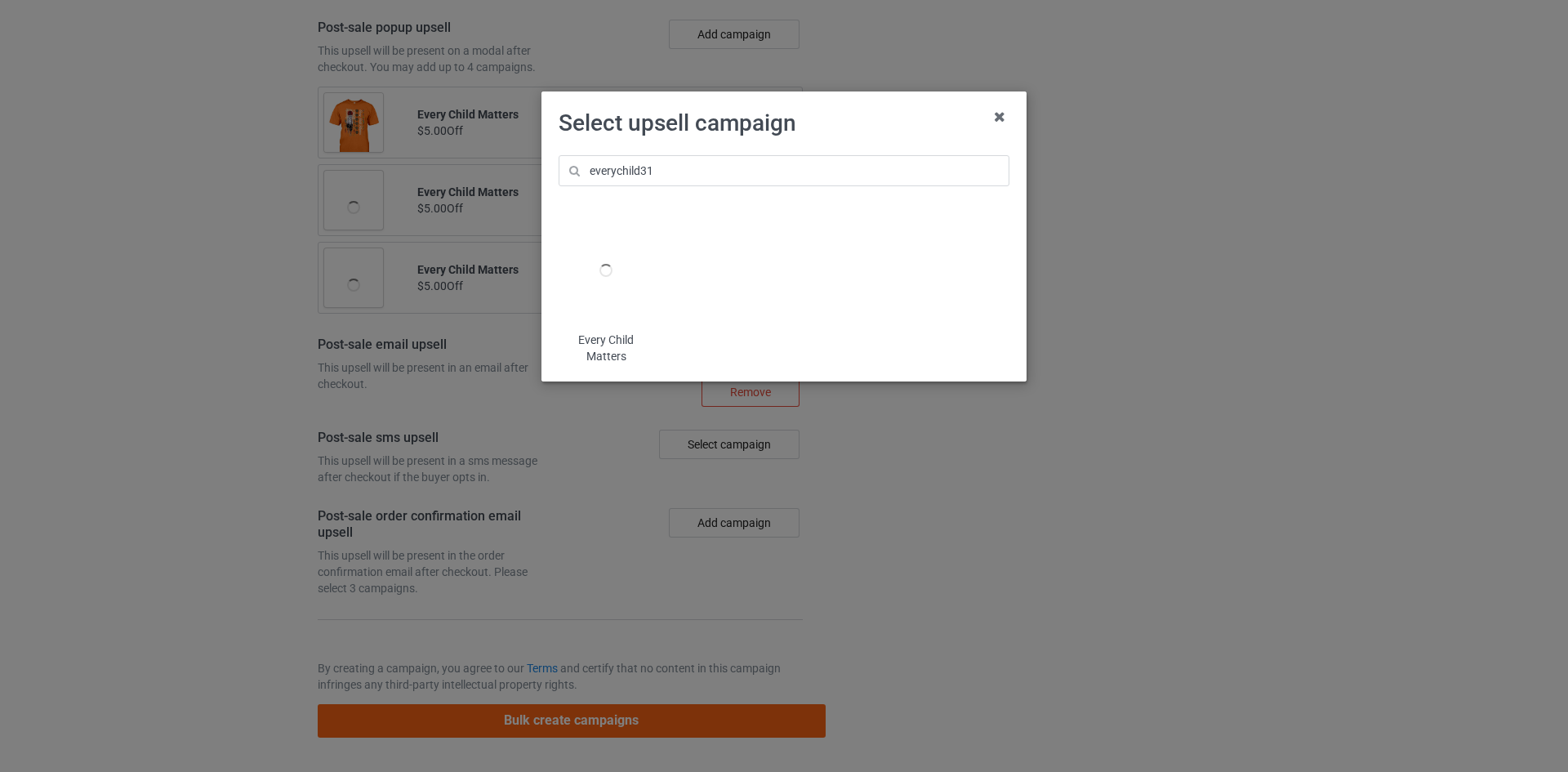
click at [606, 297] on div at bounding box center [606, 270] width 96 height 119
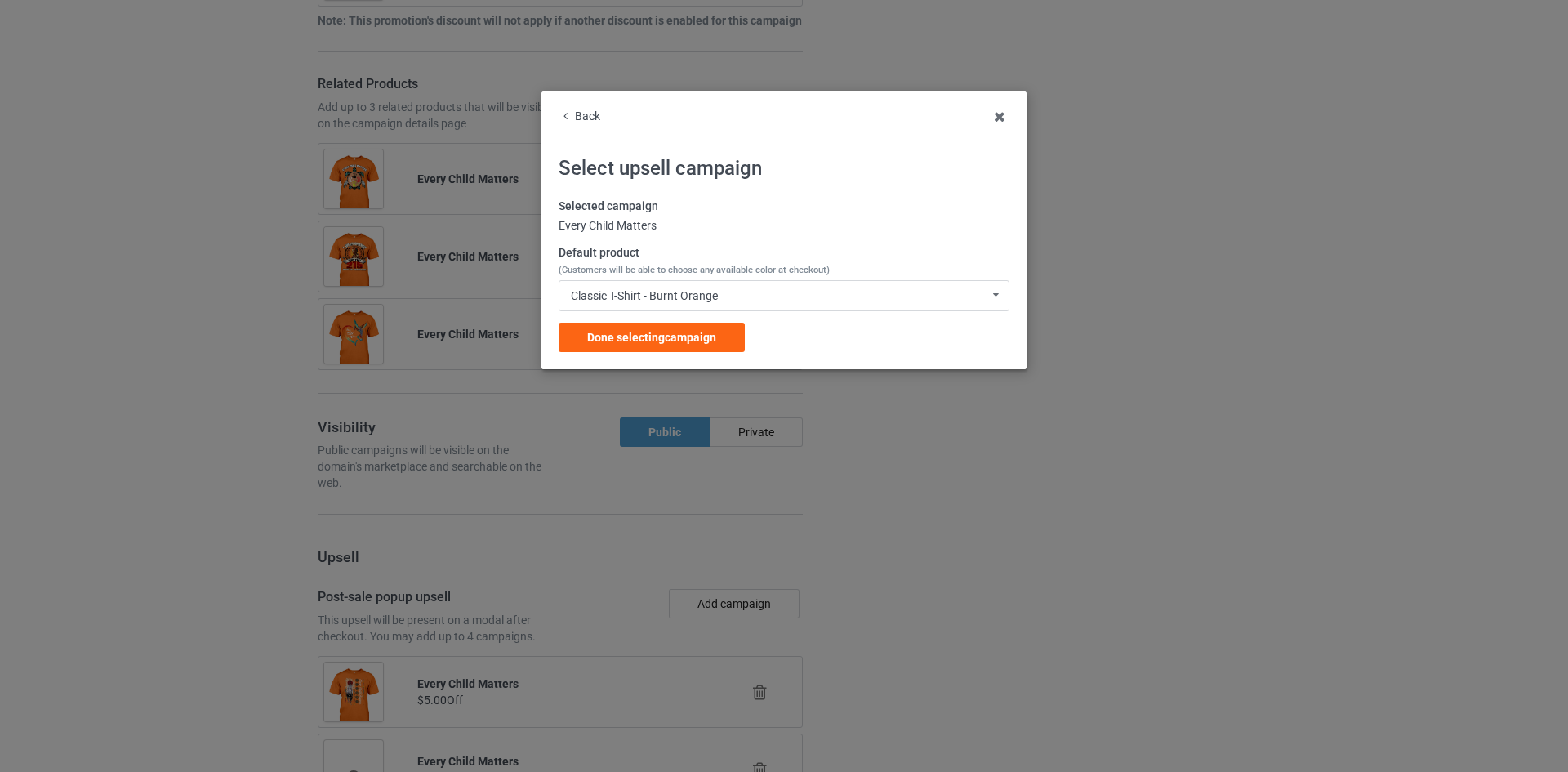
scroll to position [1961, 0]
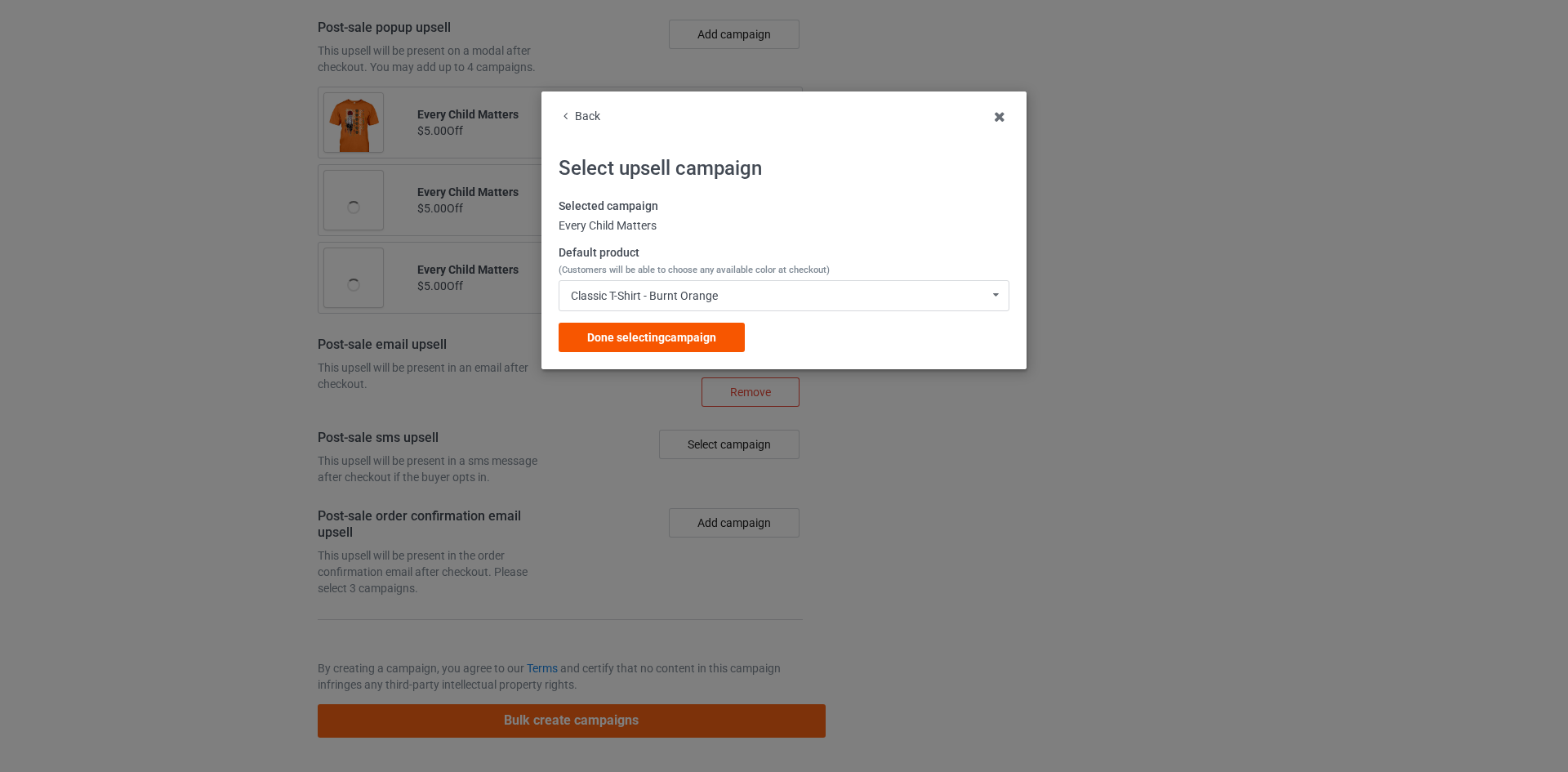
click at [684, 335] on span "Done selecting campaign" at bounding box center [651, 338] width 129 height 14
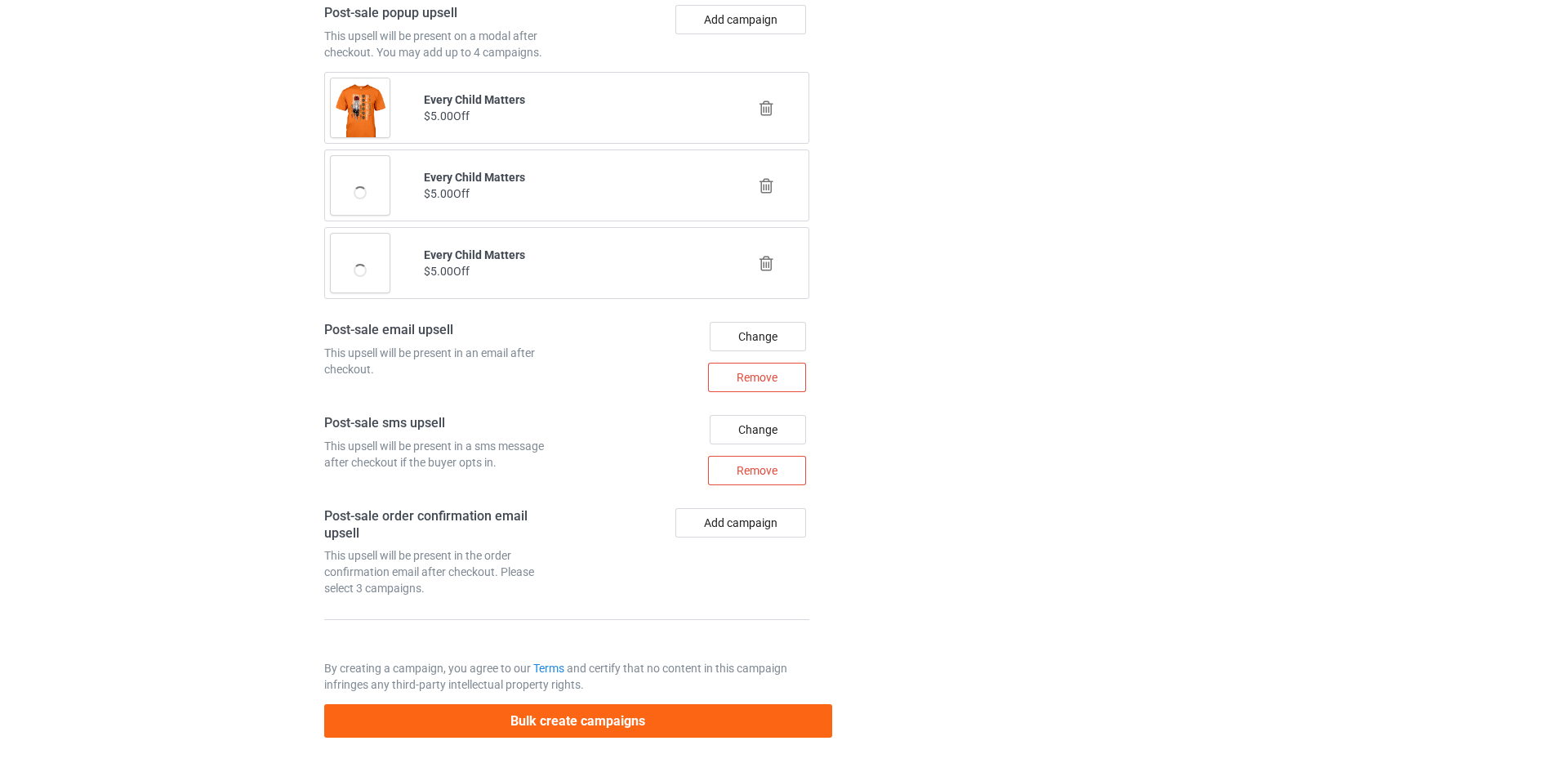
scroll to position [1975, 0]
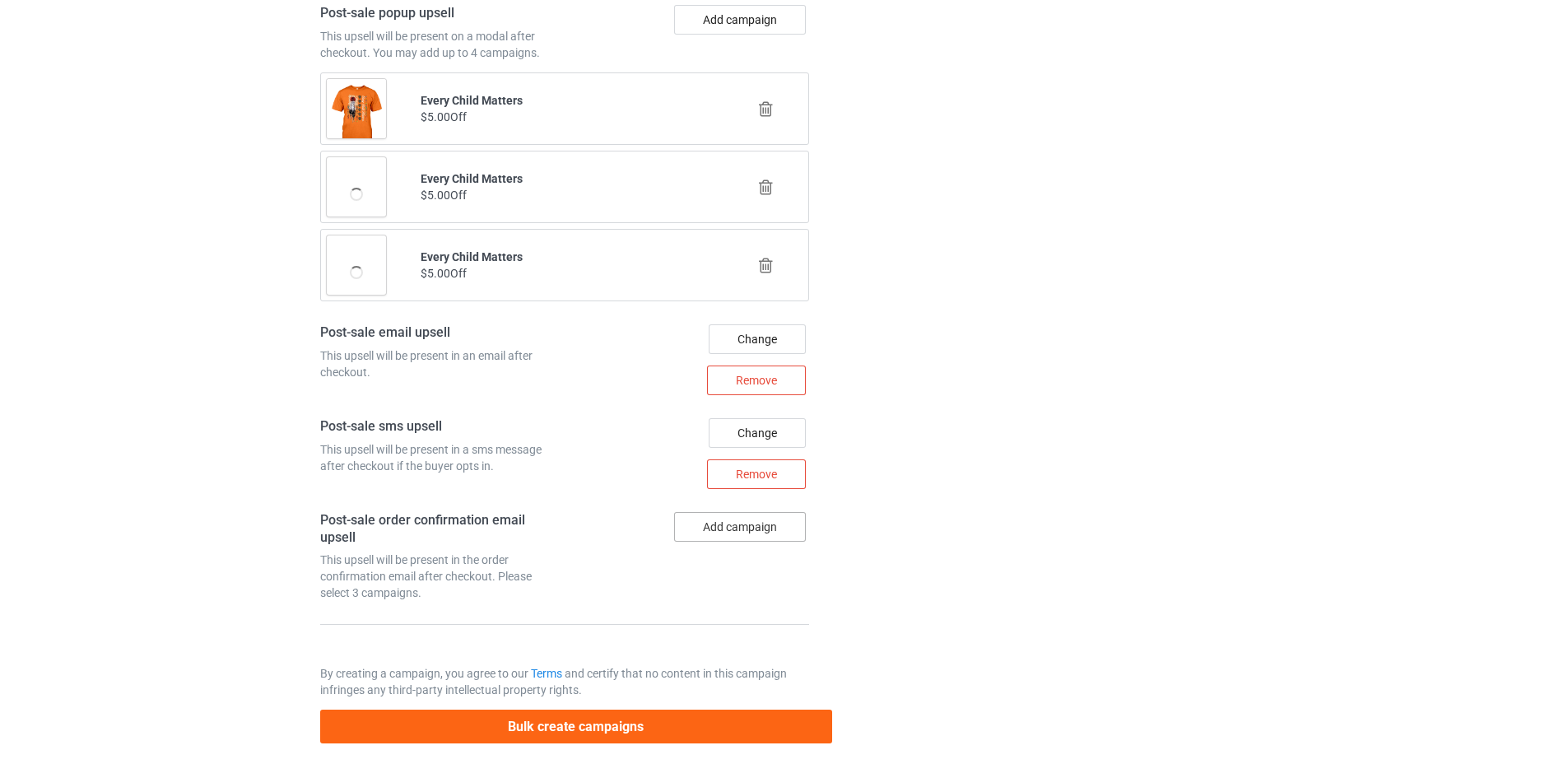
click at [756, 530] on button "Add campaign" at bounding box center [740, 526] width 132 height 29
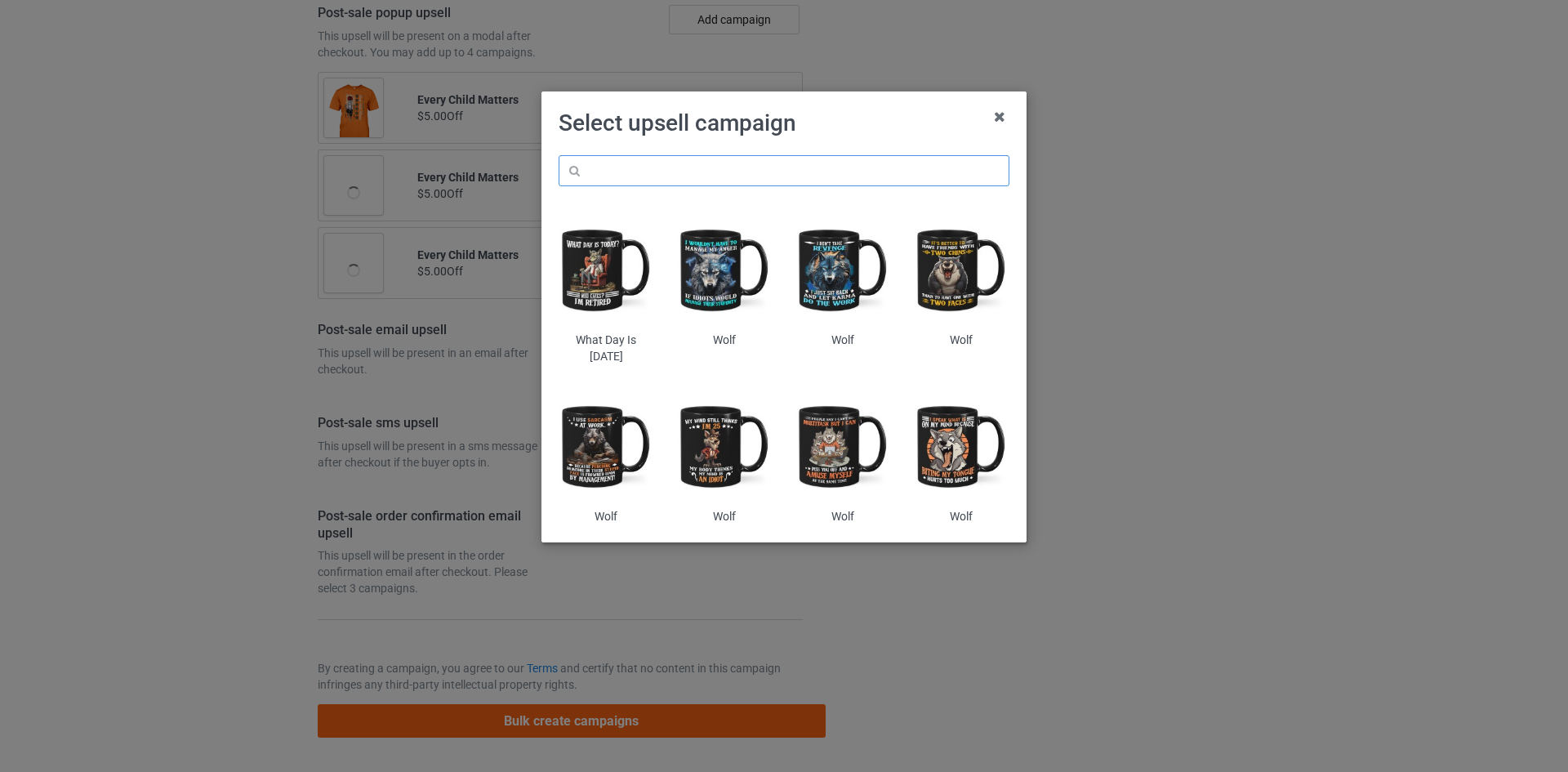
click at [716, 169] on input "text" at bounding box center [784, 170] width 451 height 31
paste input "everychild12"
type input "everychild12"
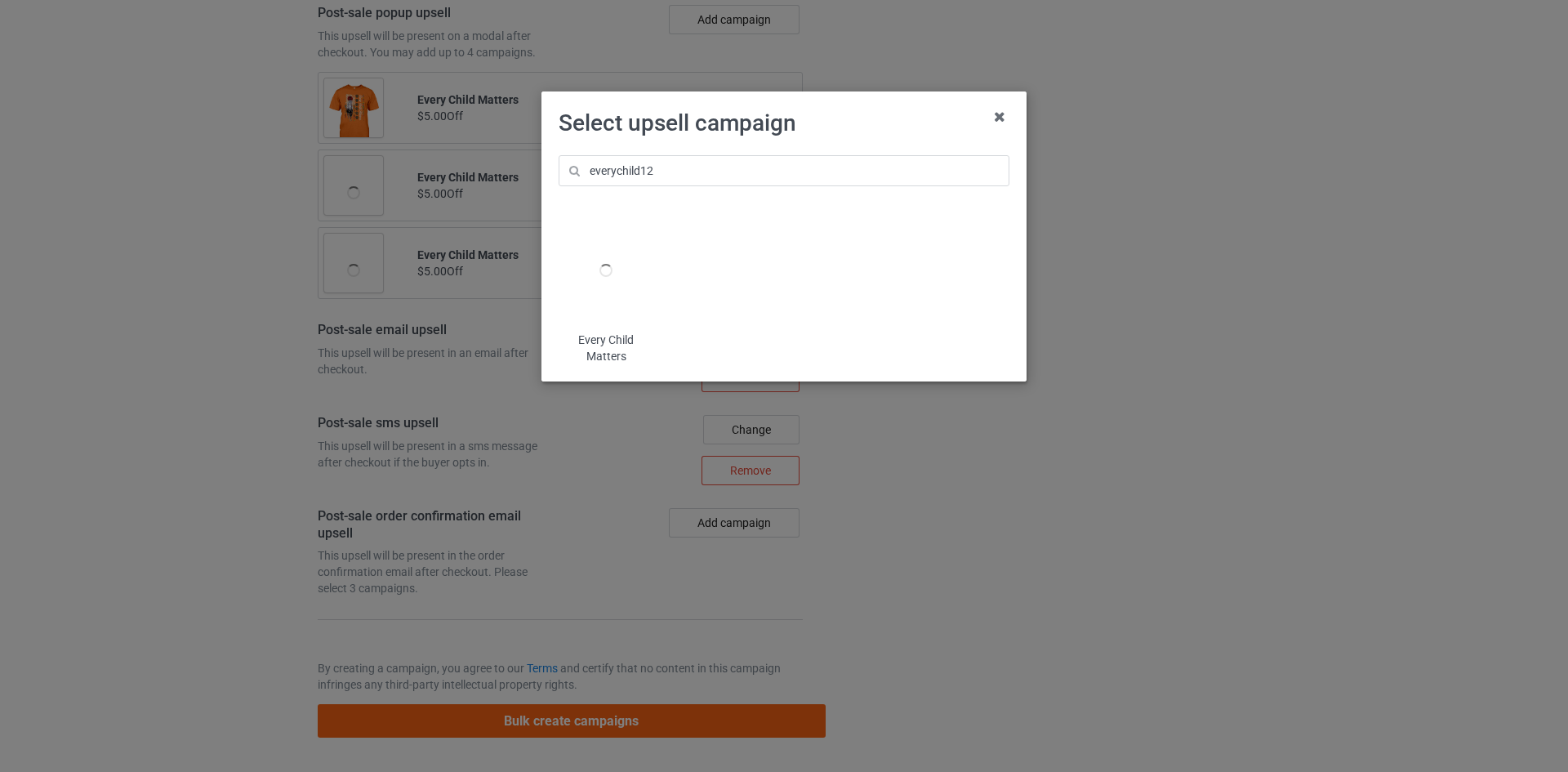
click at [596, 276] on div at bounding box center [606, 270] width 96 height 119
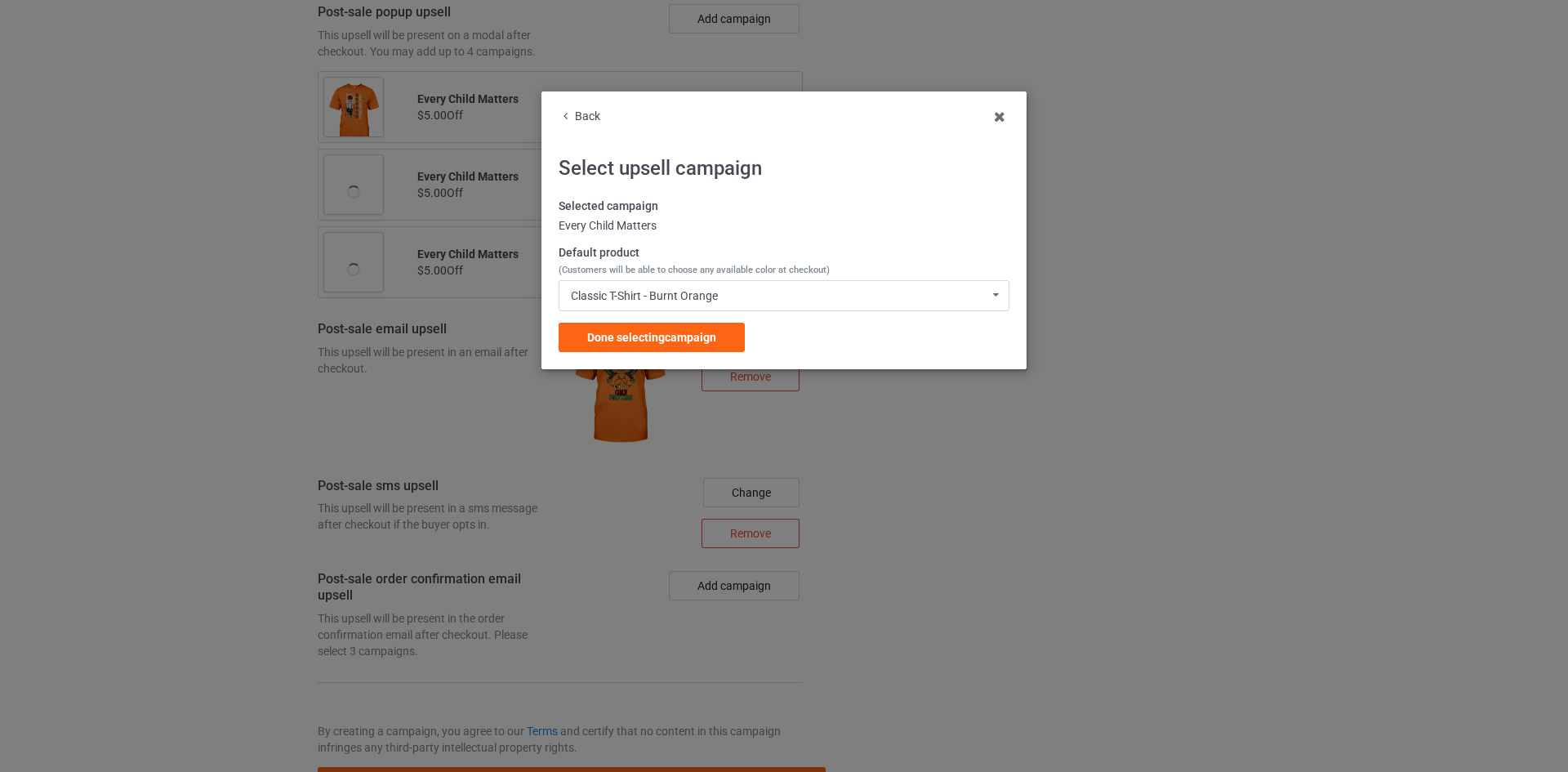
click at [695, 337] on span "Done selecting campaign" at bounding box center [651, 338] width 129 height 14
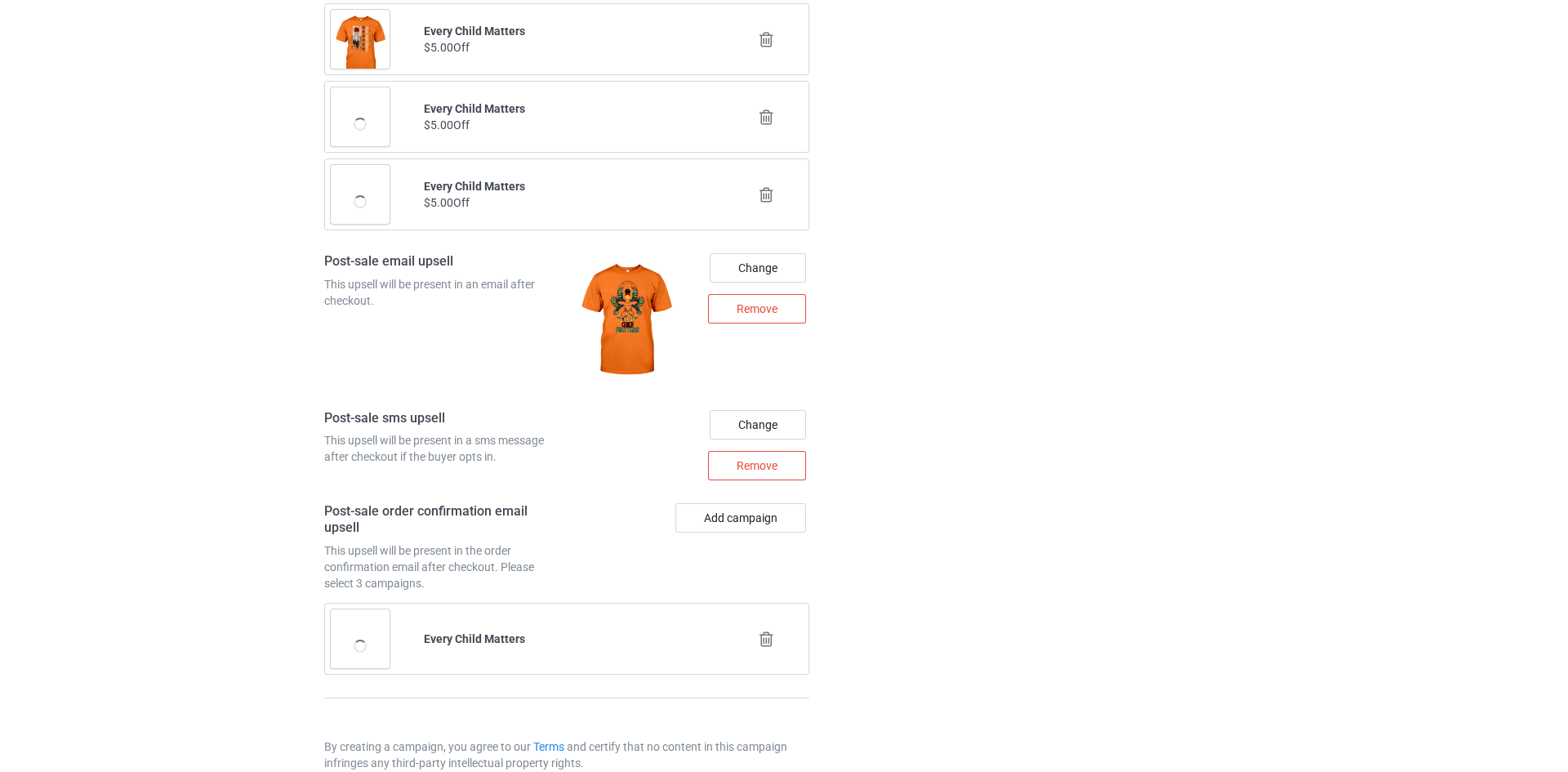
scroll to position [2059, 0]
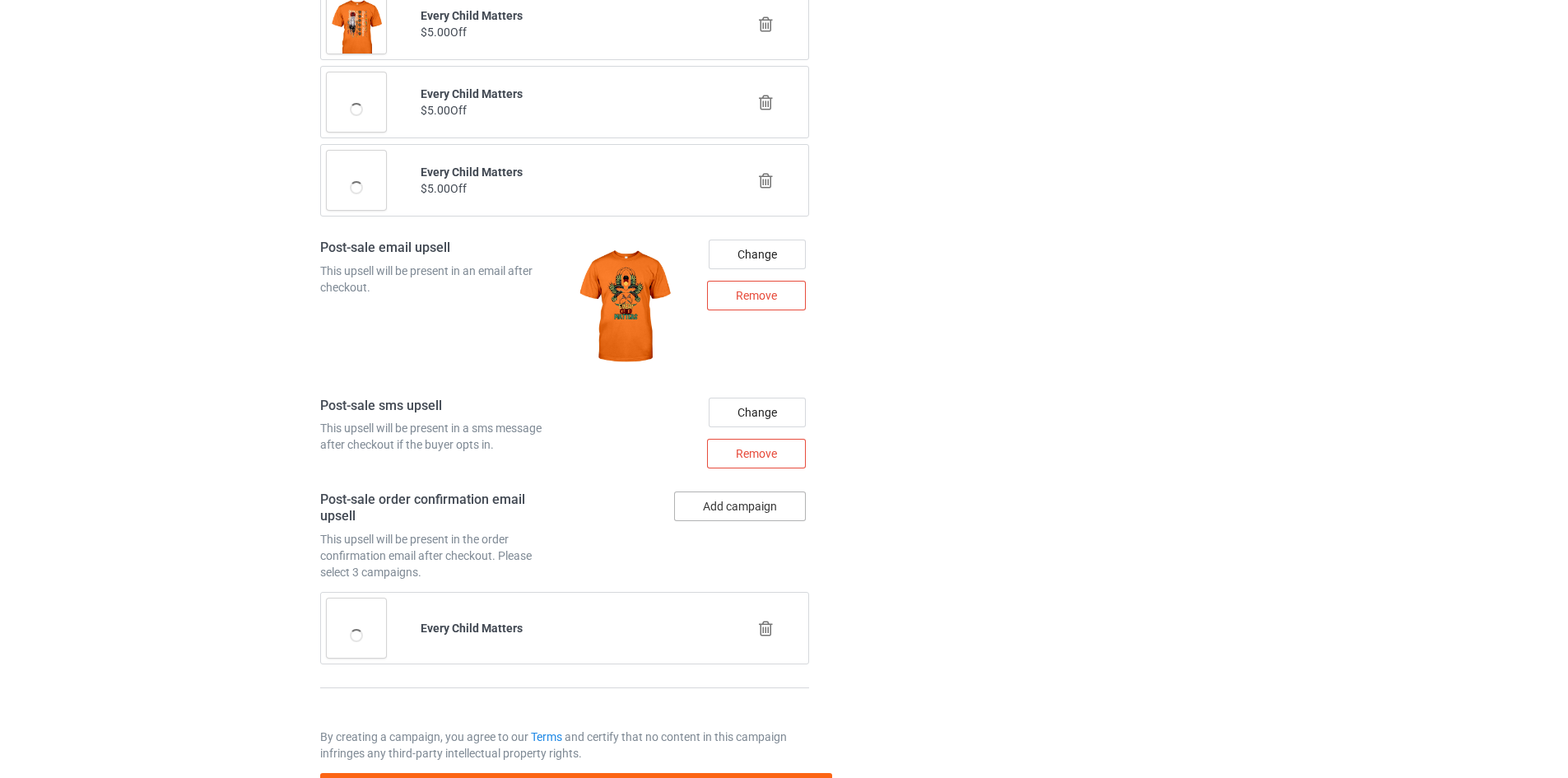
click at [766, 491] on button "Add campaign" at bounding box center [740, 506] width 132 height 29
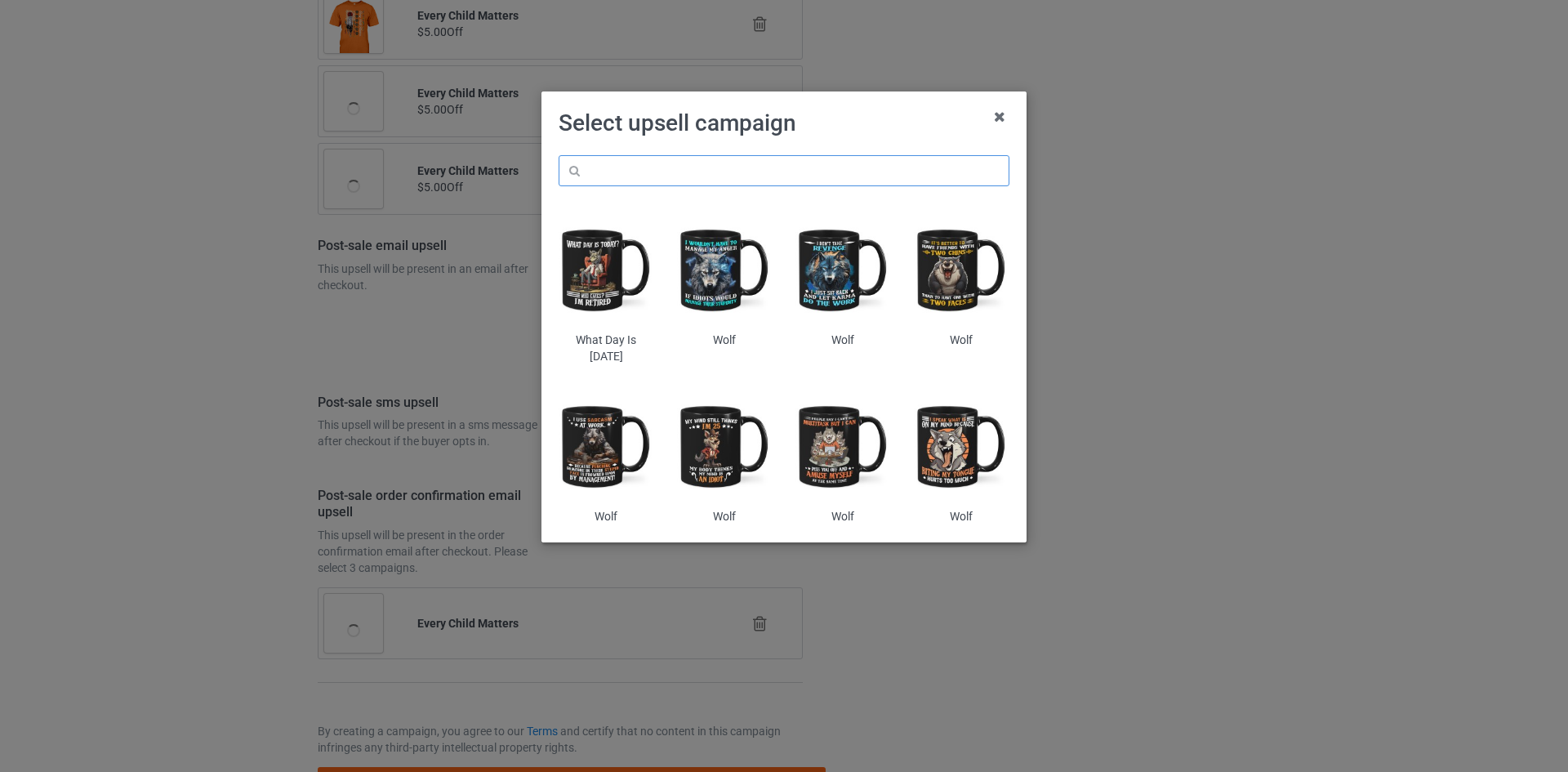
click at [708, 167] on input "text" at bounding box center [784, 170] width 451 height 31
paste input "everychild11"
type input "everychild11"
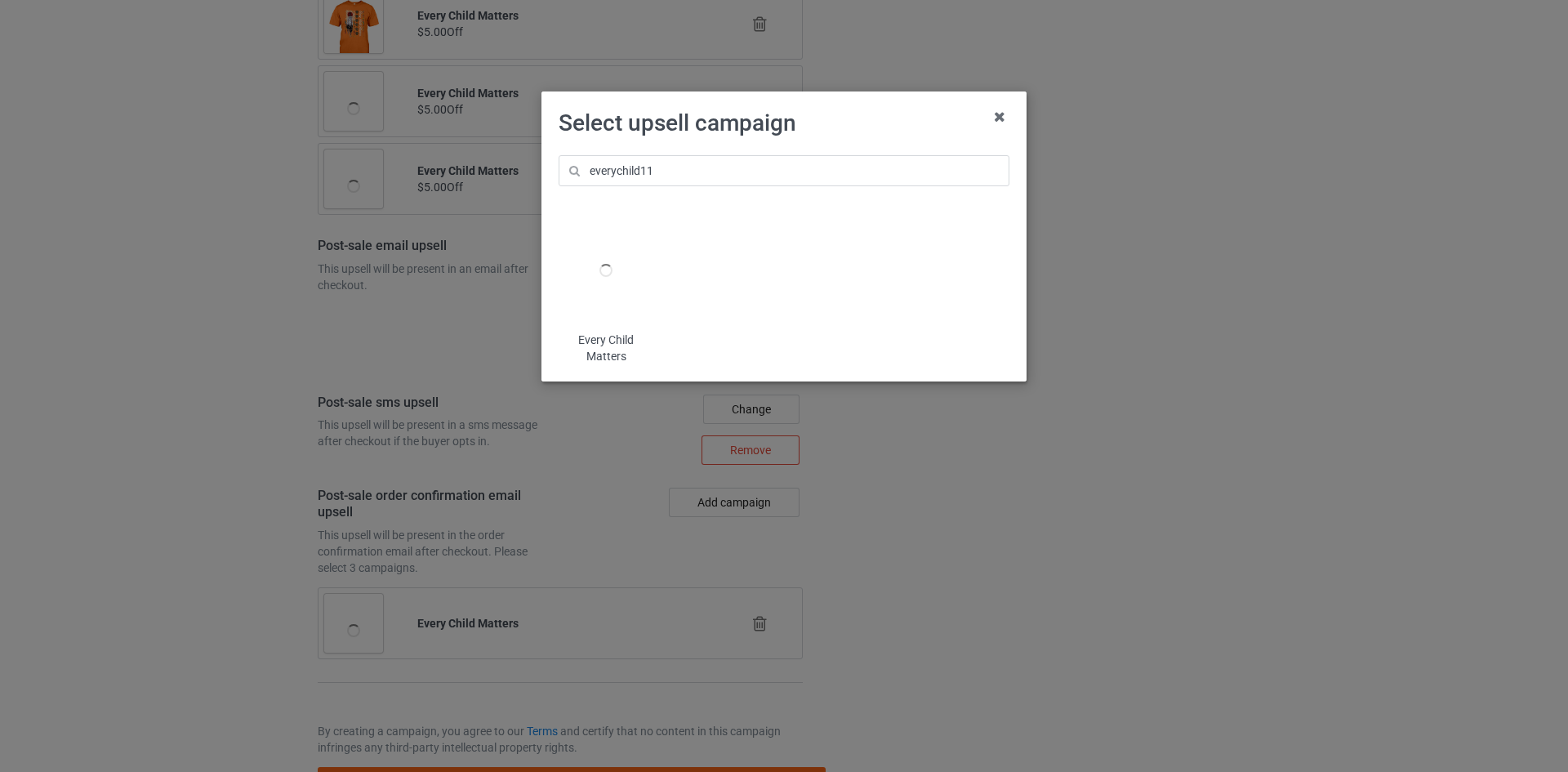
click at [609, 280] on div at bounding box center [606, 270] width 96 height 119
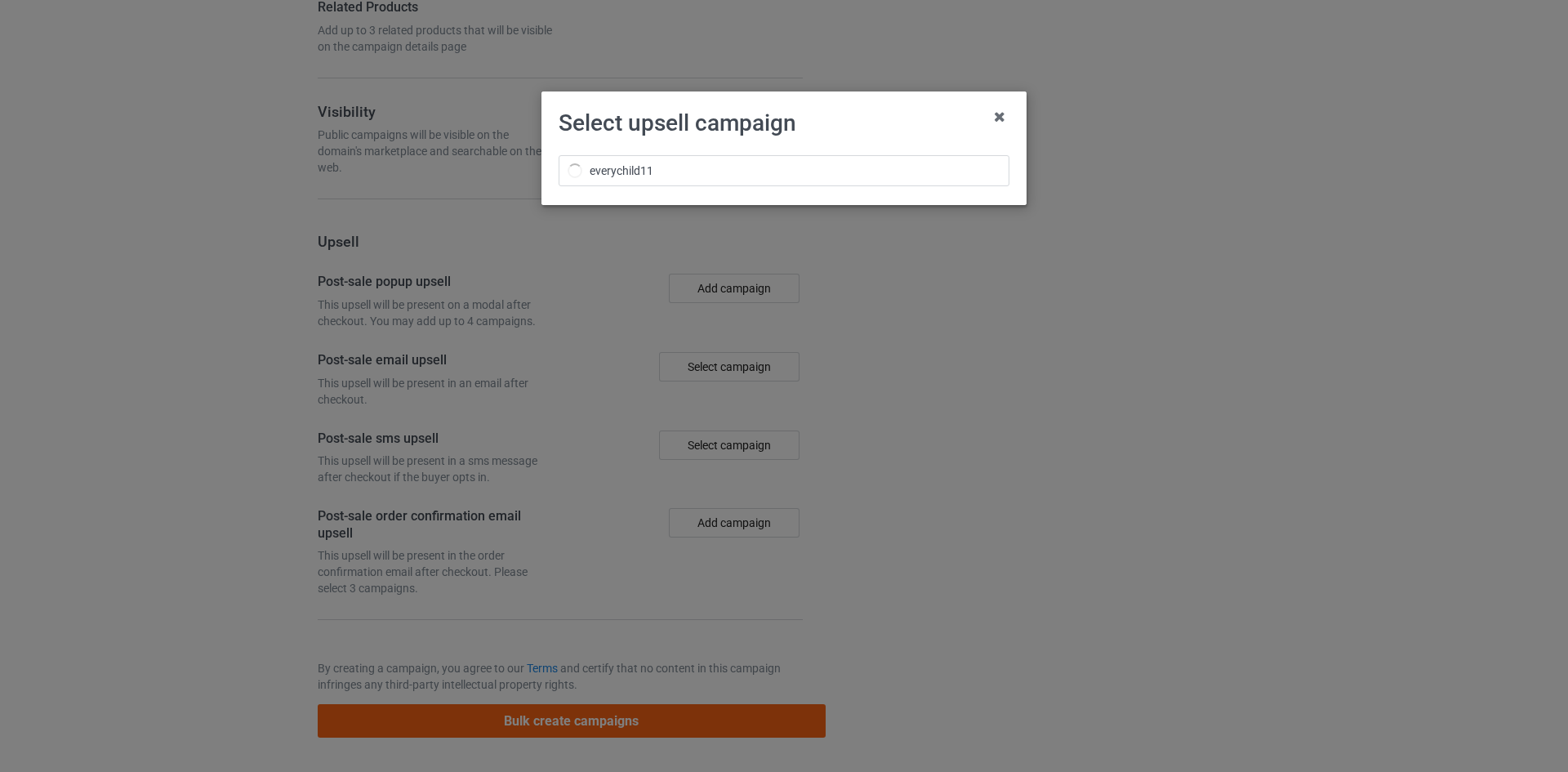
scroll to position [1390, 0]
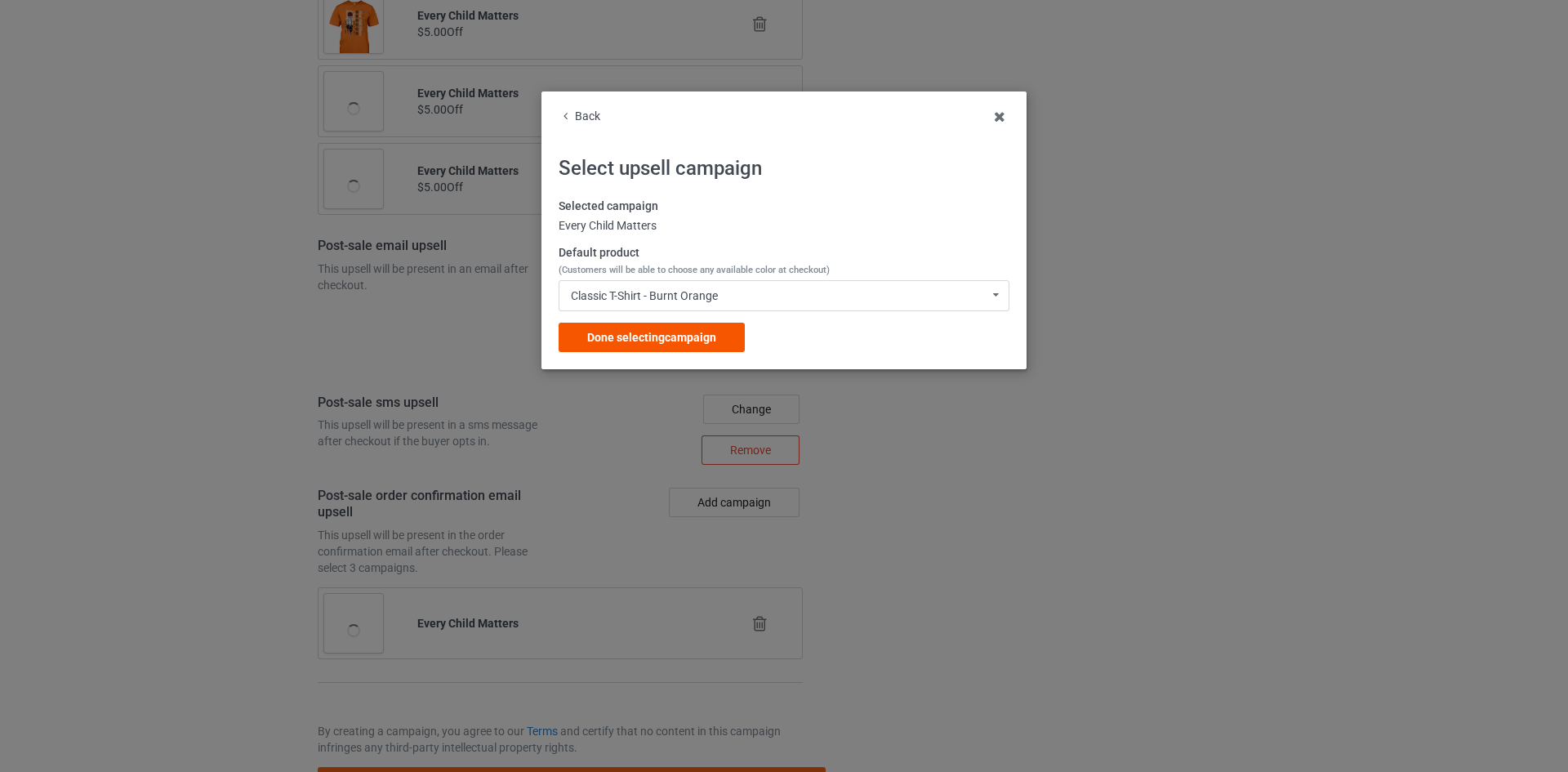
click at [686, 334] on span "Done selecting campaign" at bounding box center [651, 338] width 129 height 14
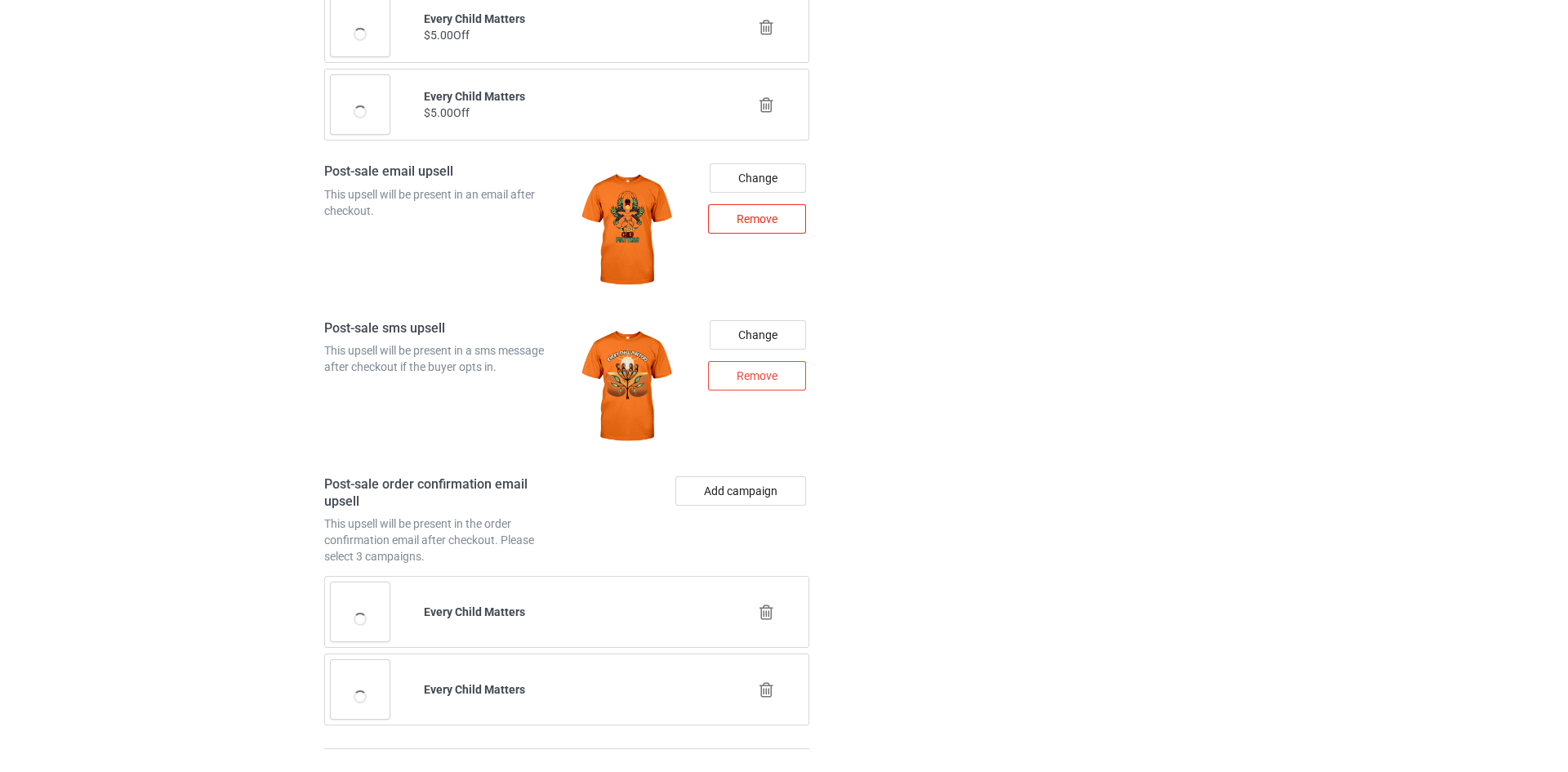
scroll to position [2136, 0]
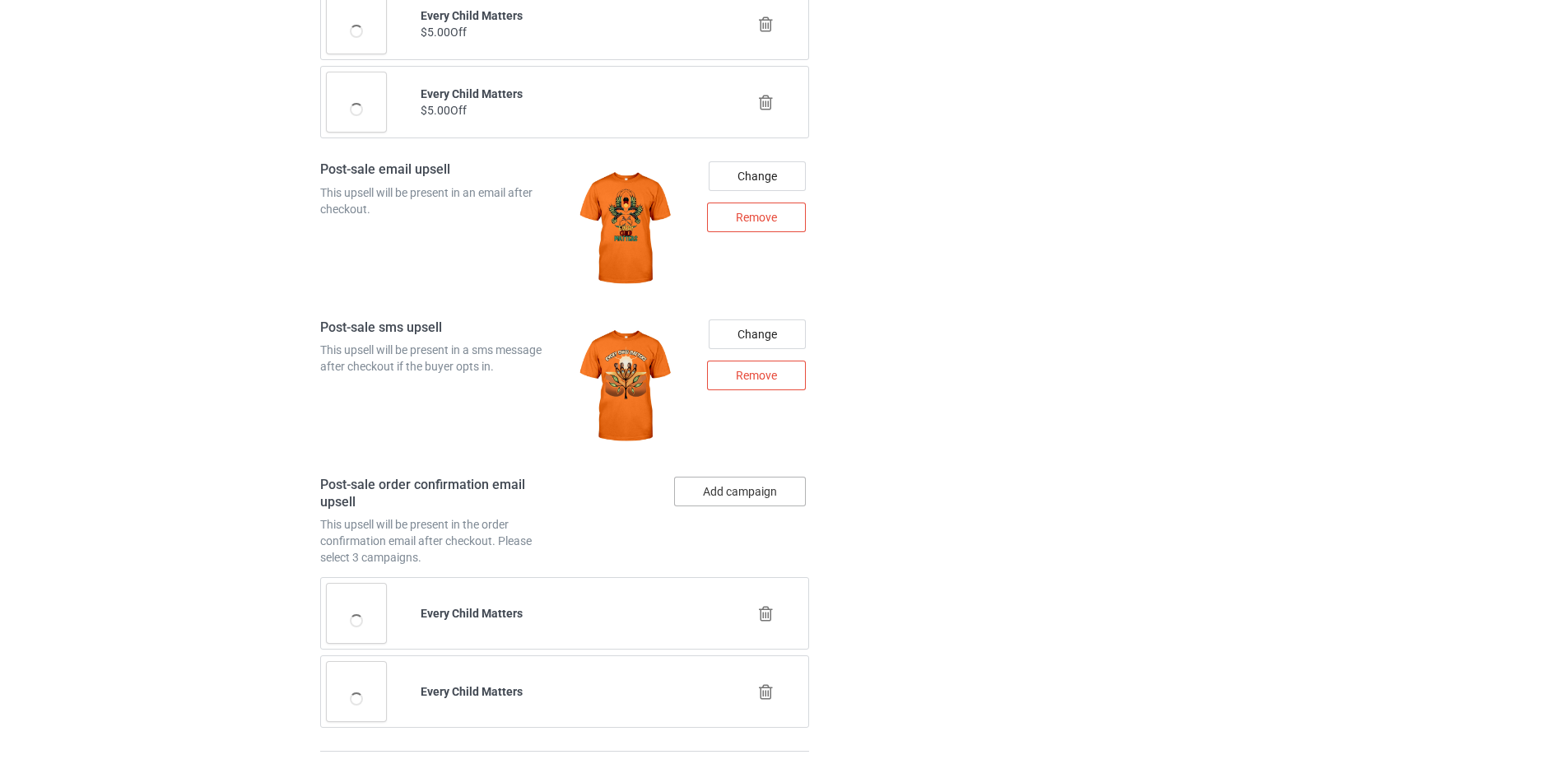
click at [763, 477] on button "Add campaign" at bounding box center [740, 491] width 132 height 29
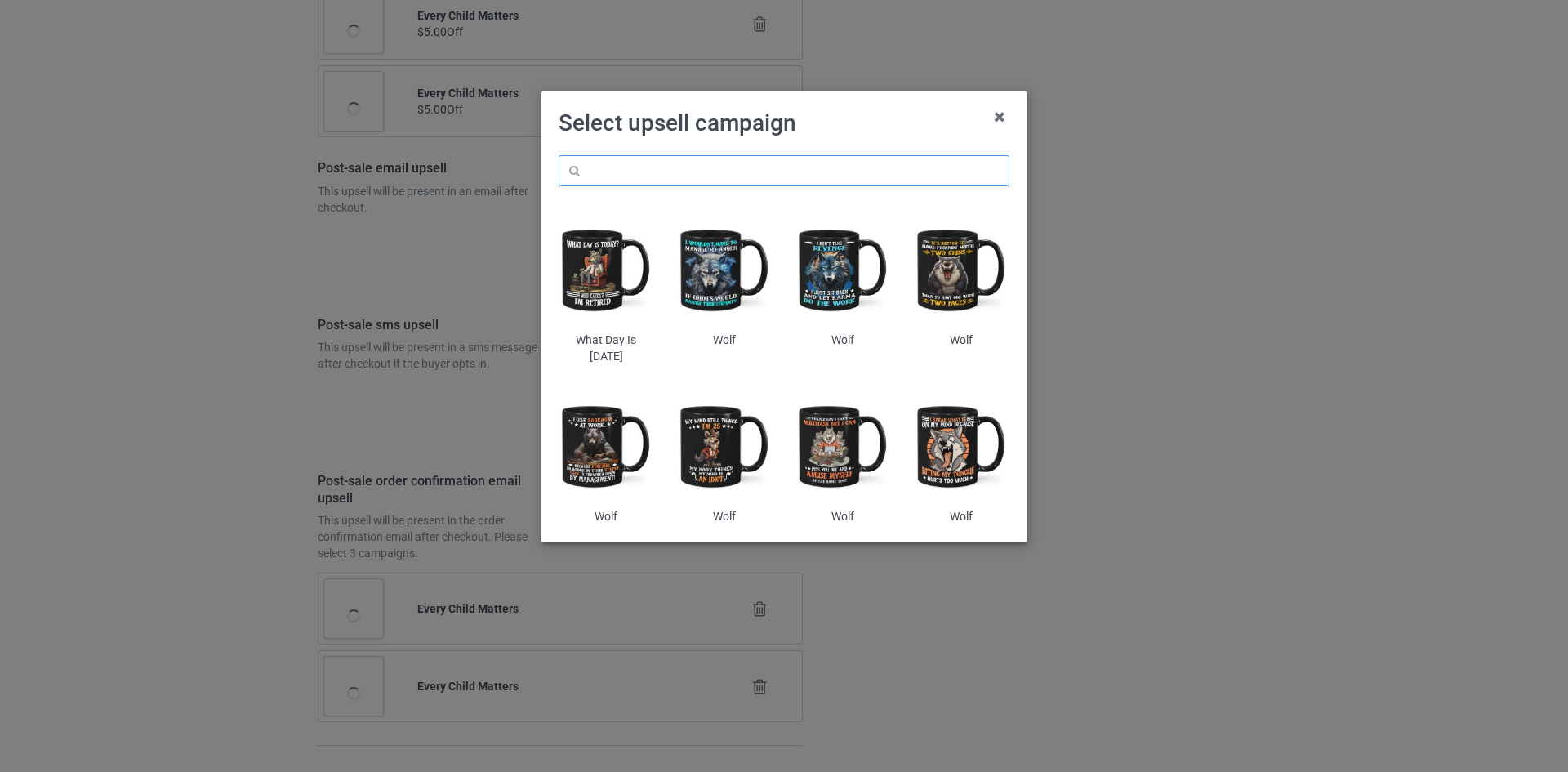
click at [758, 169] on input "text" at bounding box center [784, 170] width 451 height 31
paste input "/everychild6"
click at [596, 168] on input "/everychild6" at bounding box center [784, 170] width 451 height 31
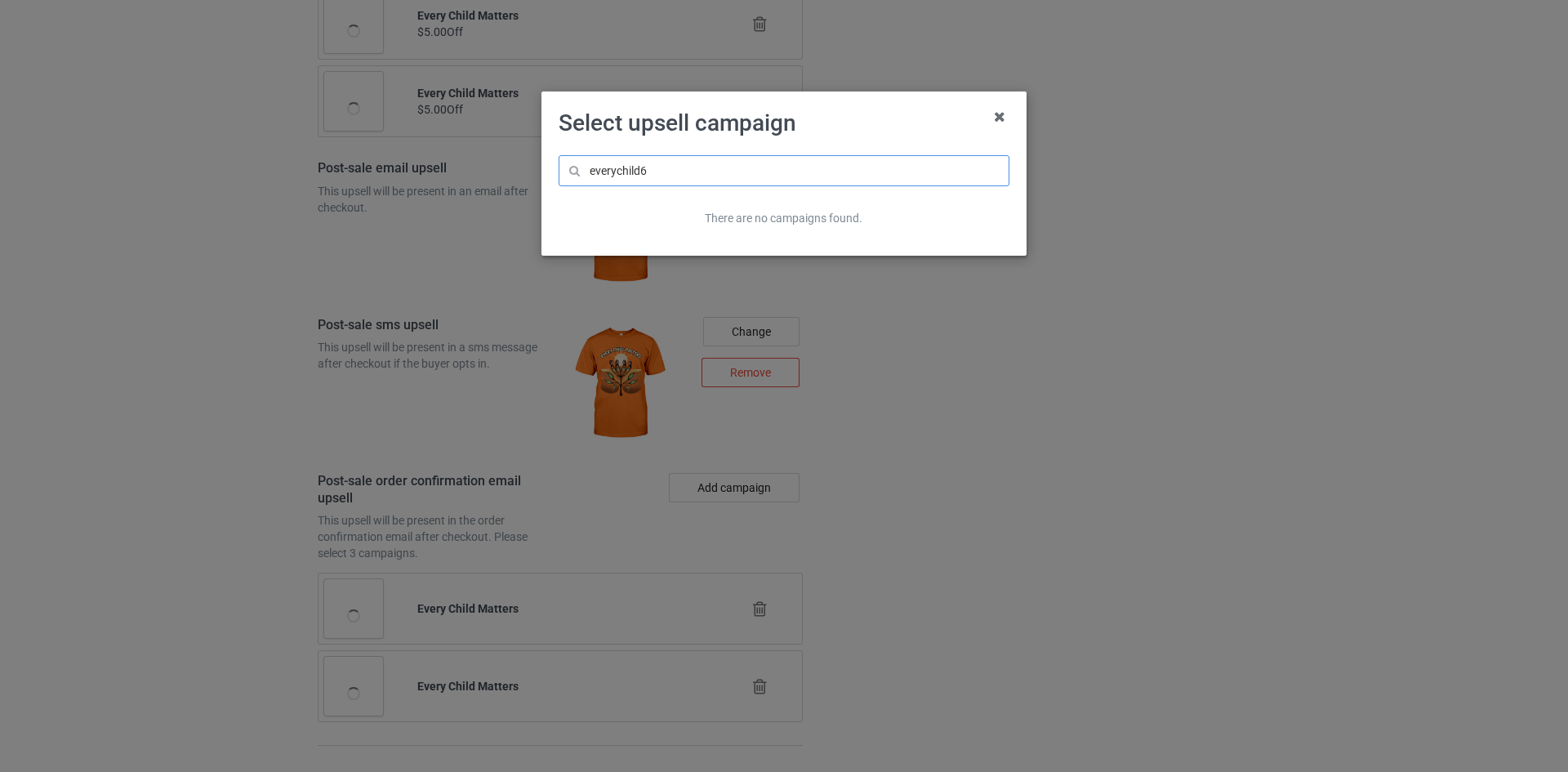
type input "everychild6"
click at [706, 165] on input "everychild6" at bounding box center [784, 170] width 451 height 31
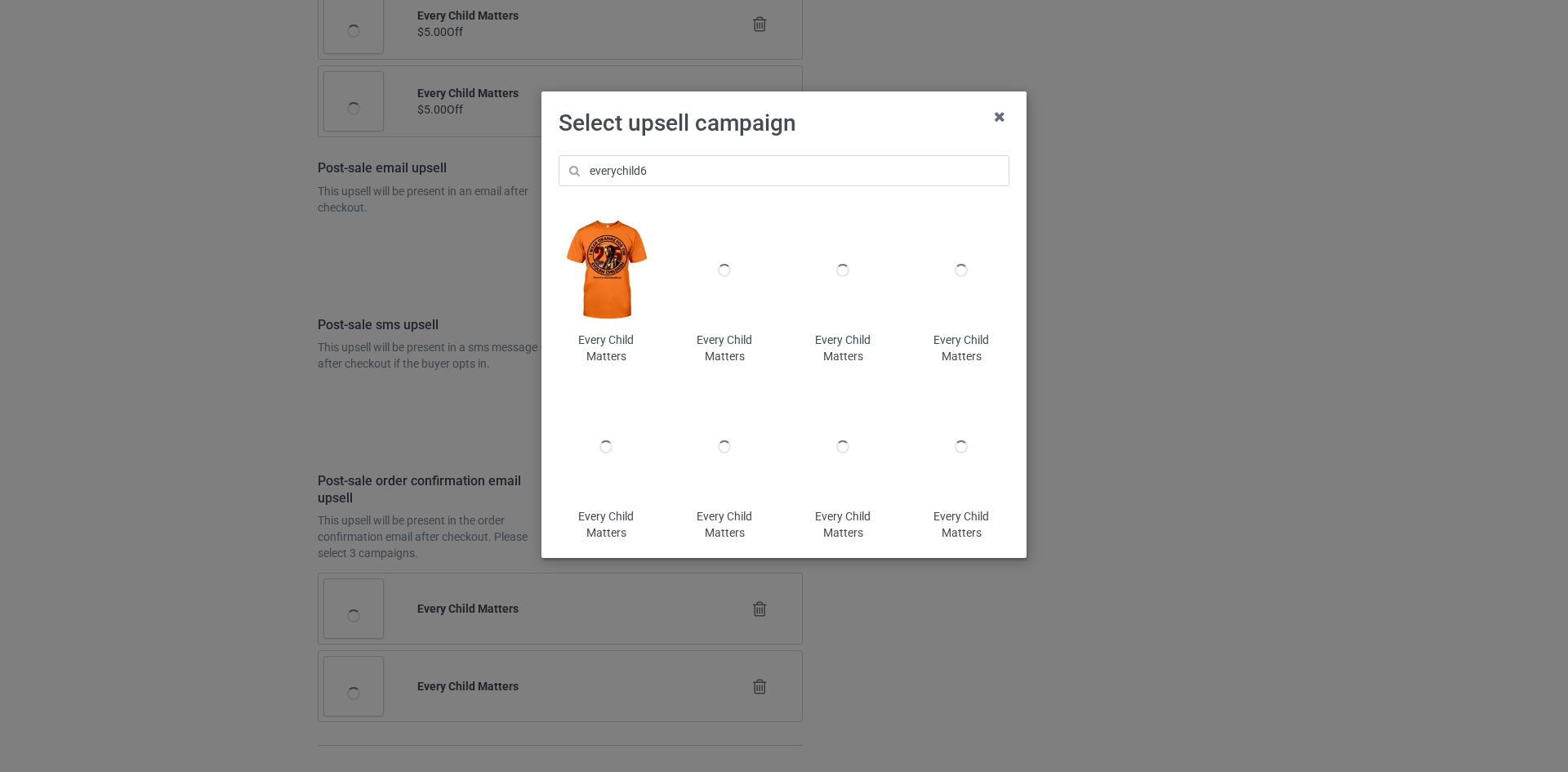
click at [615, 281] on img at bounding box center [606, 270] width 96 height 119
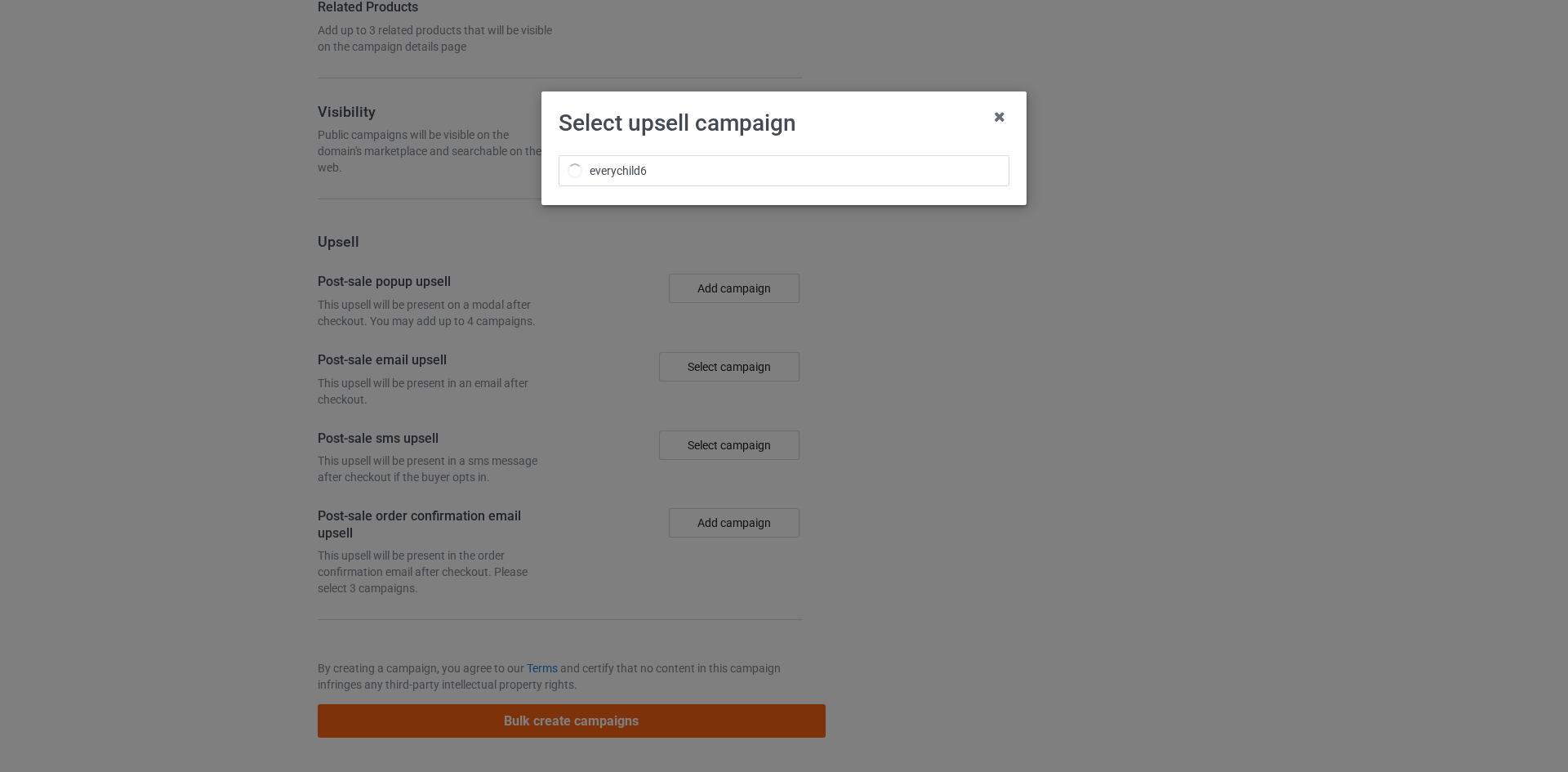
scroll to position [1390, 0]
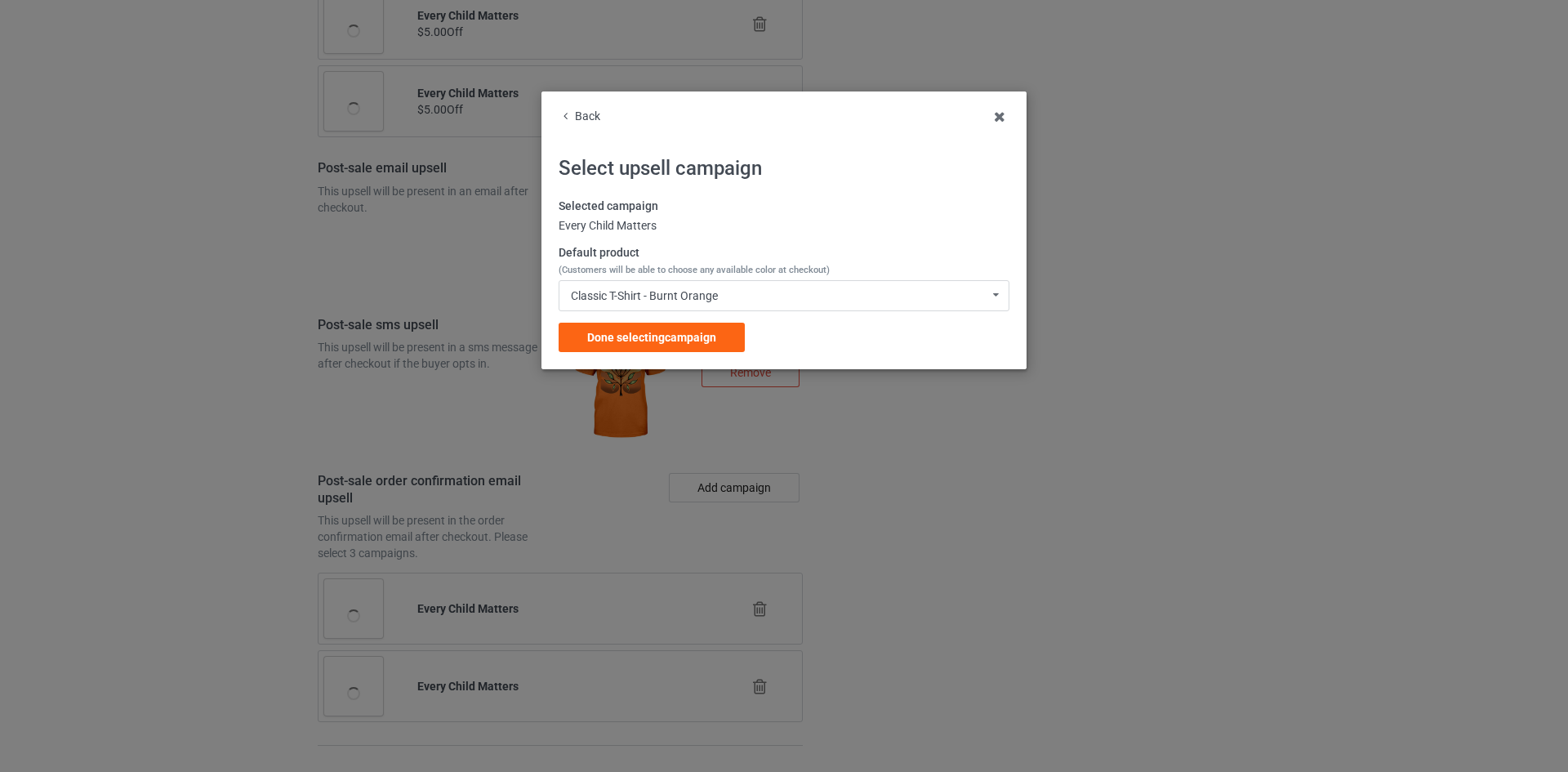
drag, startPoint x: 675, startPoint y: 339, endPoint x: 711, endPoint y: 343, distance: 36.2
click at [676, 338] on span "Done selecting campaign" at bounding box center [651, 338] width 129 height 14
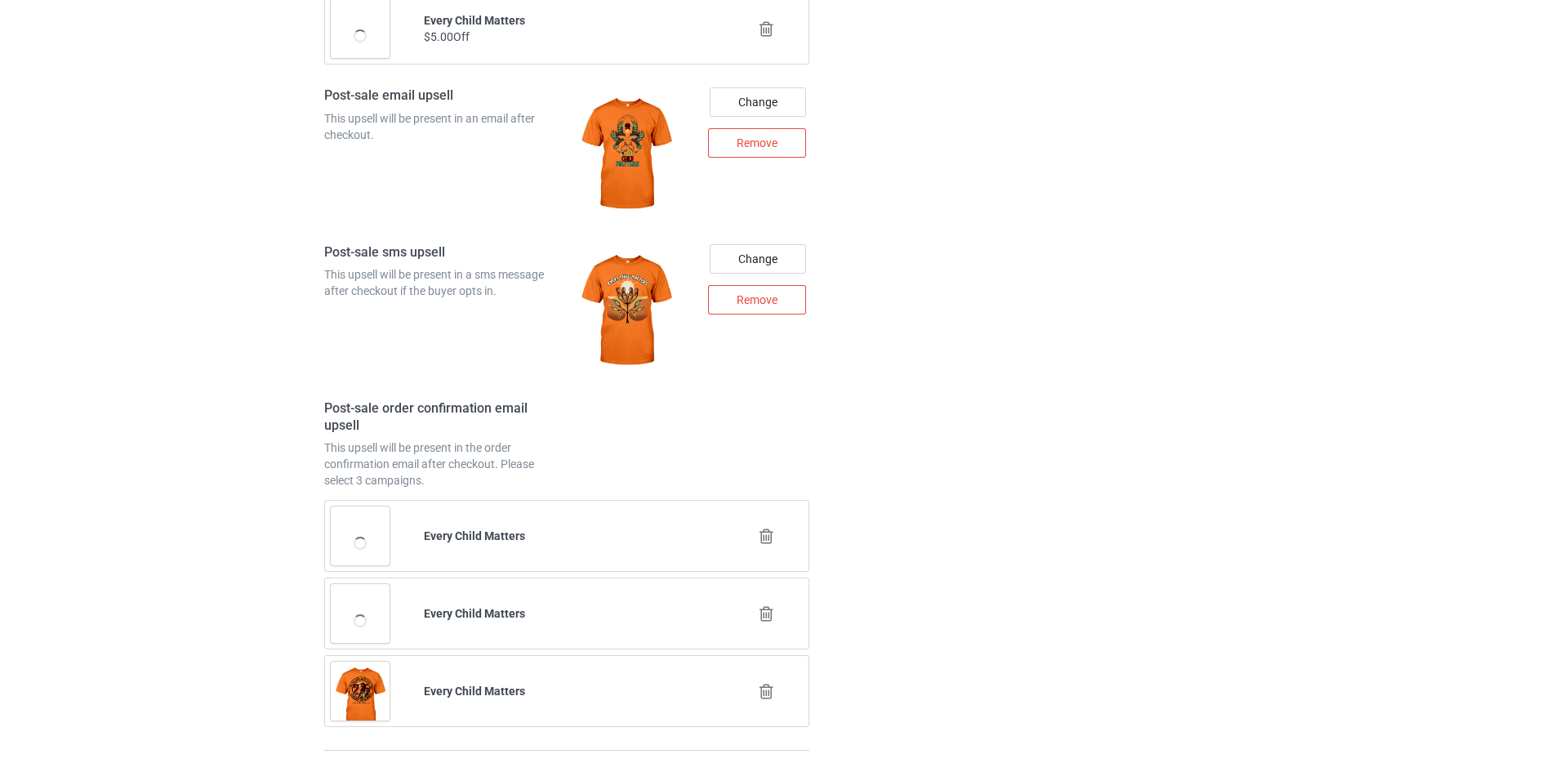
scroll to position [1805, 0]
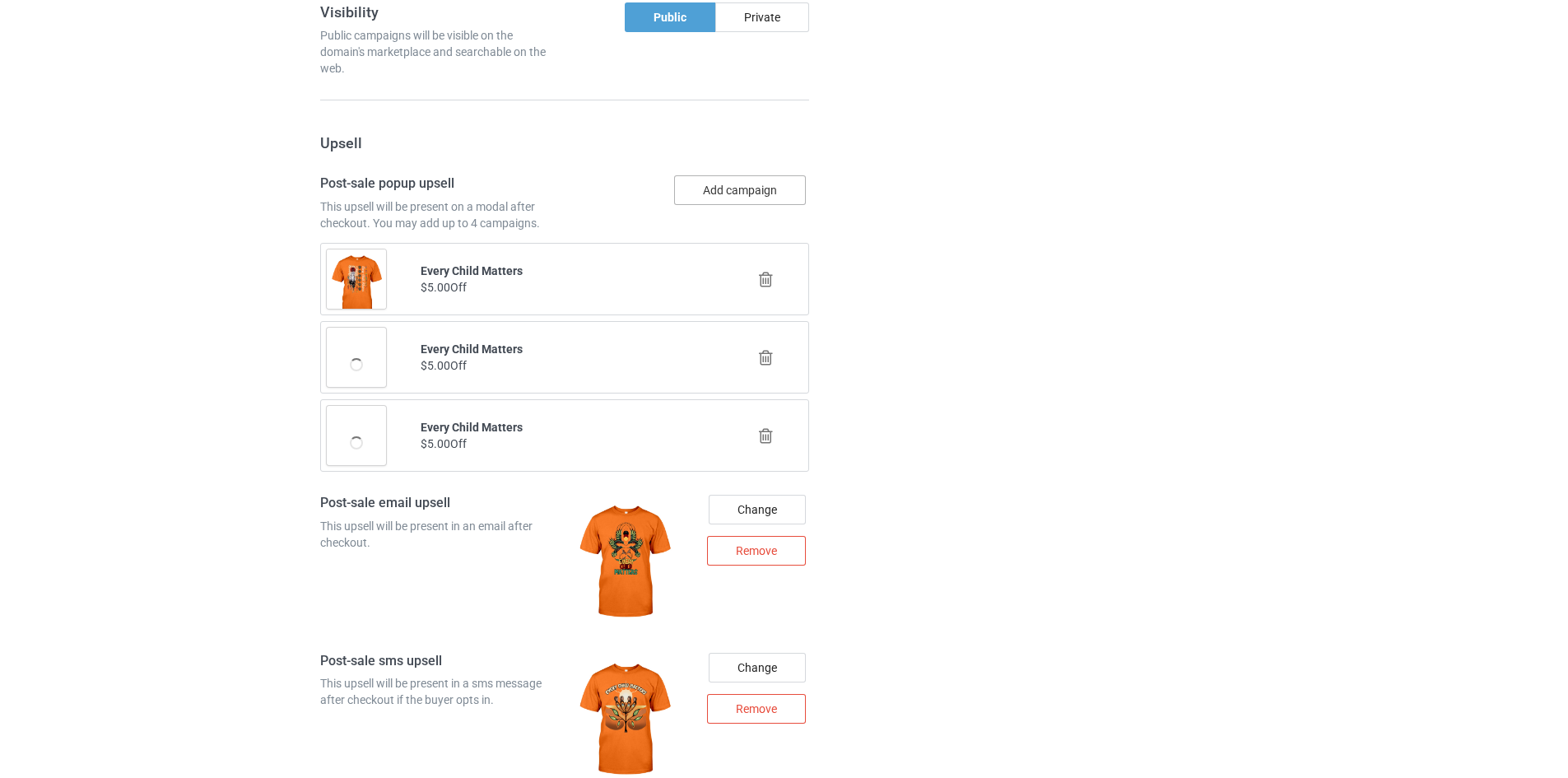
click at [776, 199] on button "Add campaign" at bounding box center [740, 190] width 132 height 29
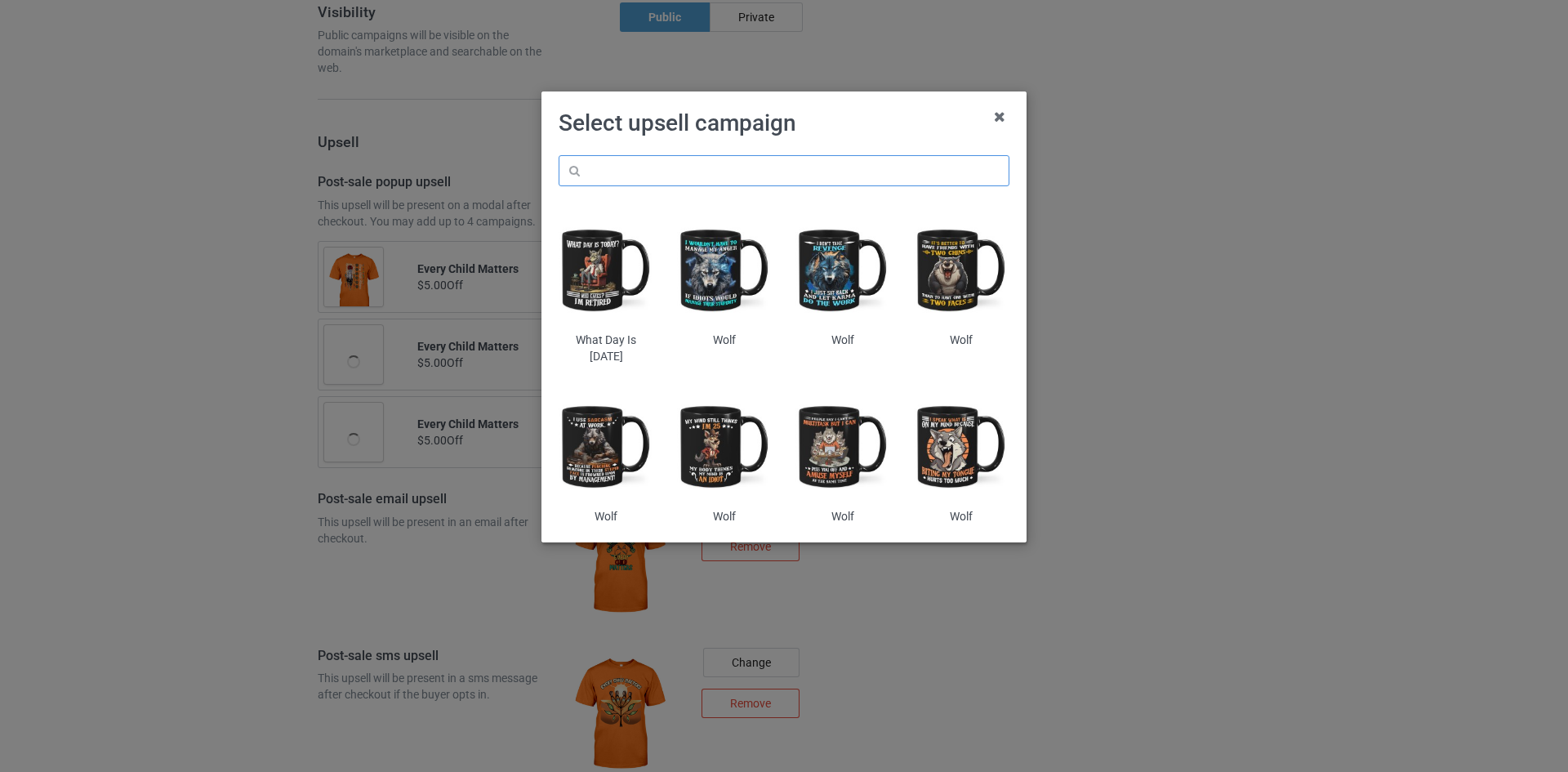
click at [727, 175] on input "text" at bounding box center [784, 170] width 451 height 31
paste input "everychild1"
type input "everychild1"
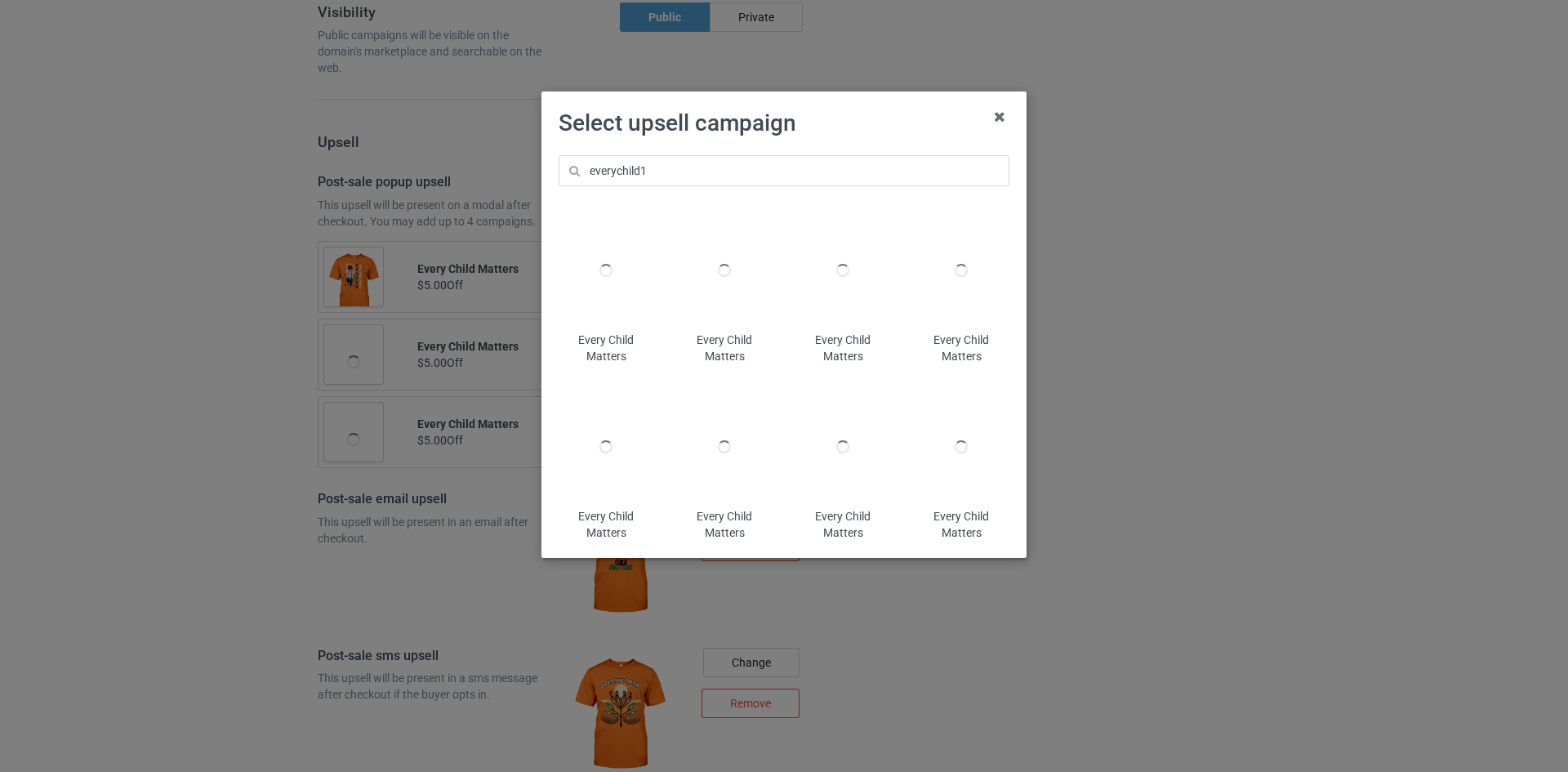
click at [619, 291] on div at bounding box center [606, 270] width 96 height 119
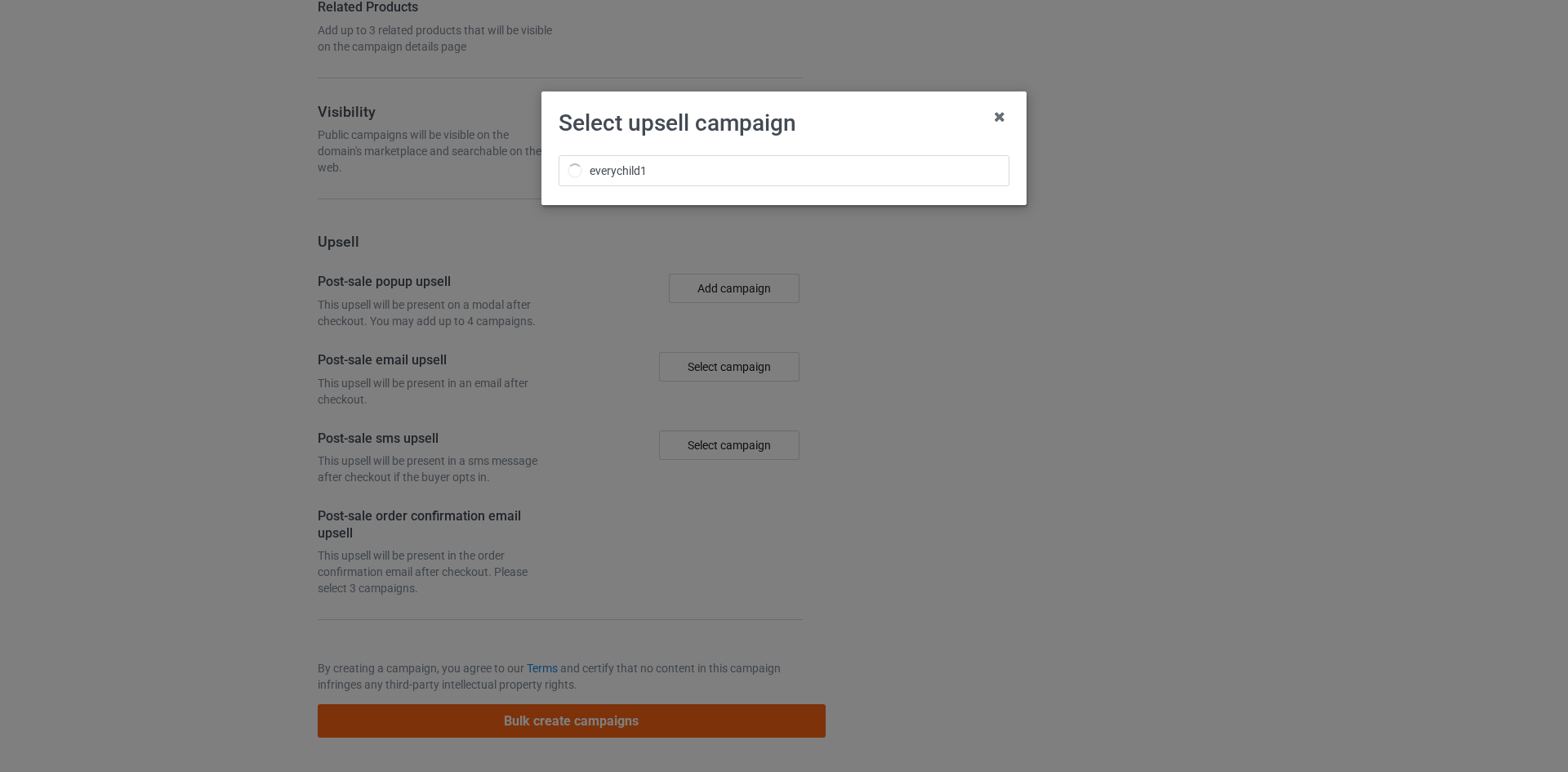
scroll to position [1805, 0]
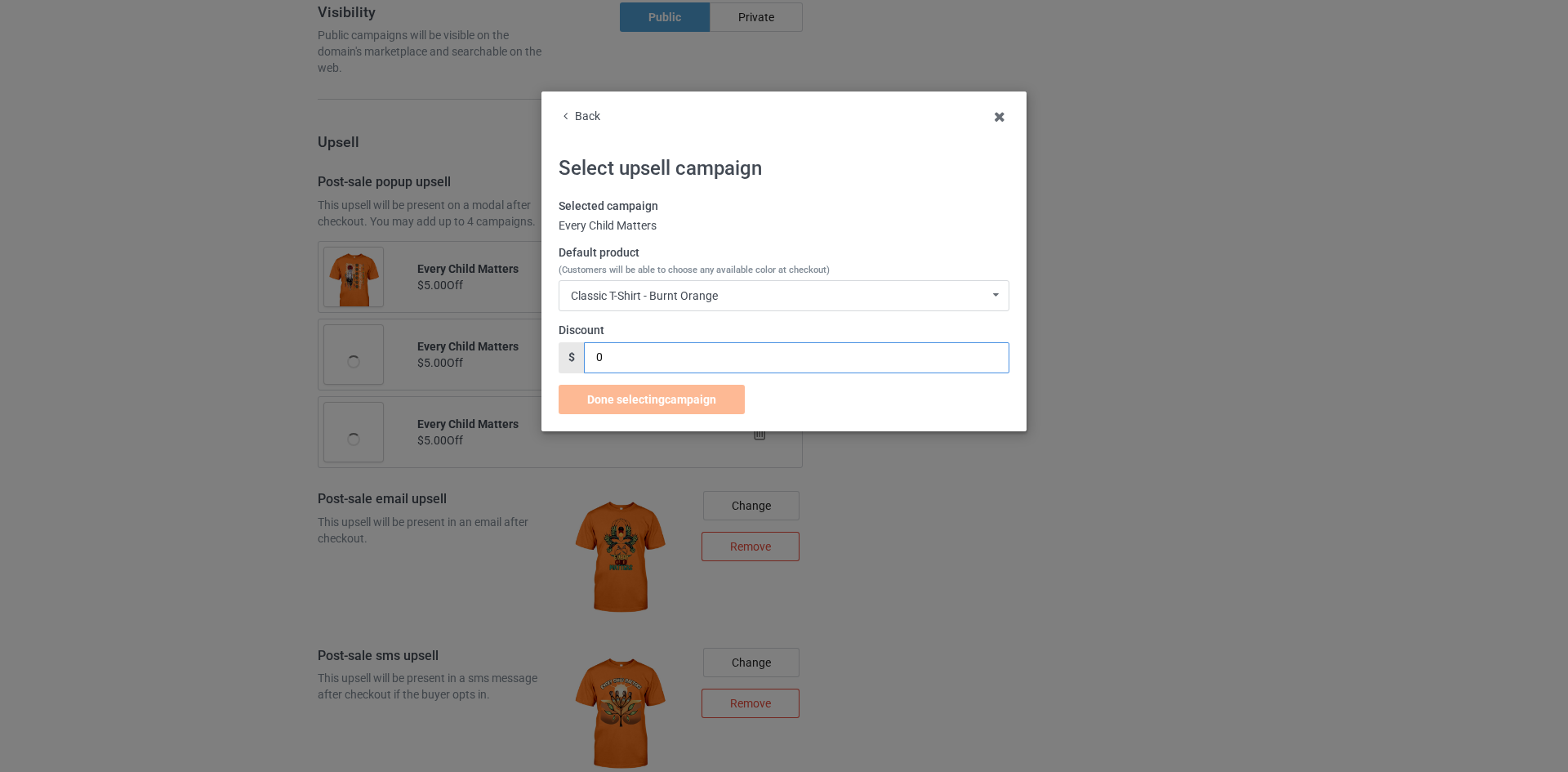
click at [625, 352] on input "0" at bounding box center [796, 358] width 425 height 31
type input "05"
click at [634, 401] on span "Done selecting campaign" at bounding box center [651, 400] width 129 height 14
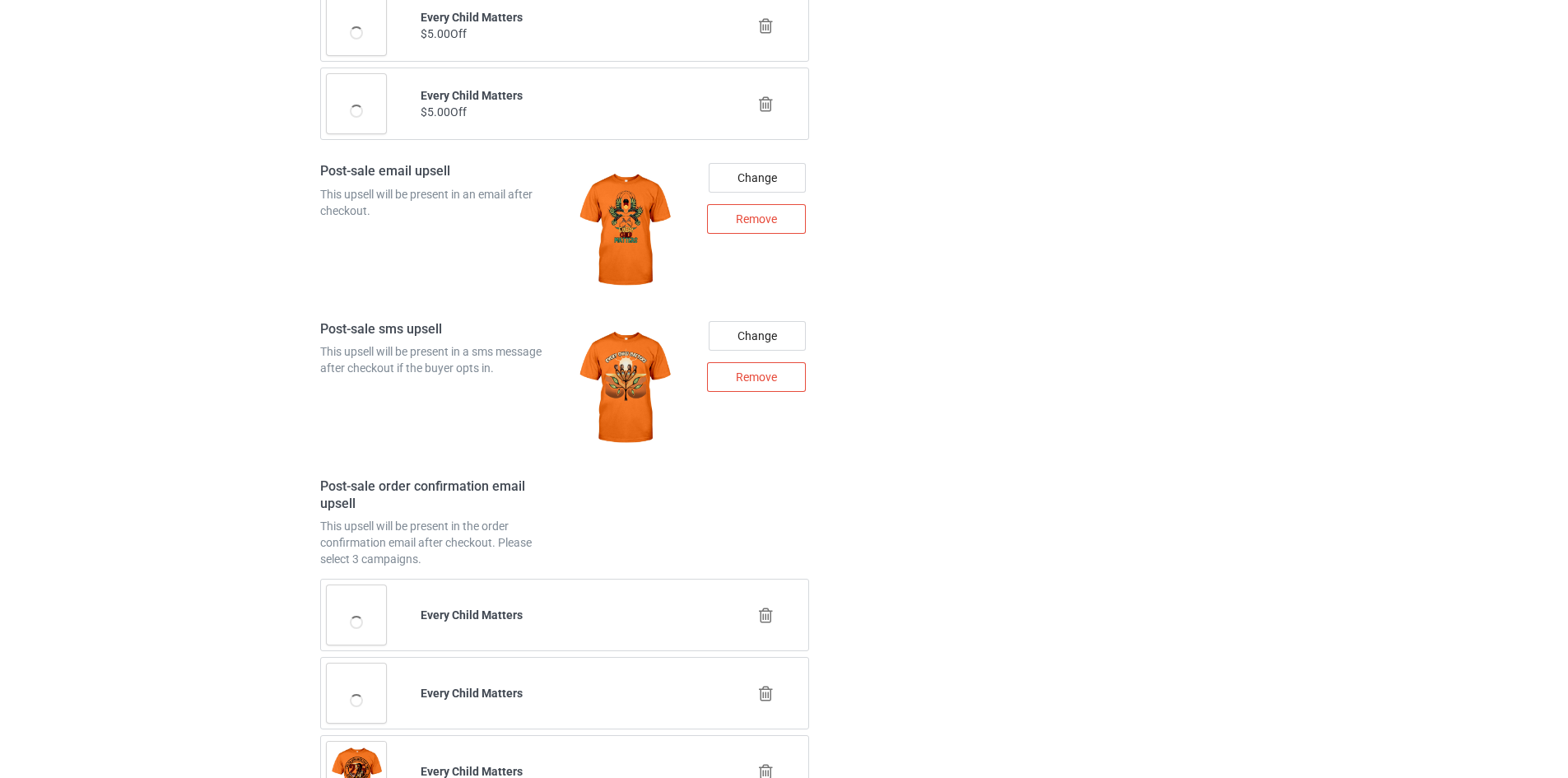
scroll to position [2310, 0]
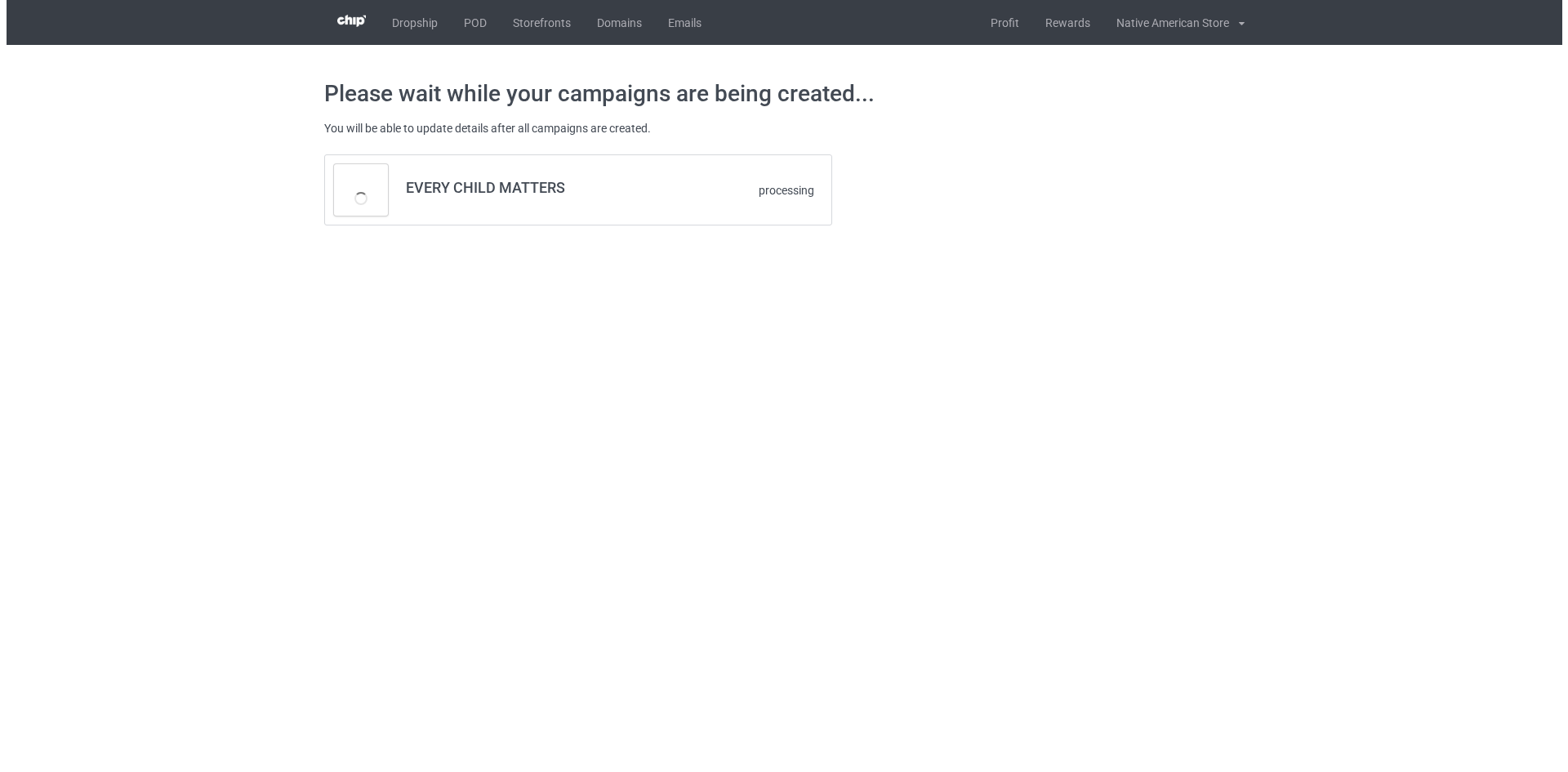
scroll to position [0, 0]
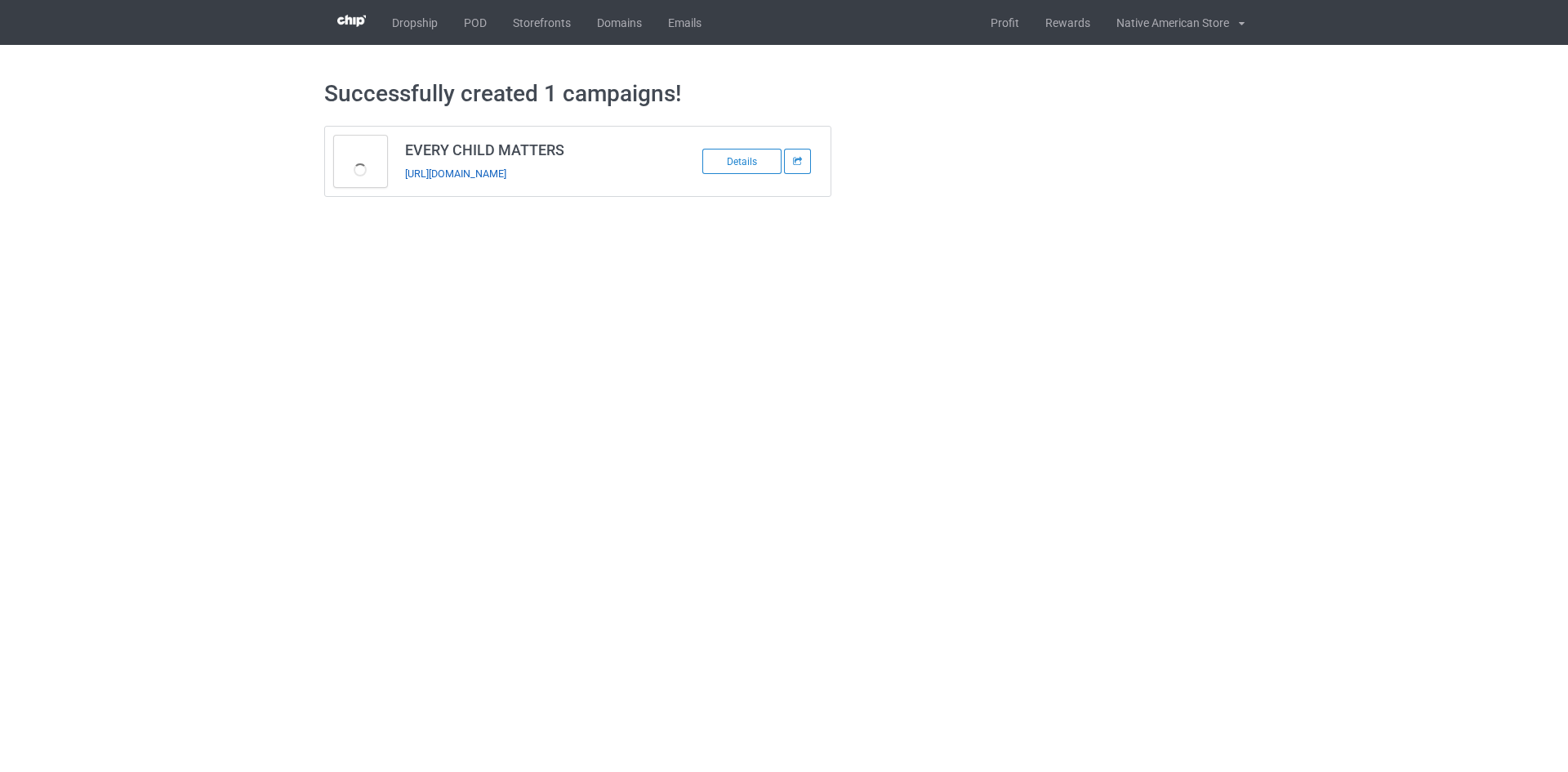
click at [507, 177] on link "[URL][DOMAIN_NAME]" at bounding box center [456, 173] width 102 height 13
